Goal: Task Accomplishment & Management: Manage account settings

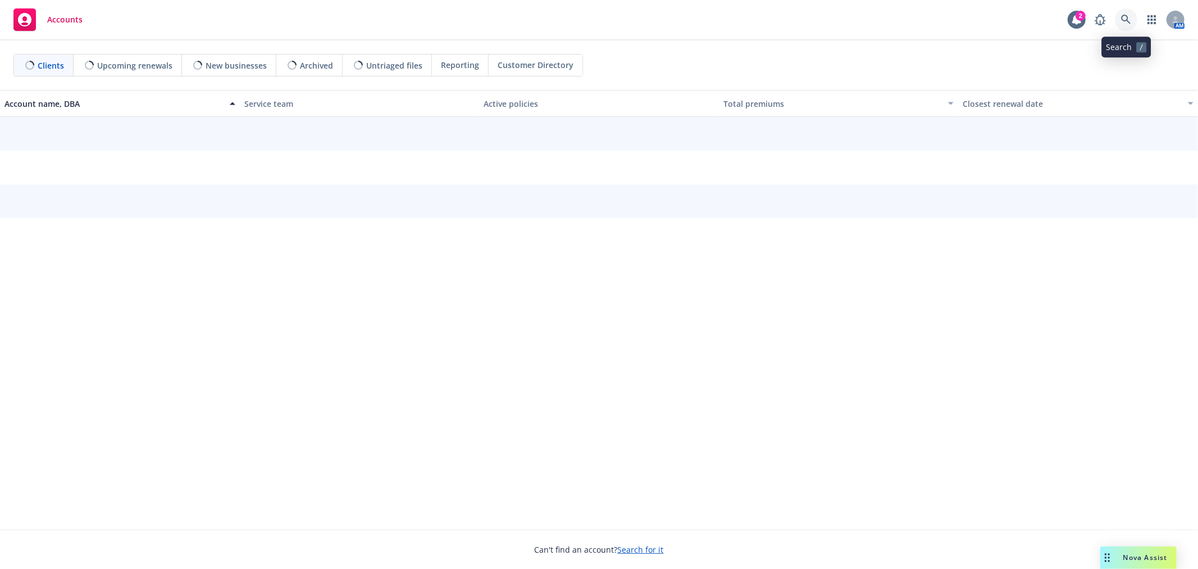
click at [1122, 13] on link at bounding box center [1126, 19] width 22 height 22
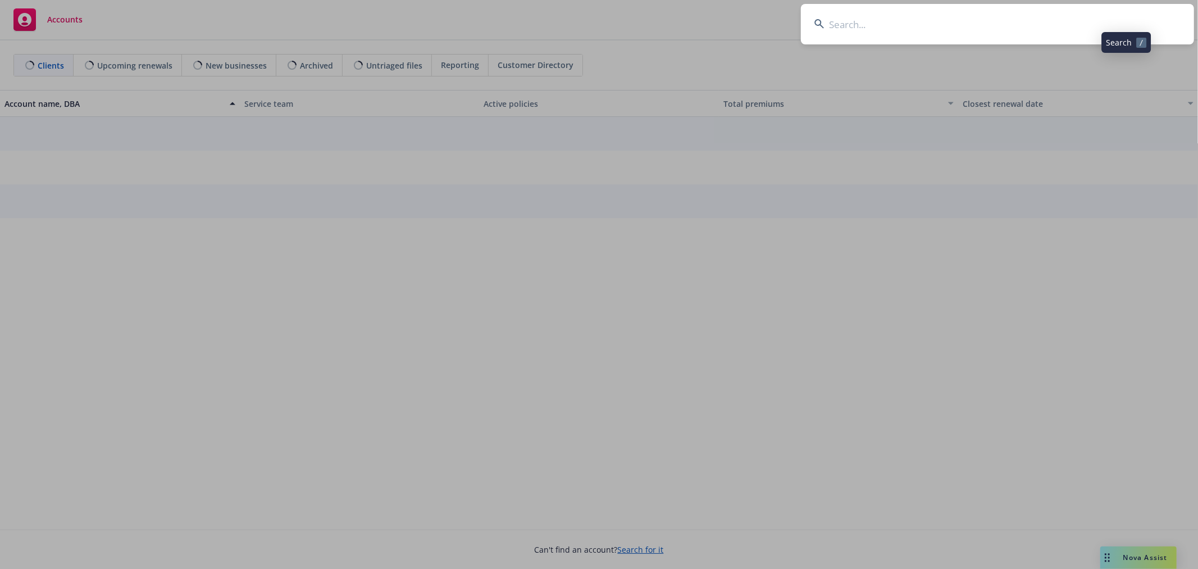
click at [968, 27] on input at bounding box center [997, 24] width 393 height 40
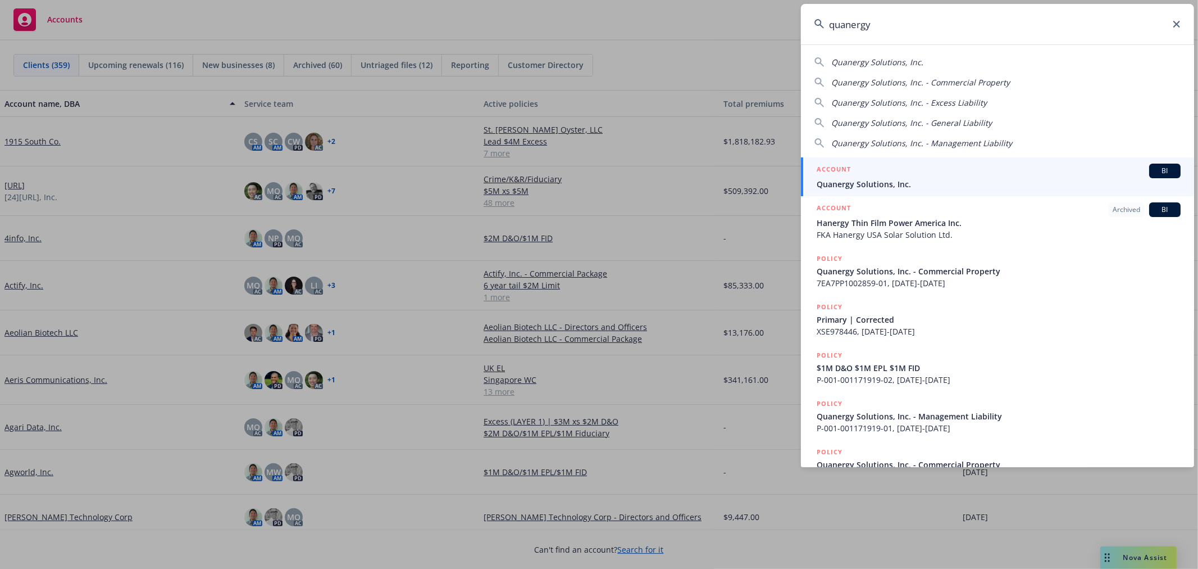
type input "quanergy"
click at [963, 177] on div "ACCOUNT BI" at bounding box center [999, 170] width 364 height 15
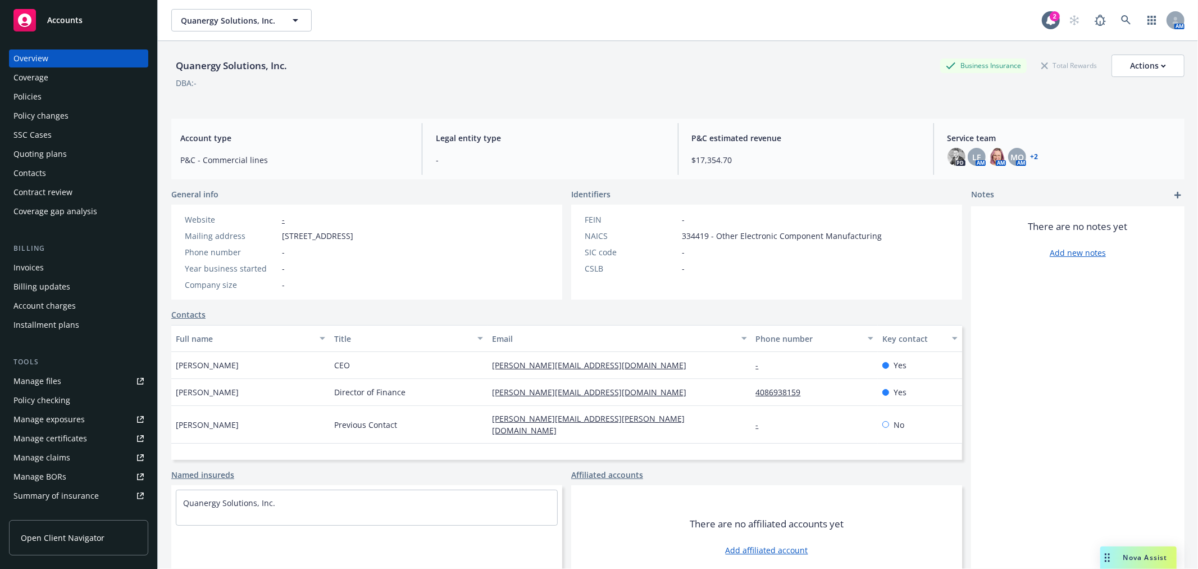
click at [41, 92] on div "Policies" at bounding box center [78, 97] width 130 height 18
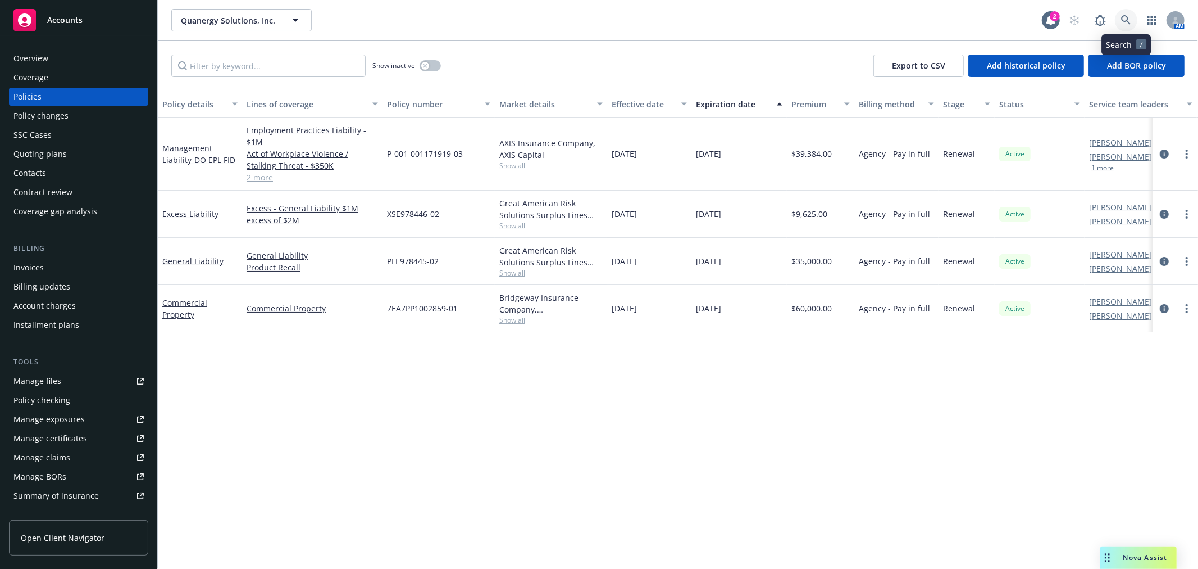
click at [1121, 13] on link at bounding box center [1126, 20] width 22 height 22
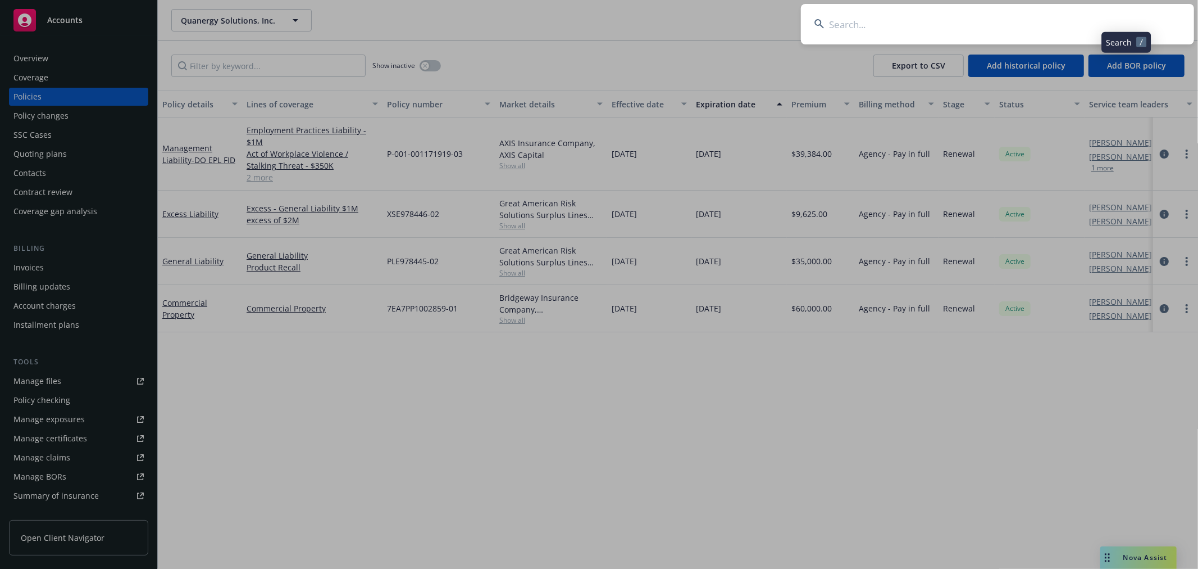
click at [894, 8] on input at bounding box center [997, 24] width 393 height 40
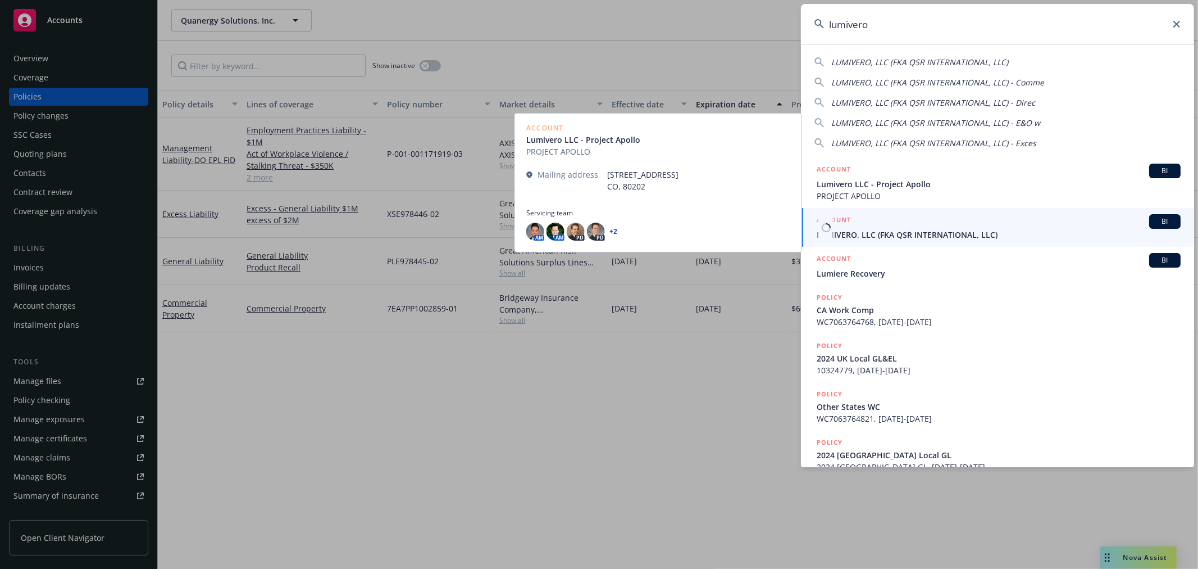
type input "lumivero"
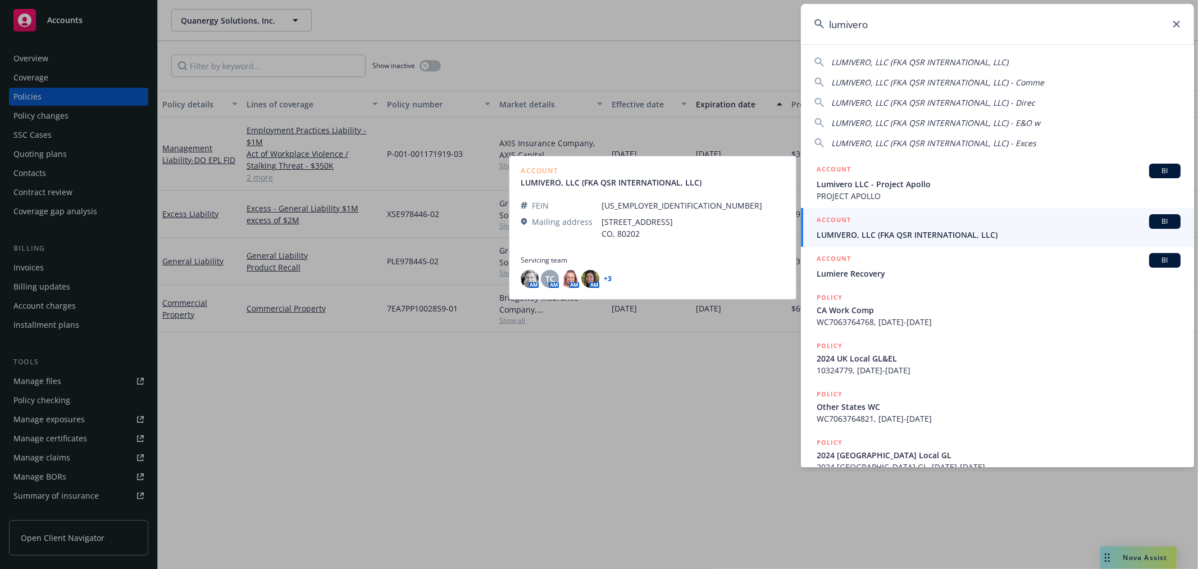
click at [936, 240] on link "ACCOUNT BI LUMIVERO, LLC (FKA QSR INTERNATIONAL, LLC)" at bounding box center [997, 227] width 393 height 39
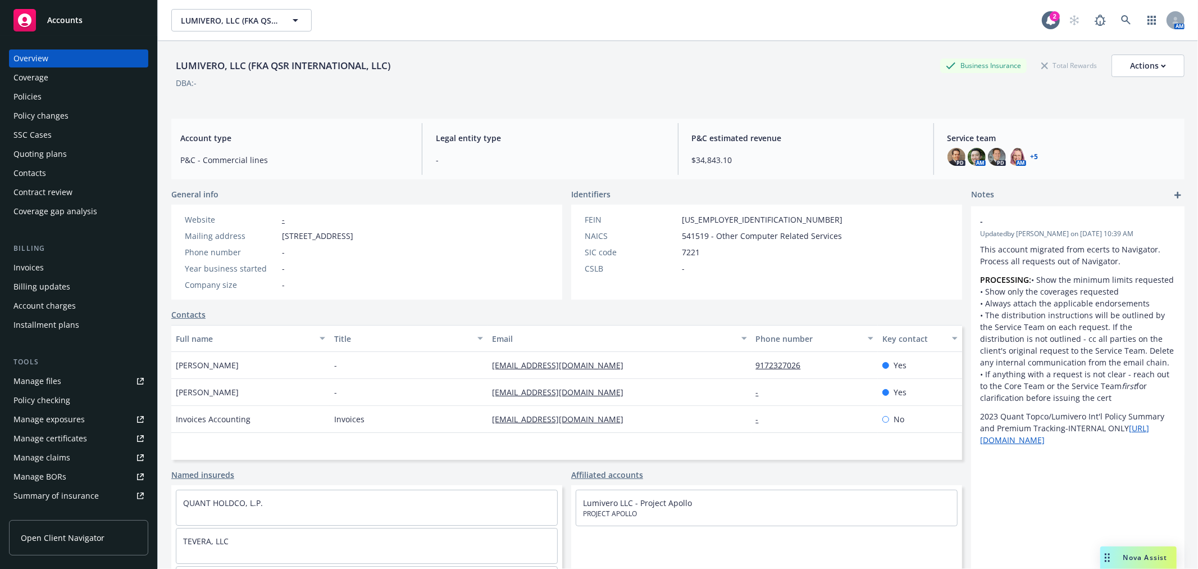
click at [35, 90] on div "Policies" at bounding box center [27, 97] width 28 height 18
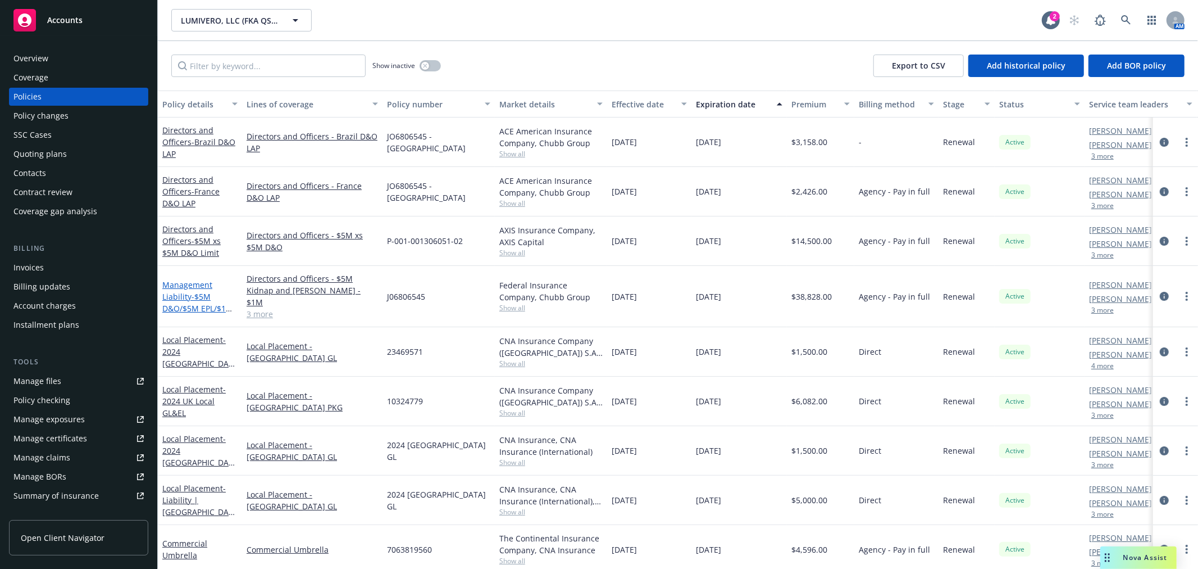
click at [200, 294] on span "- $5M D&O/$5M EPL/$1M FID/$1M Crime/$1M K&R" at bounding box center [199, 314] width 75 height 46
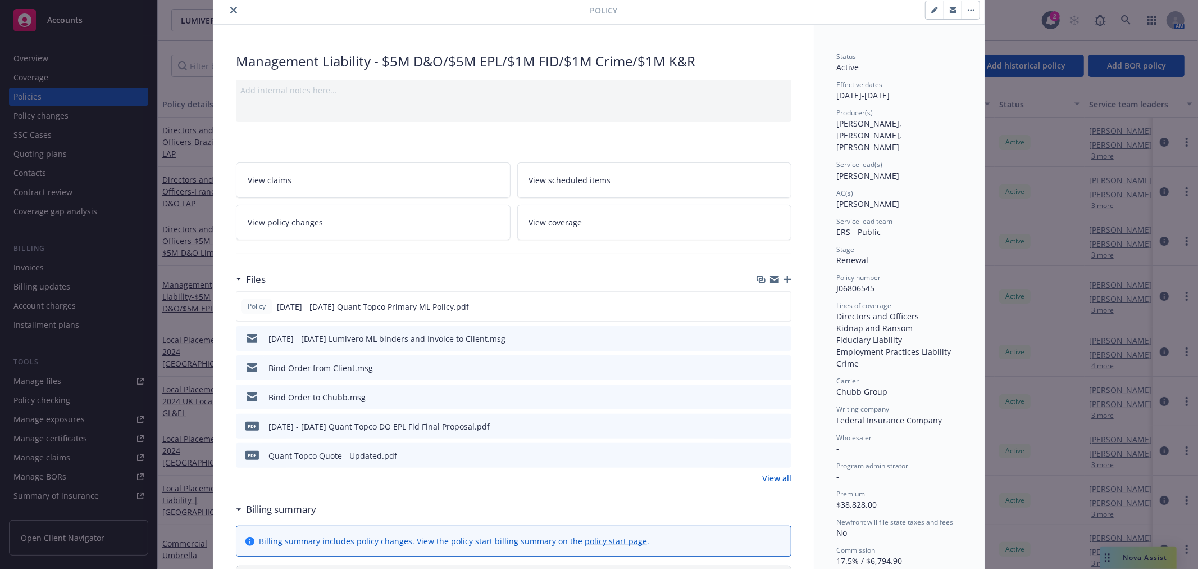
scroll to position [62, 0]
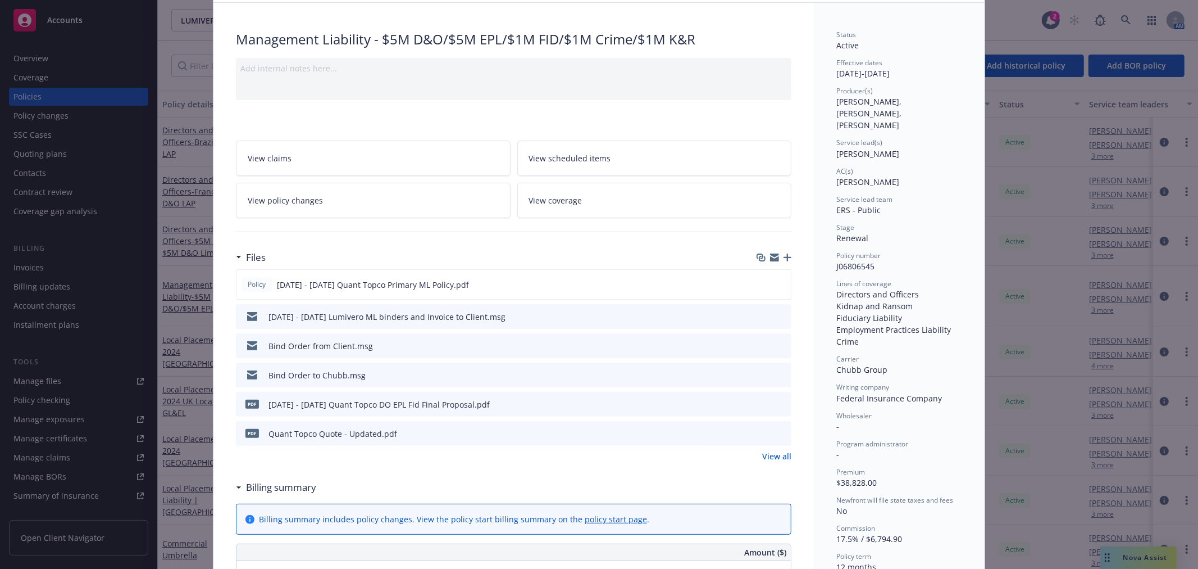
click at [758, 316] on icon "download file" at bounding box center [762, 315] width 9 height 9
click at [760, 431] on icon "download file" at bounding box center [762, 431] width 7 height 7
click at [761, 283] on icon "download file" at bounding box center [761, 283] width 9 height 9
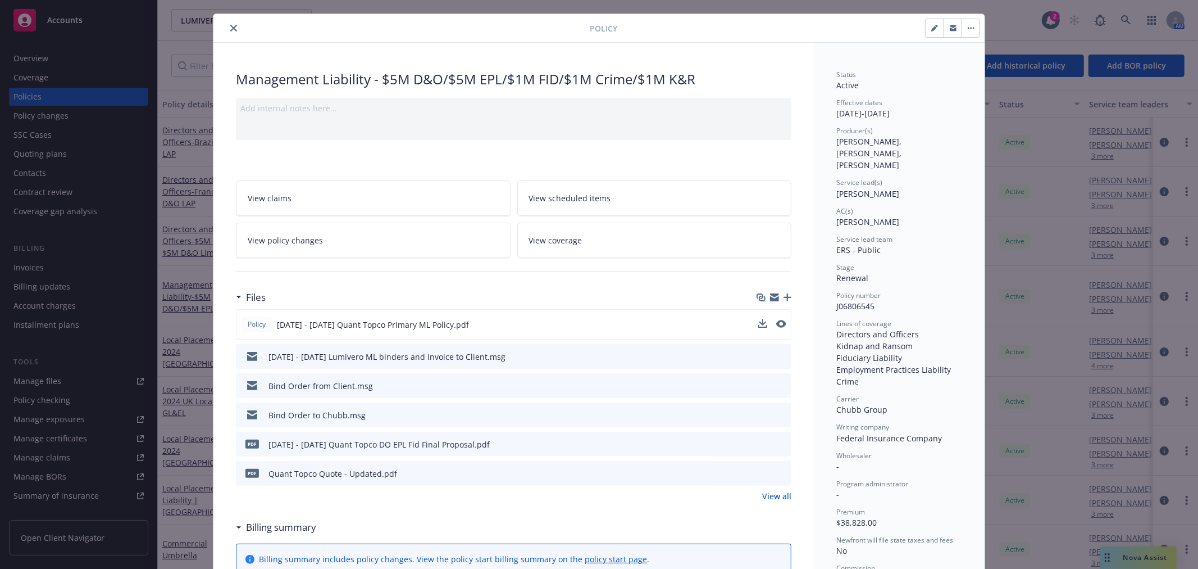
scroll to position [0, 0]
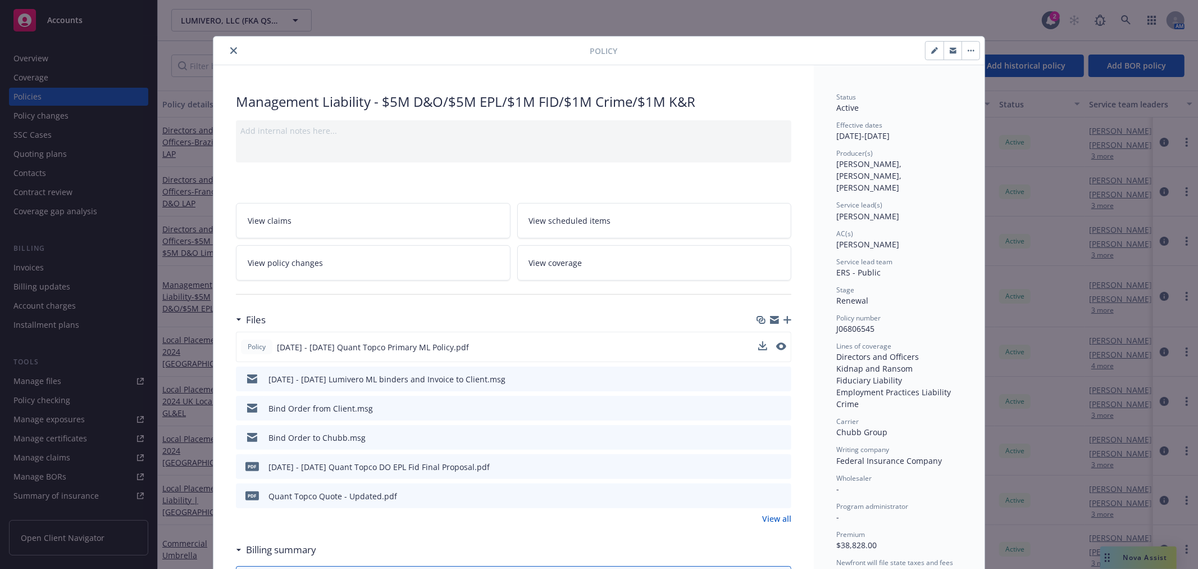
click at [230, 51] on icon "close" at bounding box center [233, 50] width 7 height 7
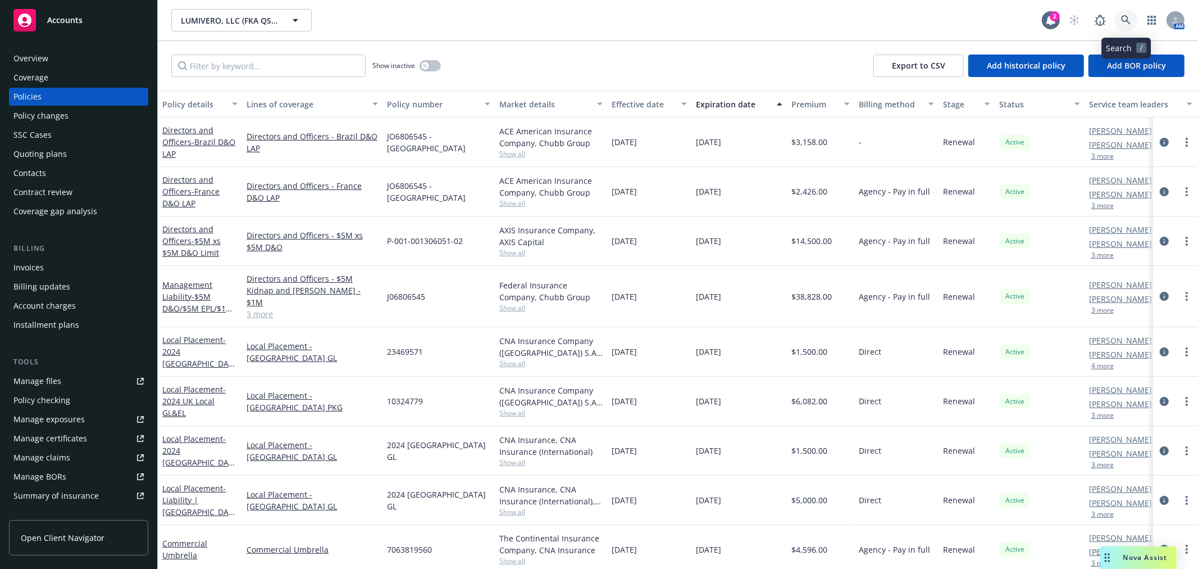
click at [1126, 19] on icon at bounding box center [1126, 20] width 10 height 10
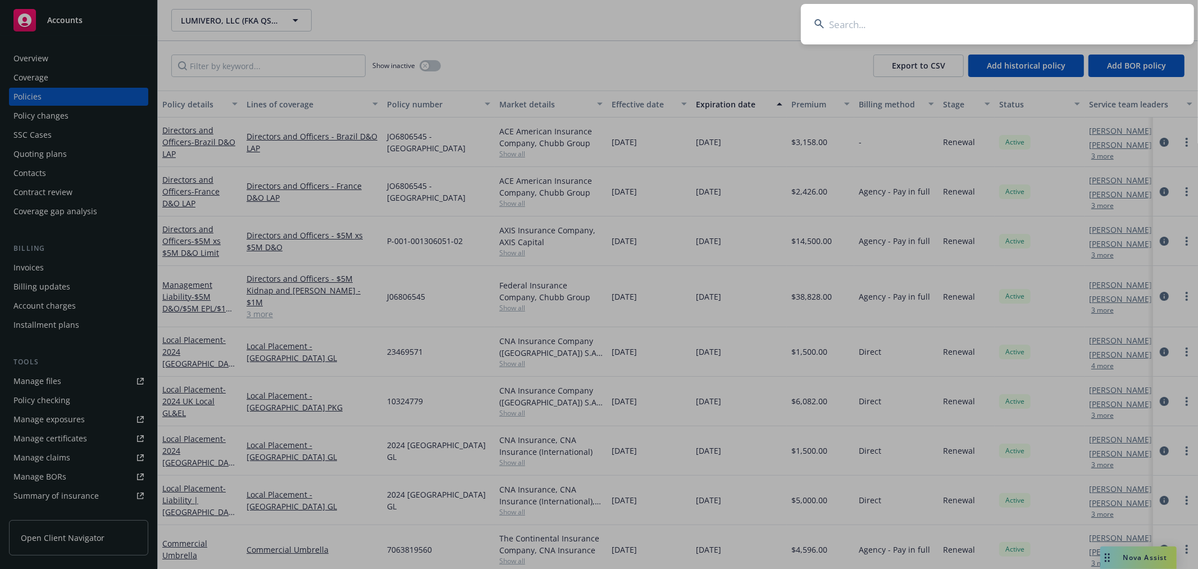
click at [996, 32] on input at bounding box center [997, 24] width 393 height 40
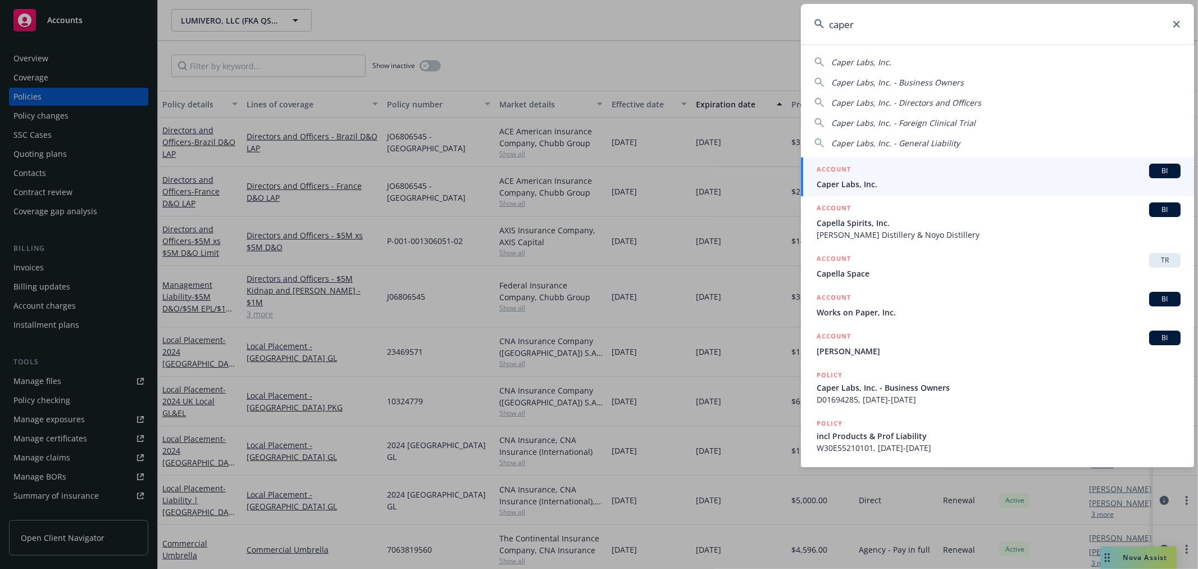
type input "caper"
click at [875, 176] on div "ACCOUNT BI" at bounding box center [999, 170] width 364 height 15
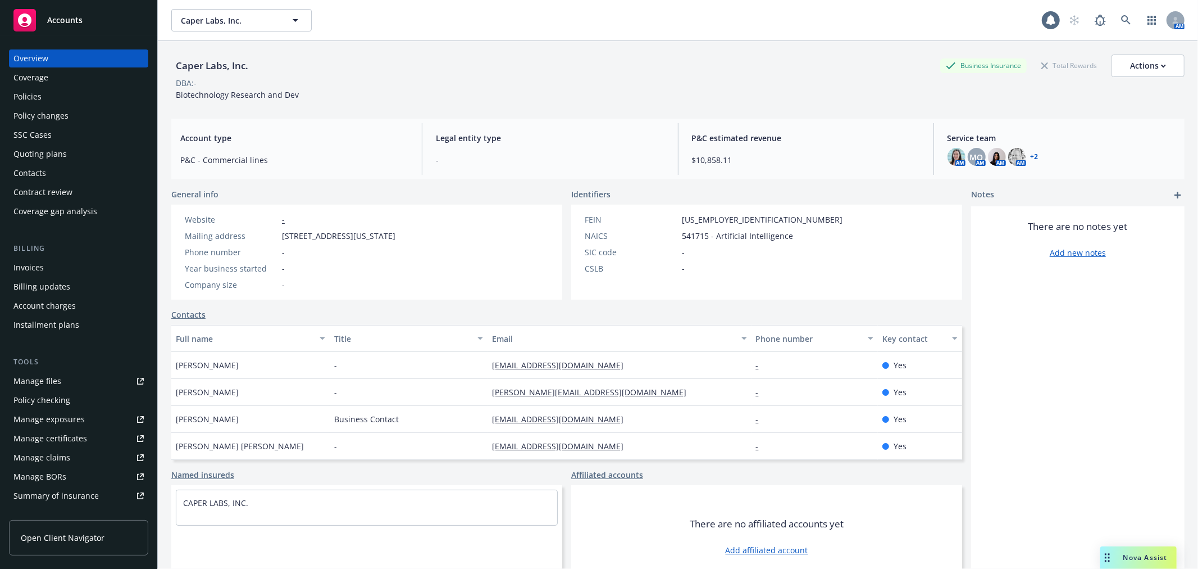
click at [53, 99] on div "Policies" at bounding box center [78, 97] width 130 height 18
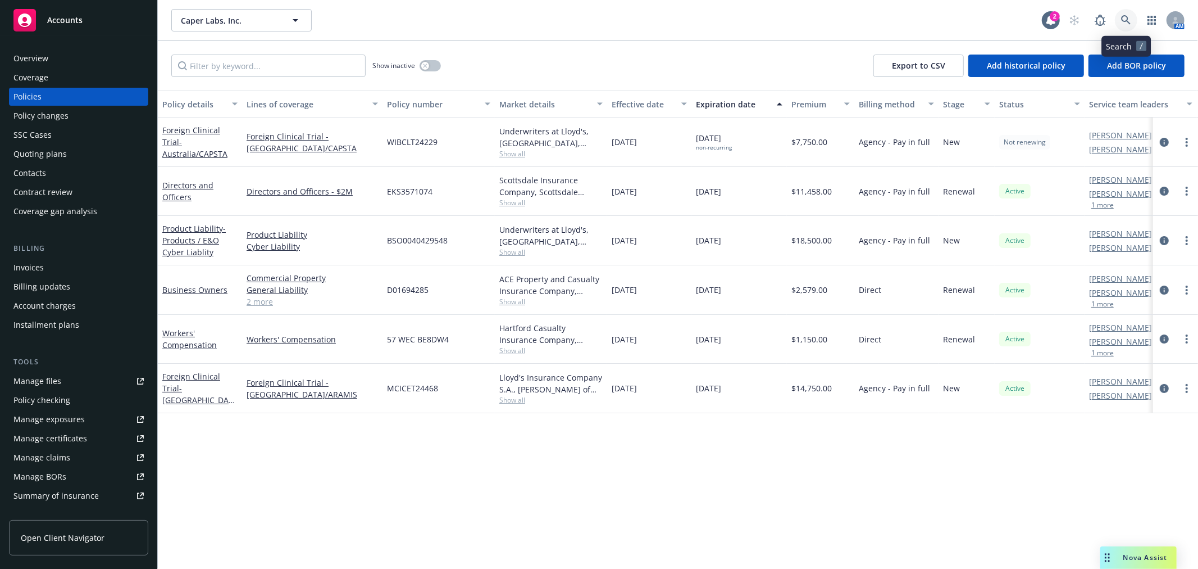
click at [1127, 17] on icon at bounding box center [1126, 20] width 10 height 10
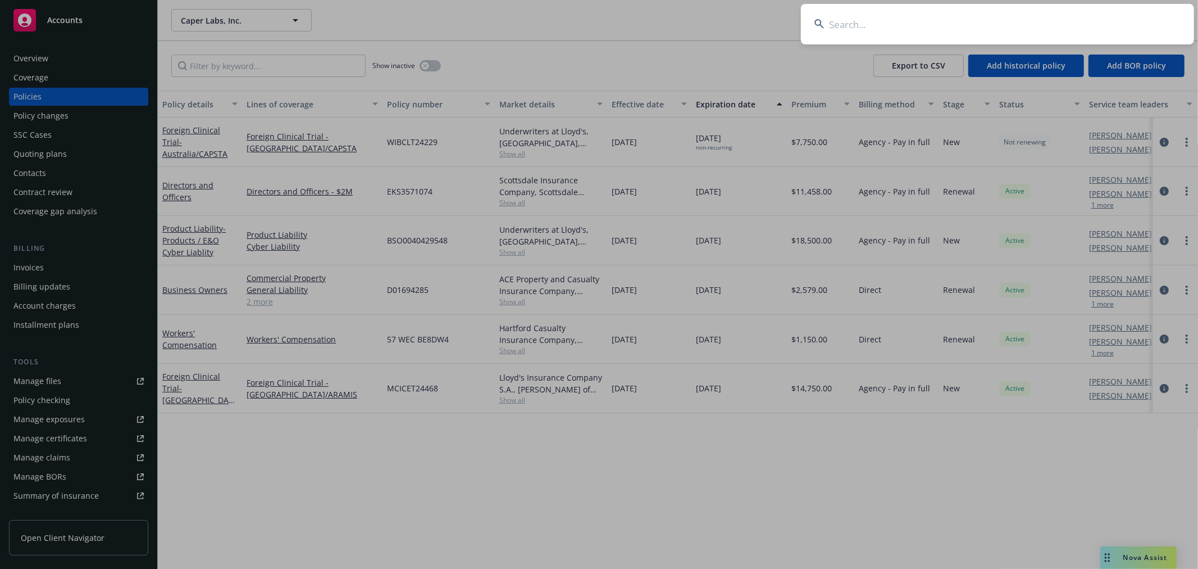
click at [958, 24] on input at bounding box center [997, 24] width 393 height 40
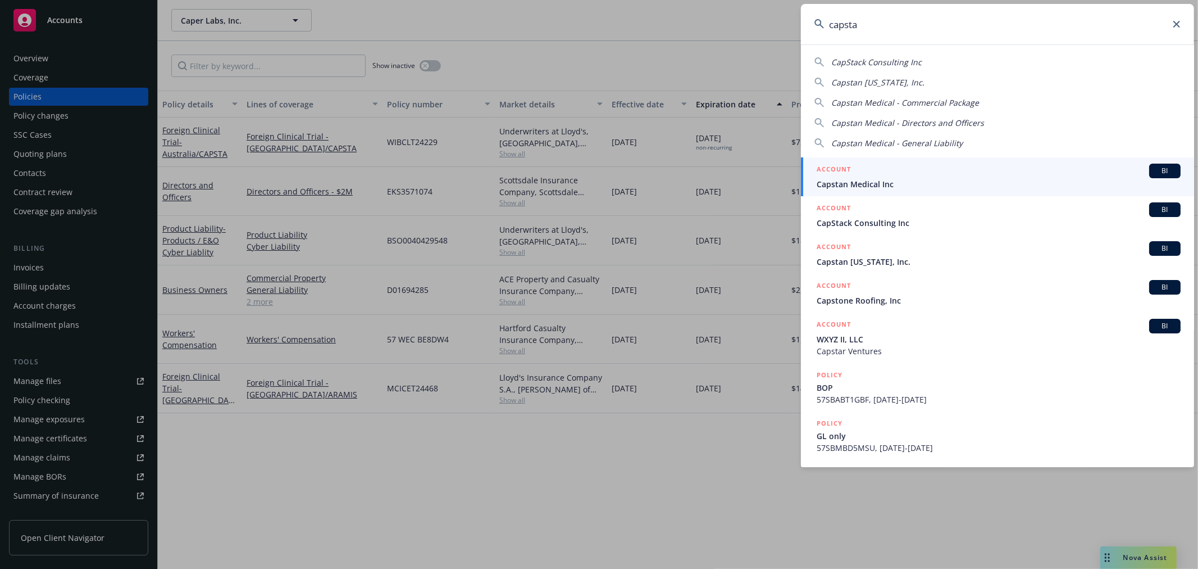
type input "capsta"
click at [852, 167] on div "ACCOUNT BI" at bounding box center [999, 170] width 364 height 15
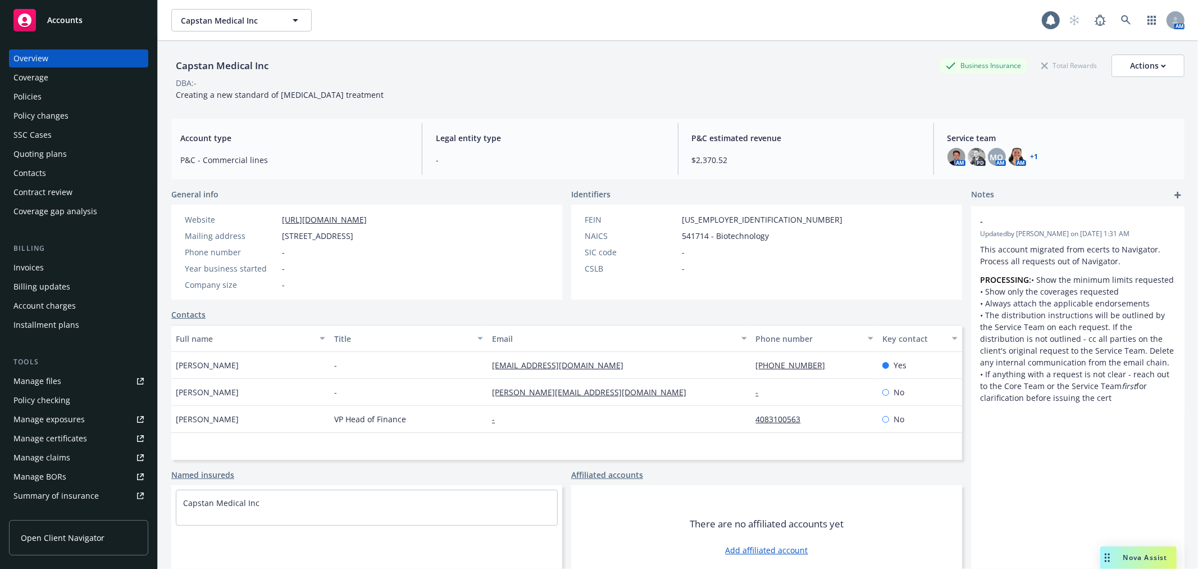
click at [37, 99] on div "Policies" at bounding box center [27, 97] width 28 height 18
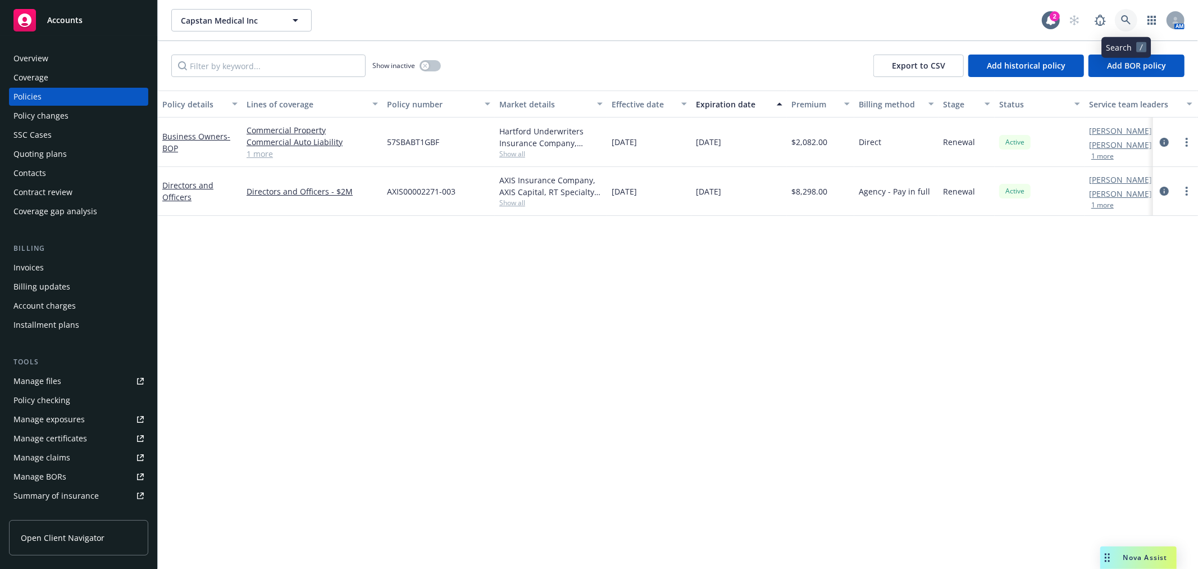
click at [1125, 24] on icon at bounding box center [1126, 20] width 10 height 10
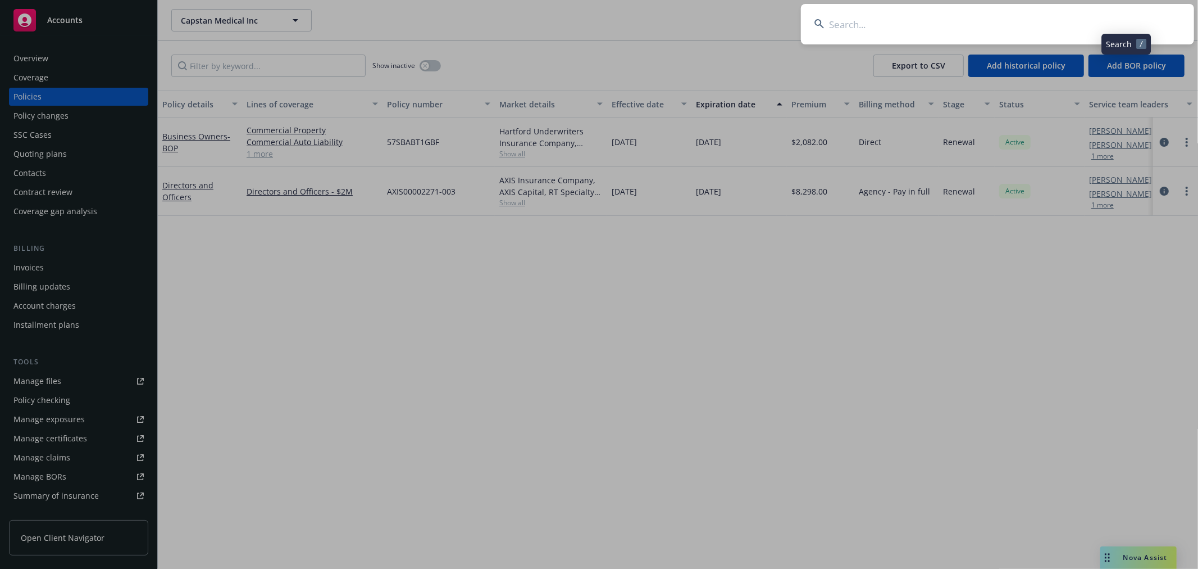
click at [1065, 24] on input at bounding box center [997, 24] width 393 height 40
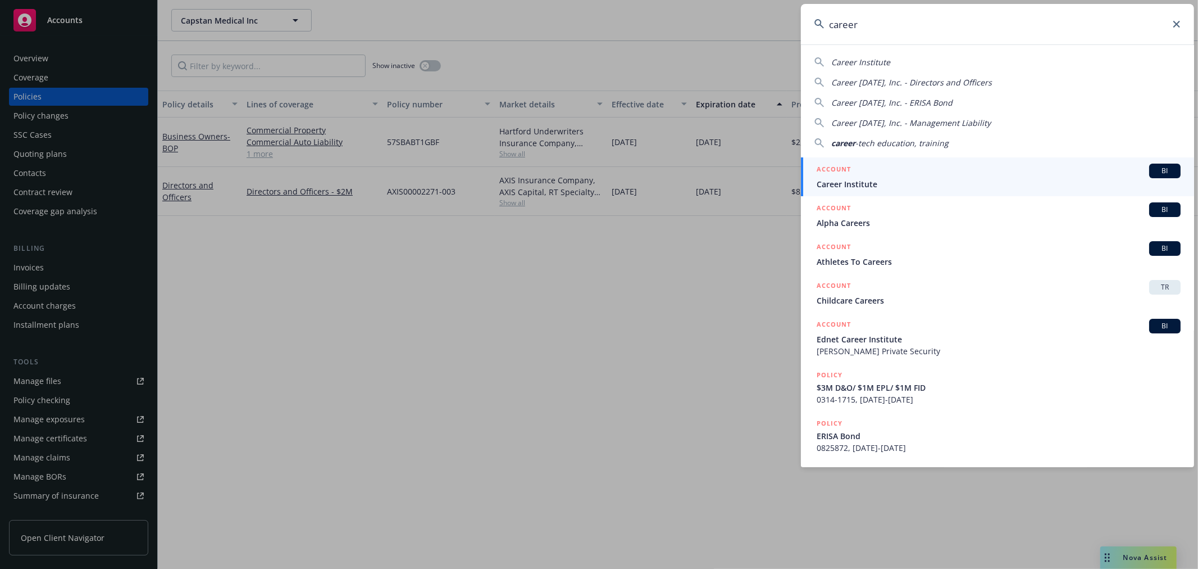
drag, startPoint x: 914, startPoint y: 87, endPoint x: 914, endPoint y: 80, distance: 7.3
click at [914, 80] on div "Career Karma, Inc. - Directors and Officers" at bounding box center [911, 82] width 161 height 12
type input "Career Karma, Inc. - Directors and Officers"
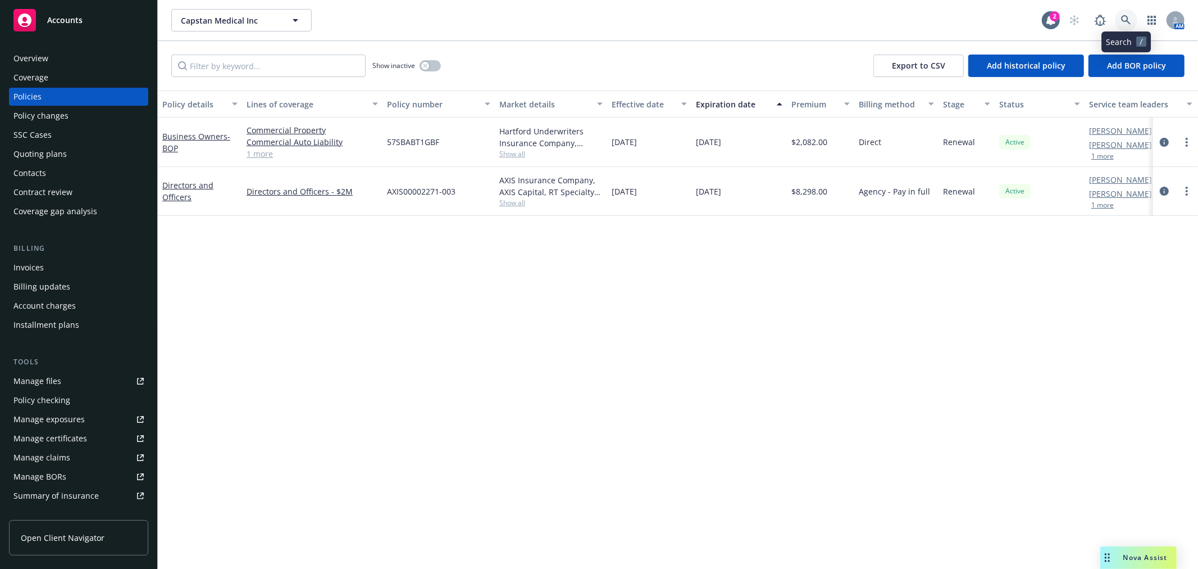
click at [1133, 17] on link at bounding box center [1126, 20] width 22 height 22
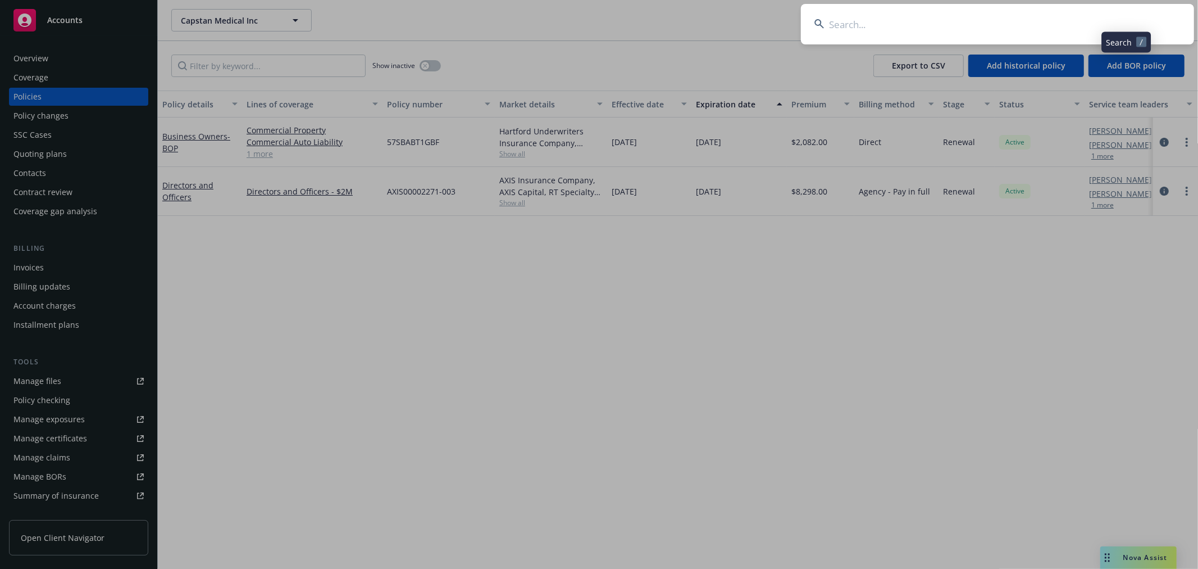
click at [1075, 14] on input at bounding box center [997, 24] width 393 height 40
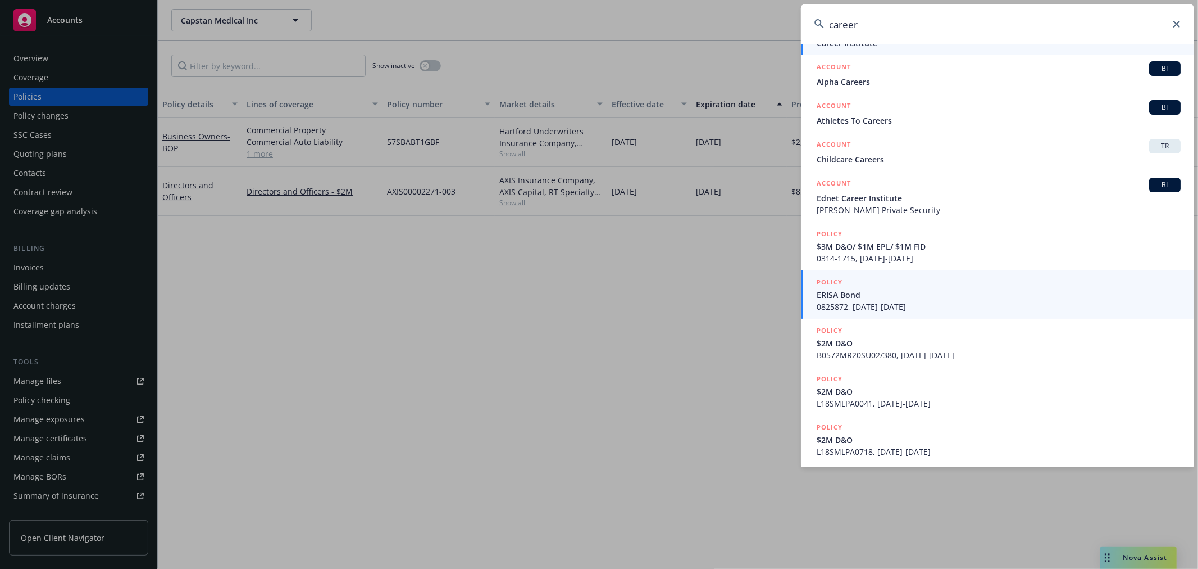
scroll to position [144, 0]
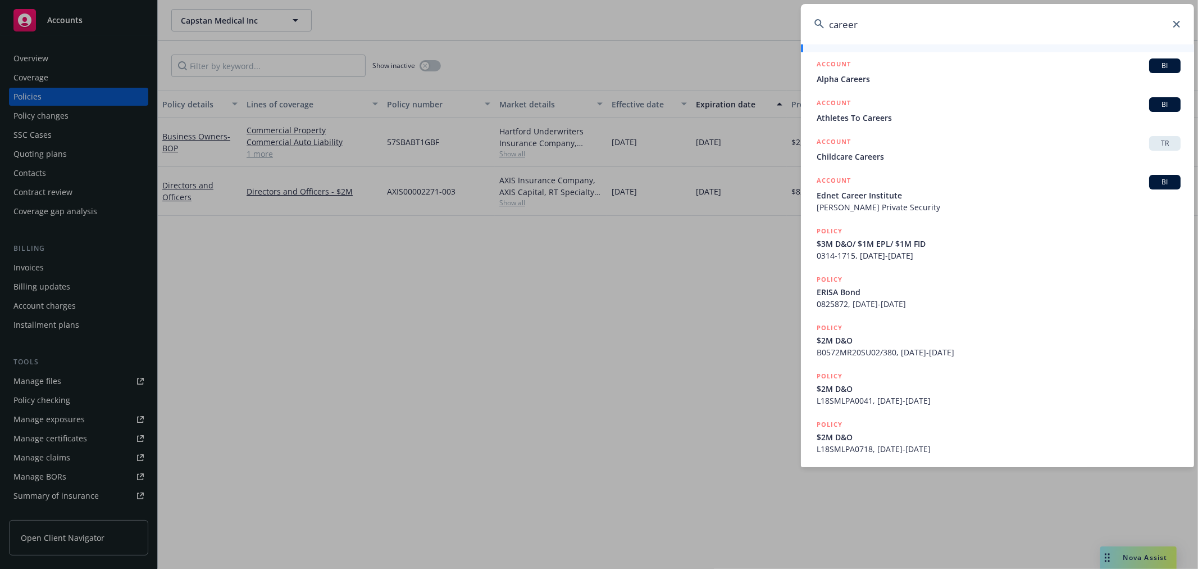
drag, startPoint x: 1025, startPoint y: 19, endPoint x: 766, endPoint y: 26, distance: 258.5
click at [766, 26] on div "career Career Institute Career Karma, Inc. - Directors and Officers Career Karm…" at bounding box center [599, 284] width 1198 height 569
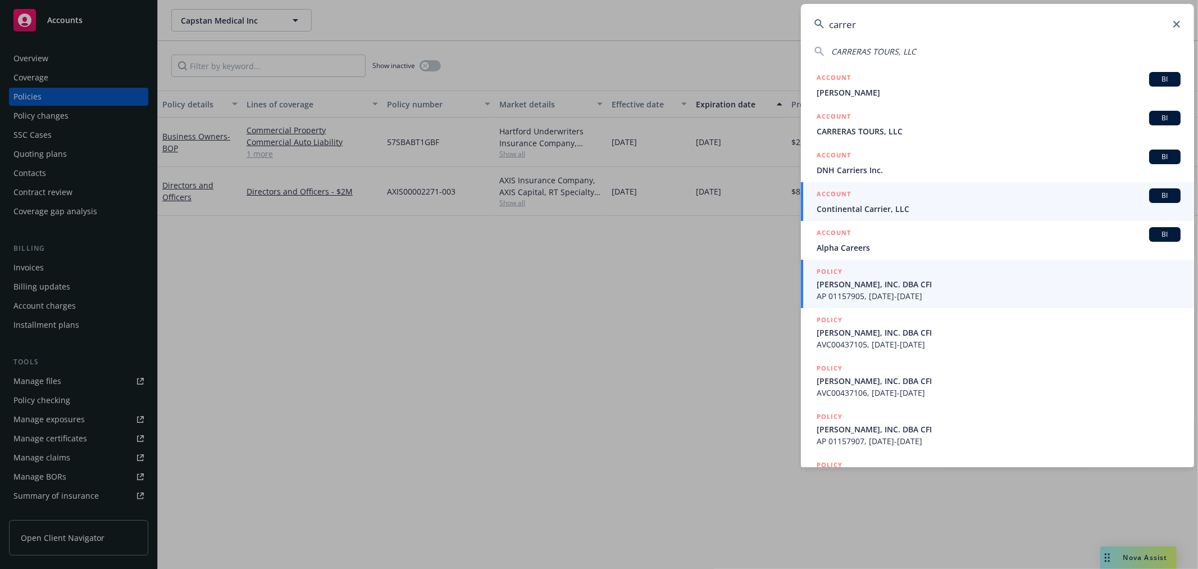
scroll to position [0, 0]
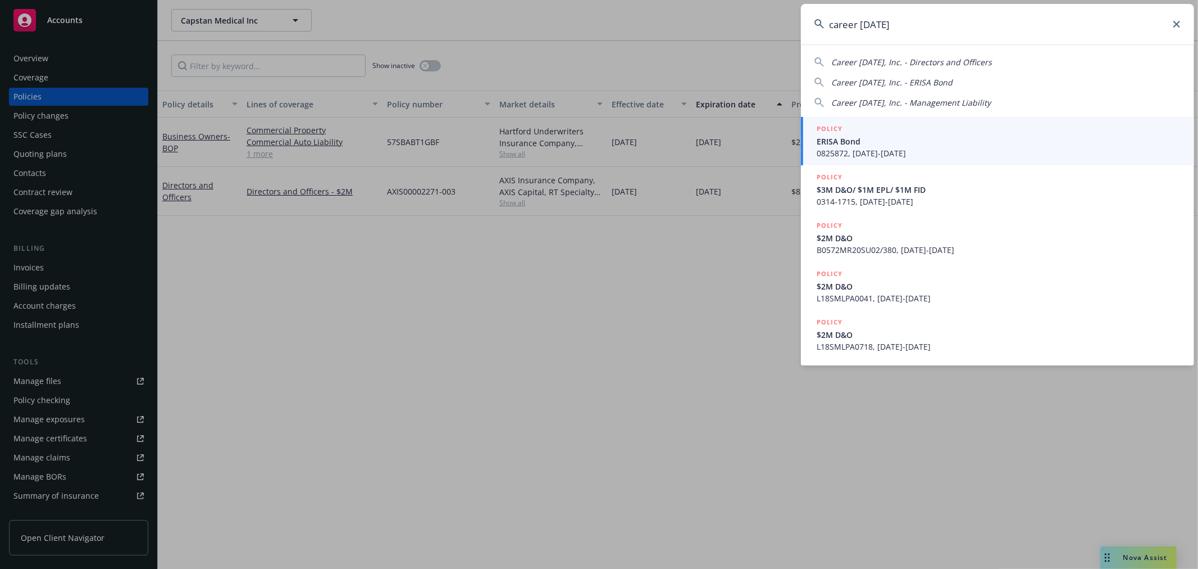
click at [951, 101] on span "Career Karma, Inc. - Management Liability" at bounding box center [911, 102] width 160 height 11
type input "Career Karma, Inc. - Management Liability"
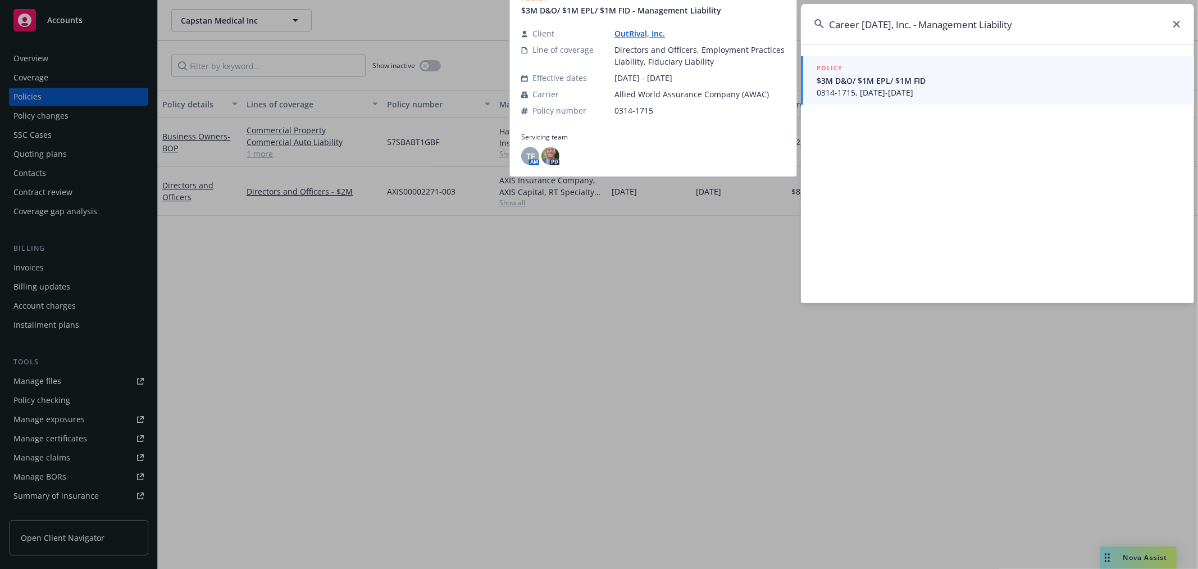
click at [954, 92] on span "0314-1715, 02/04/2024-02/04/2025" at bounding box center [999, 93] width 364 height 12
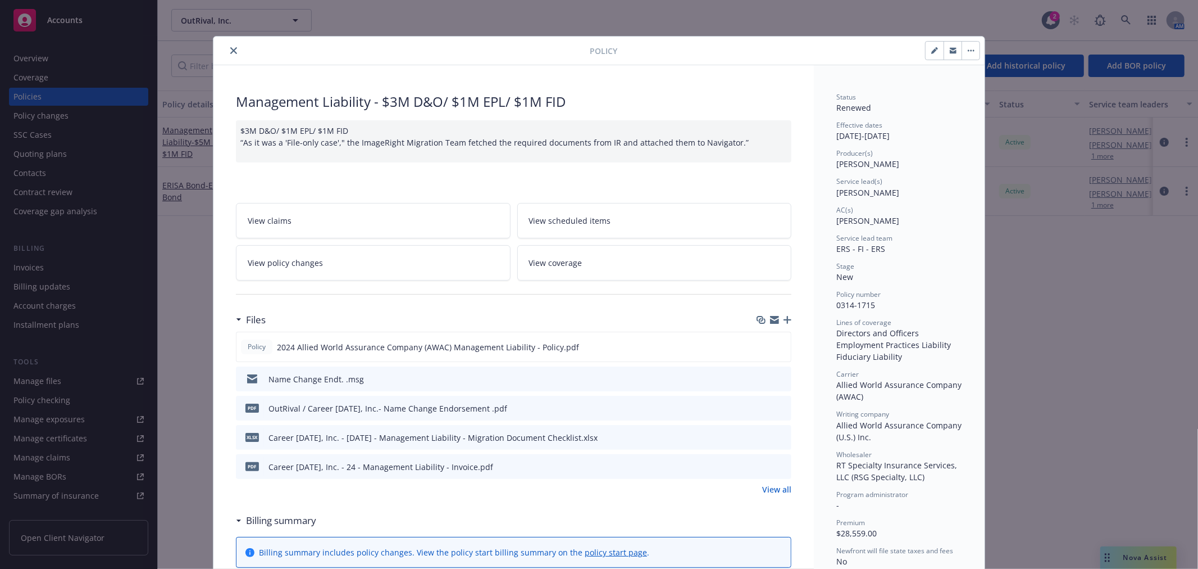
click at [328, 375] on div "Name Change Endt. .msg" at bounding box center [317, 379] width 96 height 12
click at [776, 374] on icon "preview file" at bounding box center [781, 378] width 10 height 8
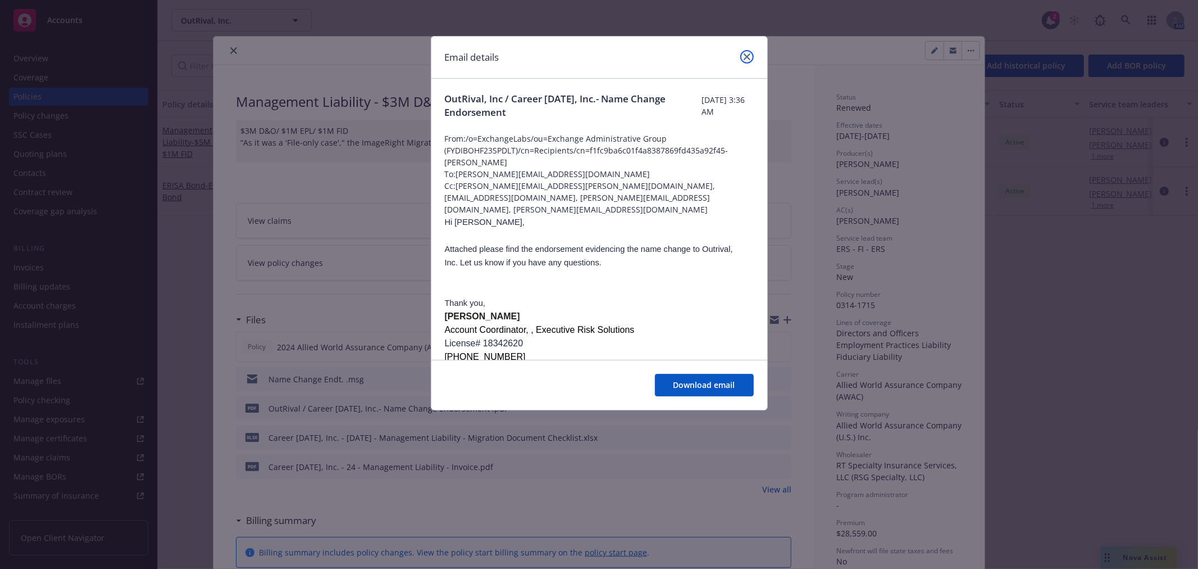
click at [744, 57] on icon "close" at bounding box center [747, 56] width 7 height 7
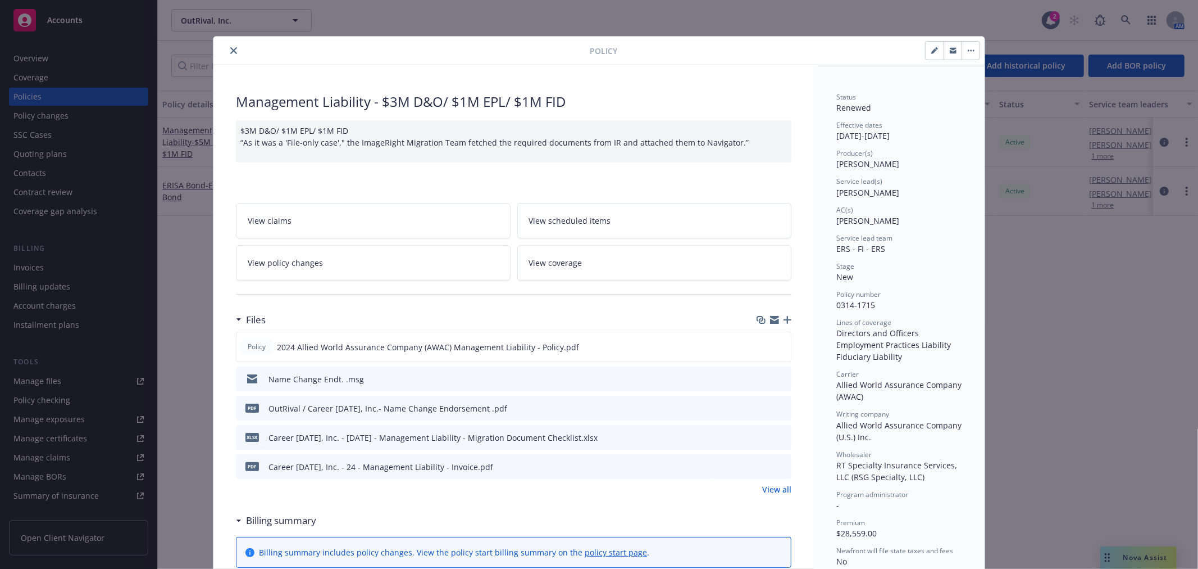
click at [227, 48] on button "close" at bounding box center [233, 50] width 13 height 13
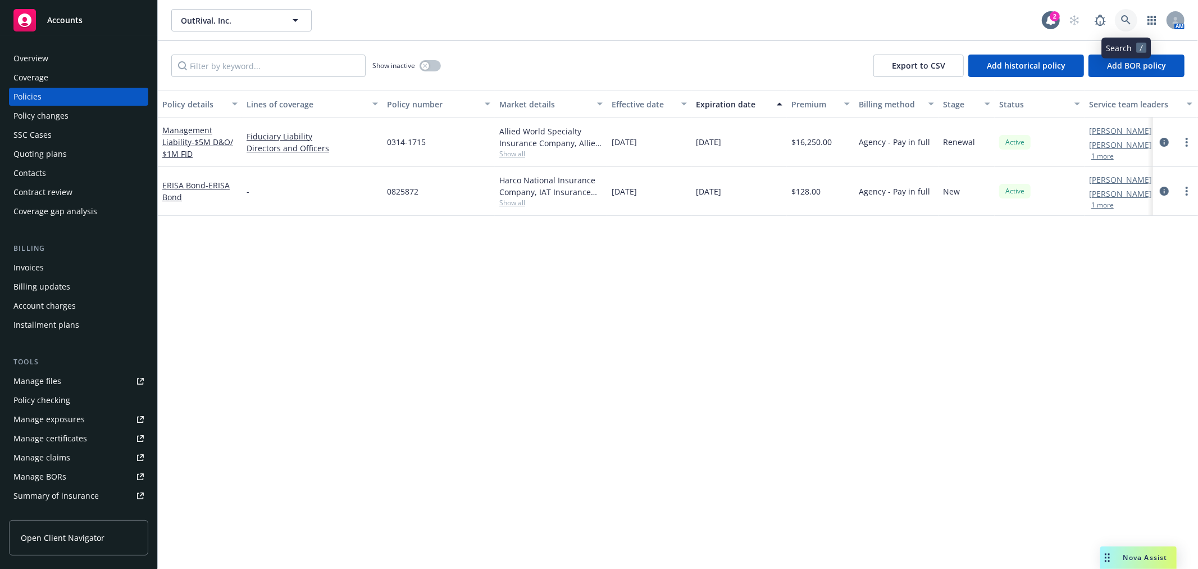
click at [1125, 13] on link at bounding box center [1126, 20] width 22 height 22
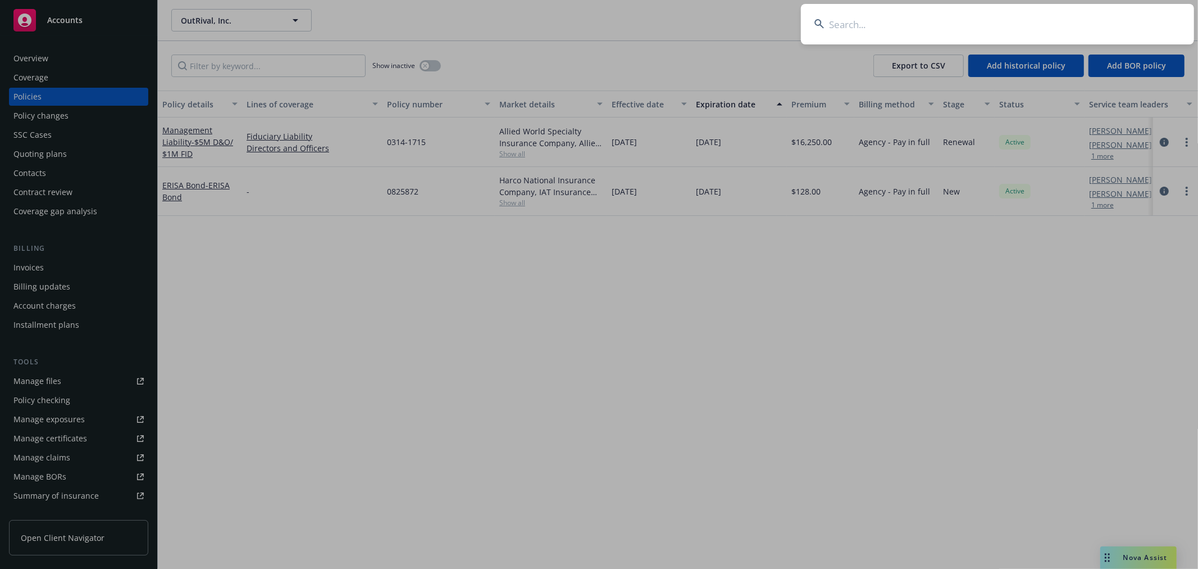
click at [1101, 22] on input at bounding box center [997, 24] width 393 height 40
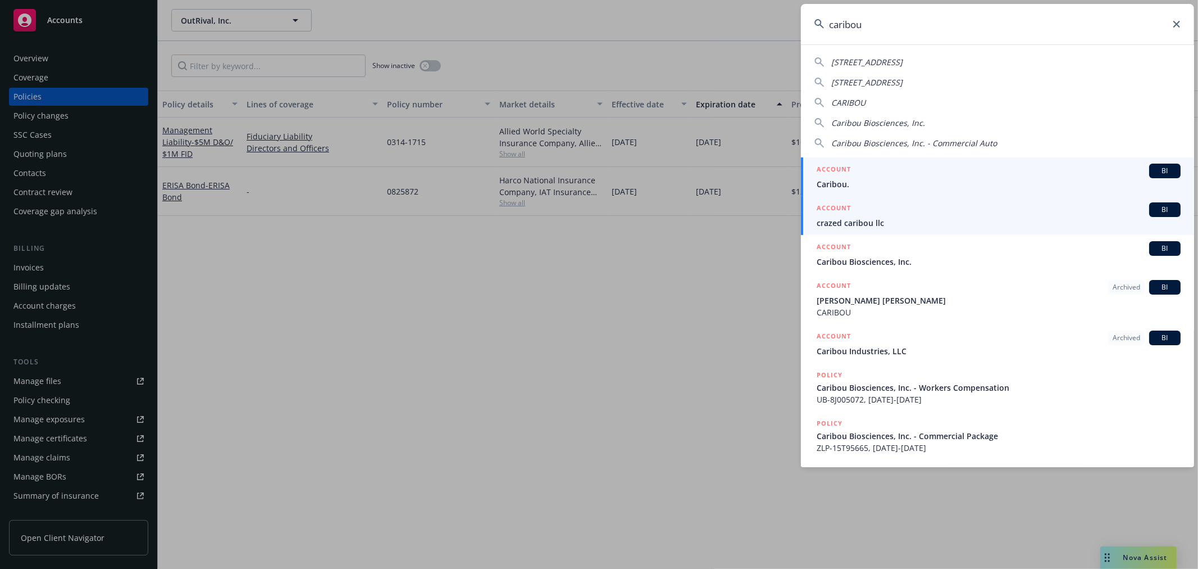
type input "caribou"
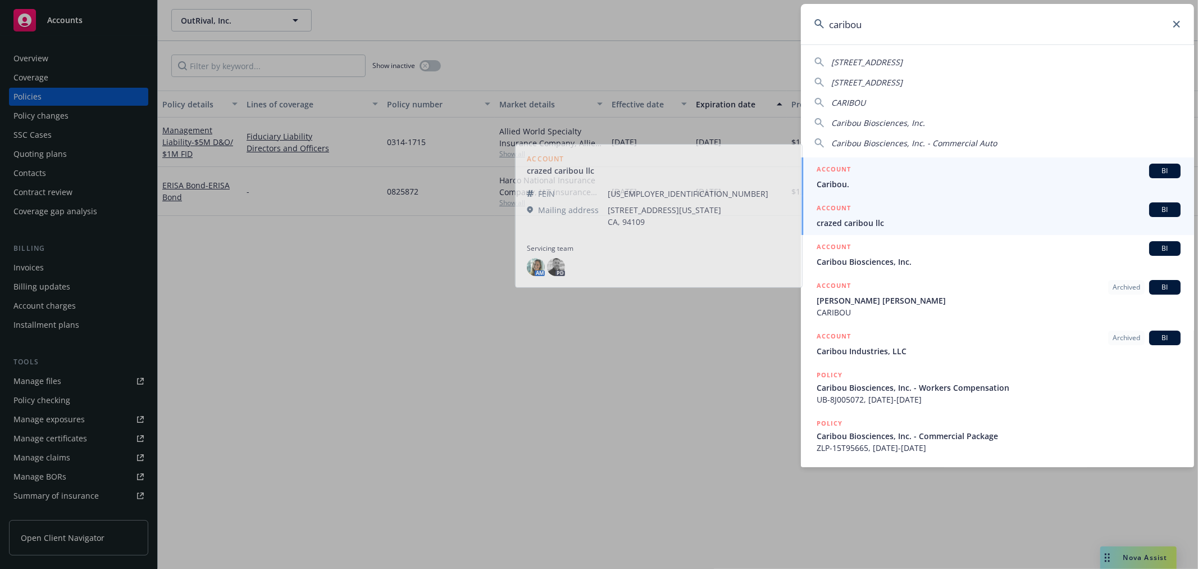
click at [1012, 182] on span "Caribou." at bounding box center [999, 184] width 364 height 12
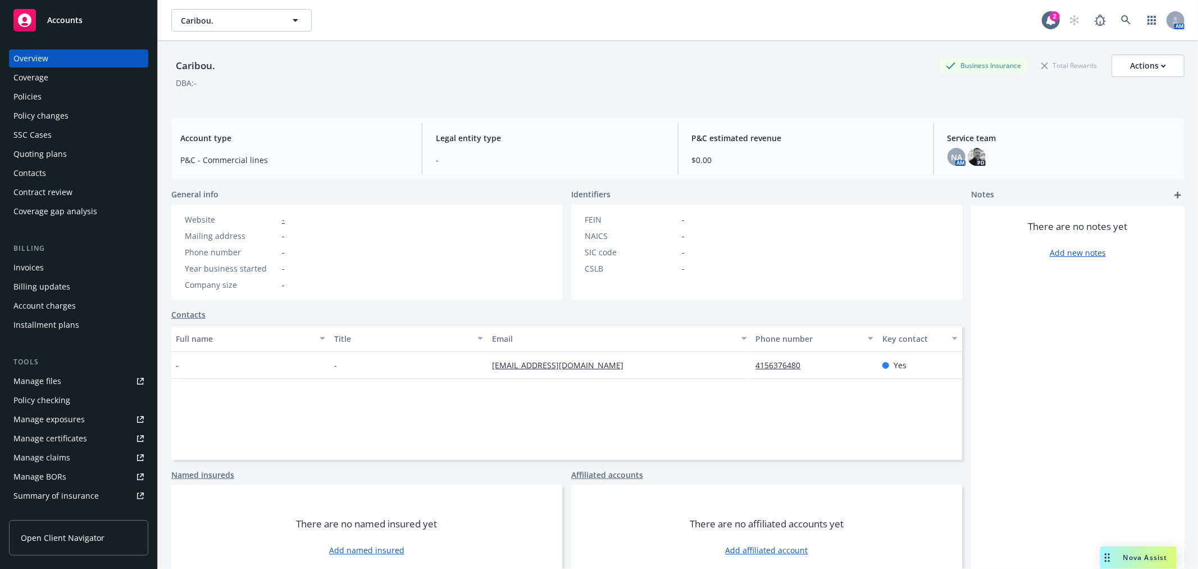
click at [38, 97] on div "Policies" at bounding box center [27, 97] width 28 height 18
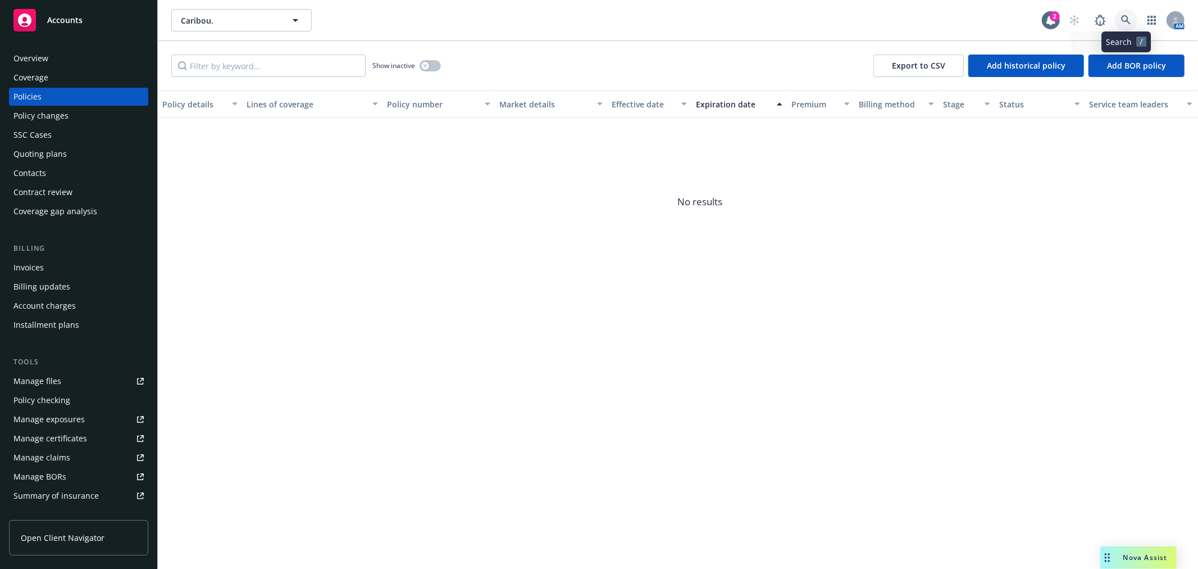
click at [1132, 20] on link at bounding box center [1126, 20] width 22 height 22
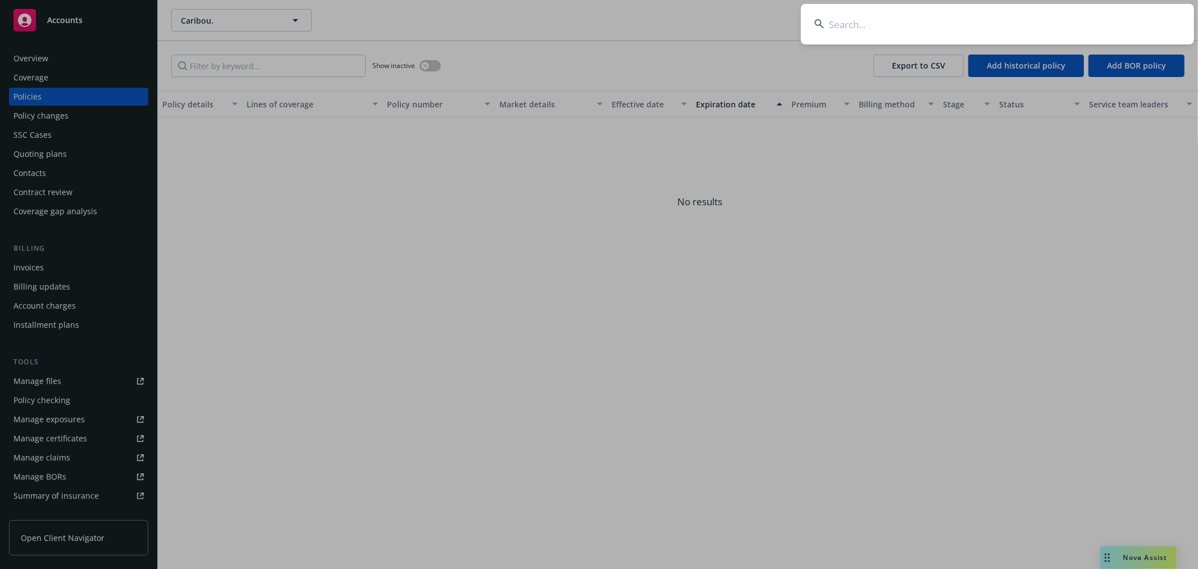
click at [1098, 10] on input at bounding box center [997, 24] width 393 height 40
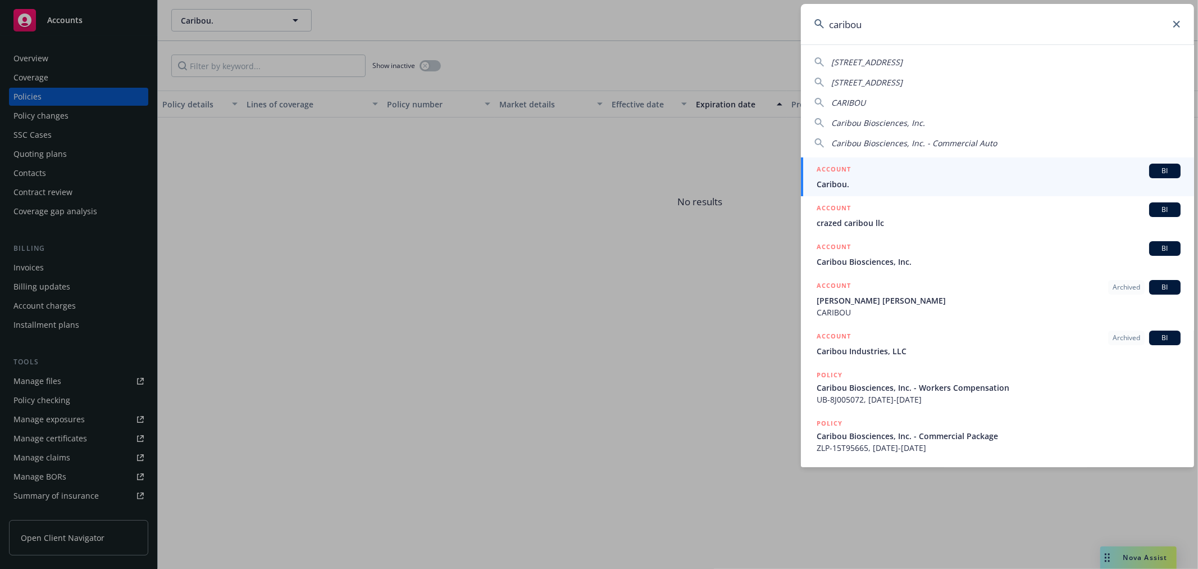
drag, startPoint x: 1088, startPoint y: 17, endPoint x: 659, endPoint y: 15, distance: 428.7
click at [659, 15] on div "caribou 10885 Caribou Ave Apple Valley CA 92308 10885 Caribou, Apple Valley CAR…" at bounding box center [599, 284] width 1198 height 569
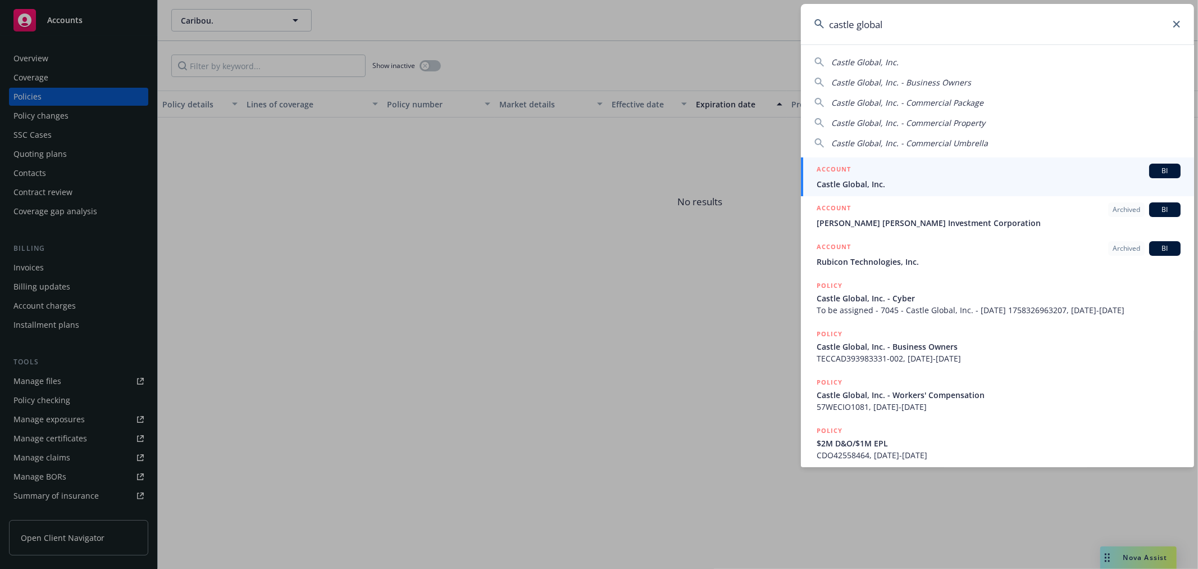
type input "castle global"
click at [879, 188] on span "Castle Global, Inc." at bounding box center [999, 184] width 364 height 12
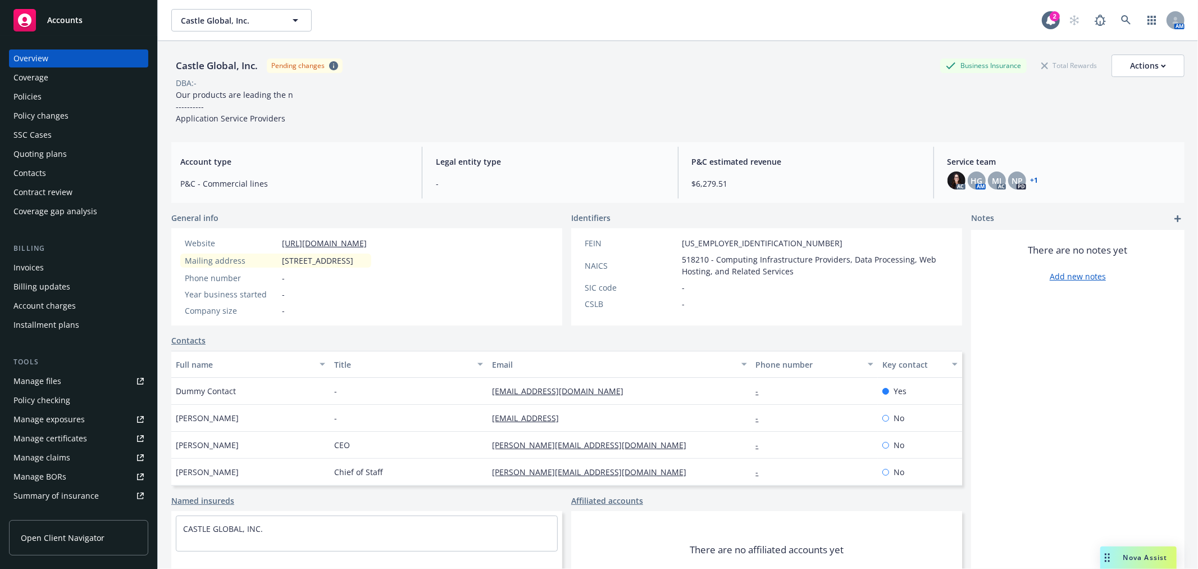
click at [35, 96] on div "Policies" at bounding box center [27, 97] width 28 height 18
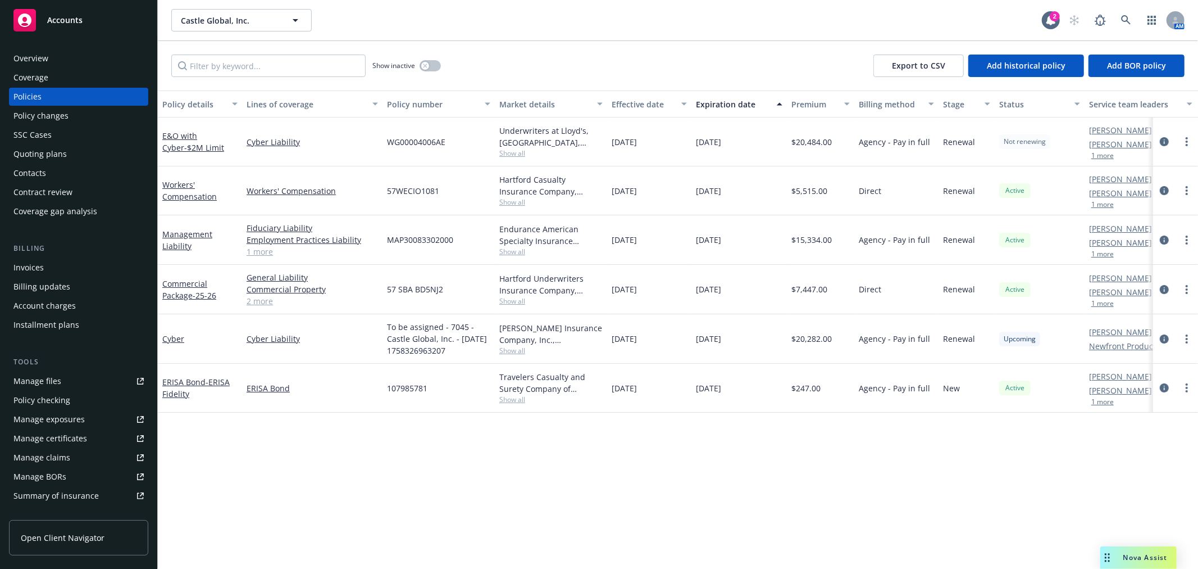
click at [44, 52] on div "Overview" at bounding box center [30, 58] width 35 height 18
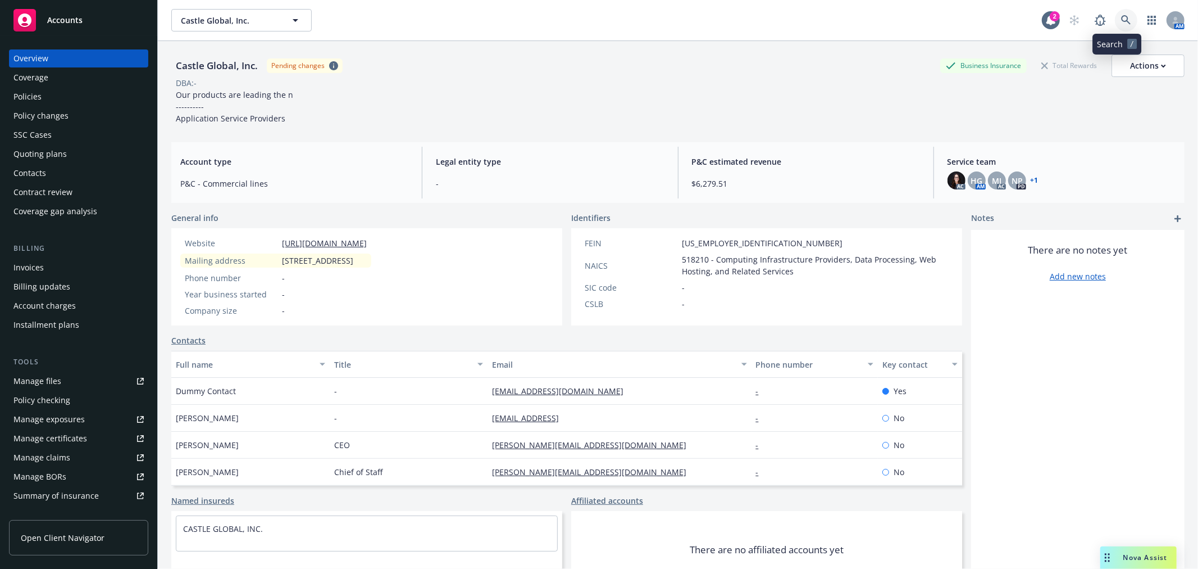
click at [1121, 24] on icon at bounding box center [1126, 20] width 10 height 10
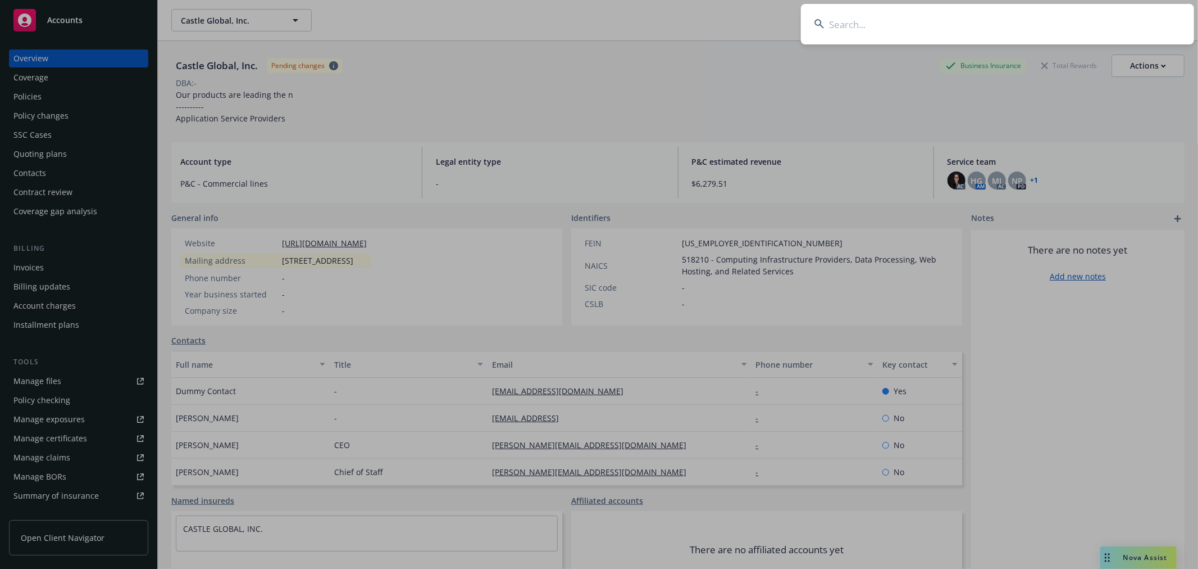
click at [1082, 33] on input at bounding box center [997, 24] width 393 height 40
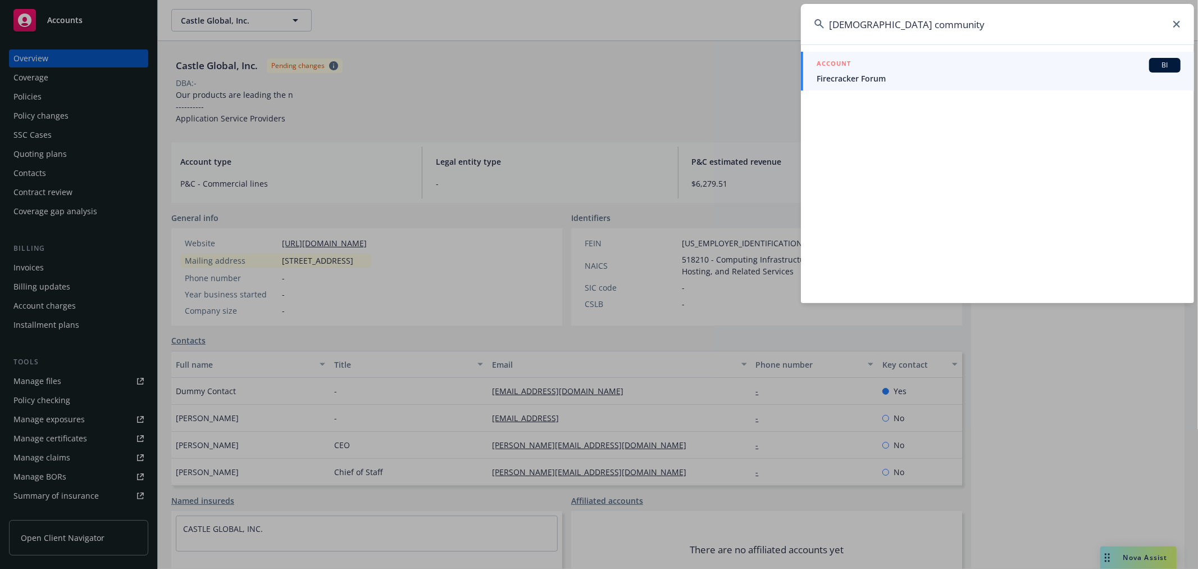
click at [975, 41] on input "catholic community" at bounding box center [997, 24] width 393 height 40
drag, startPoint x: 972, startPoint y: 33, endPoint x: 640, endPoint y: 7, distance: 333.0
click at [640, 7] on div "catholic community ACCOUNT BI Firecracker Forum" at bounding box center [599, 284] width 1198 height 569
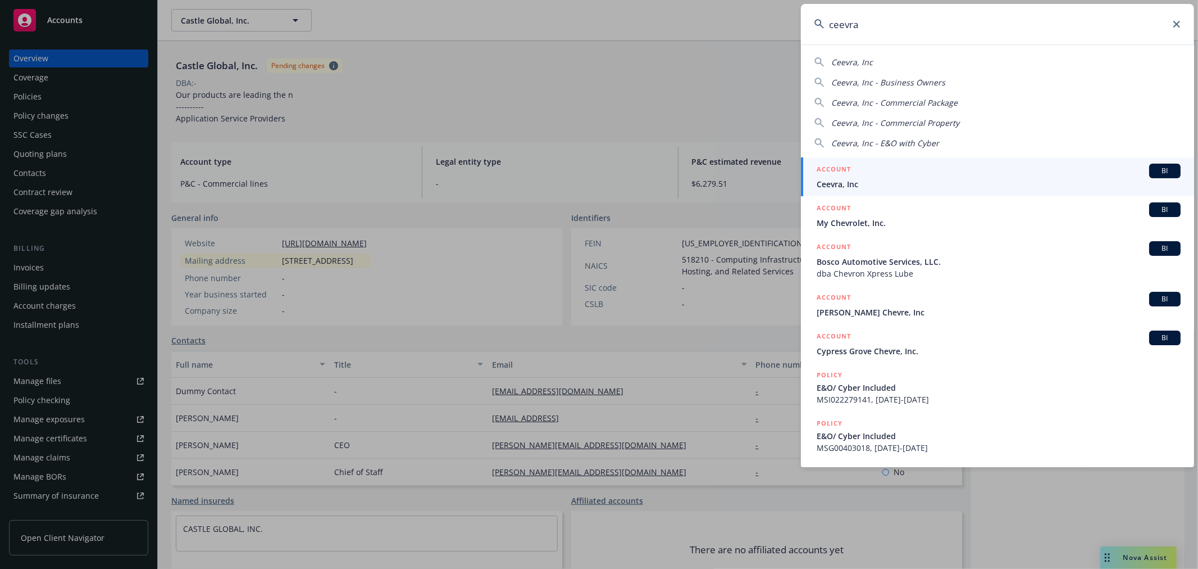
type input "ceevra"
click at [872, 177] on div "ACCOUNT BI" at bounding box center [999, 170] width 364 height 15
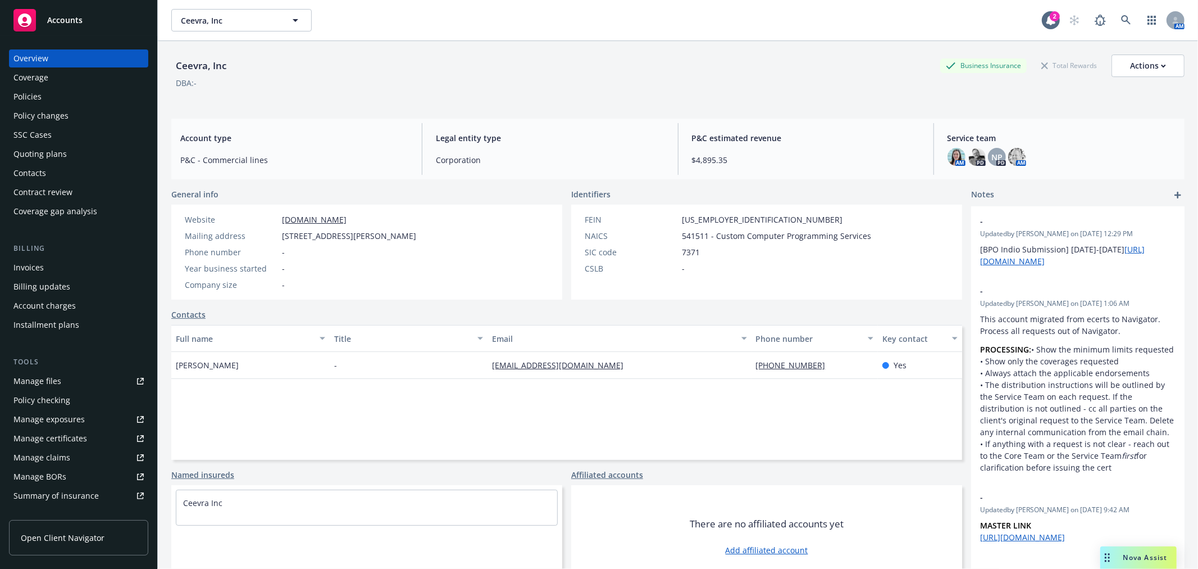
click at [30, 99] on div "Policies" at bounding box center [27, 97] width 28 height 18
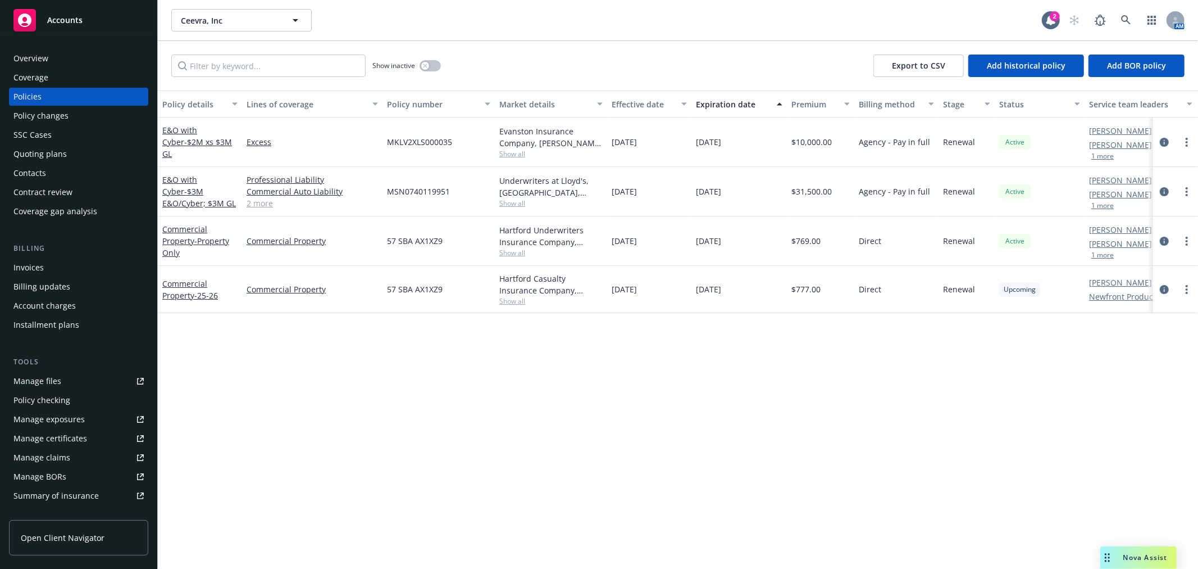
click at [57, 62] on div "Overview" at bounding box center [78, 58] width 130 height 18
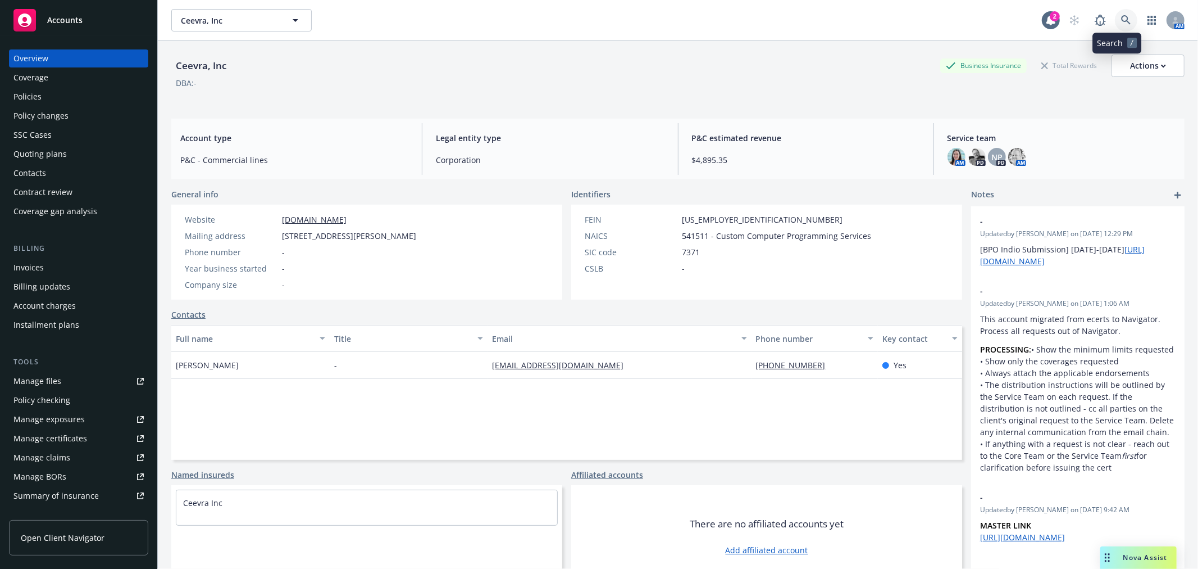
click at [1121, 17] on icon at bounding box center [1126, 20] width 10 height 10
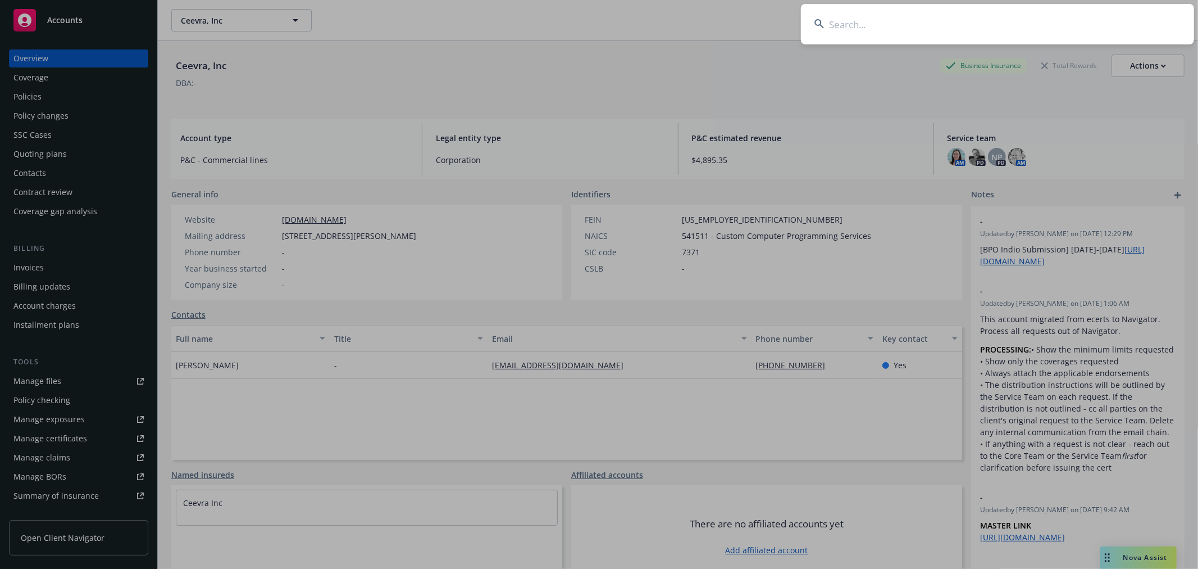
click at [1068, 13] on input at bounding box center [997, 24] width 393 height 40
type input "cellchorus"
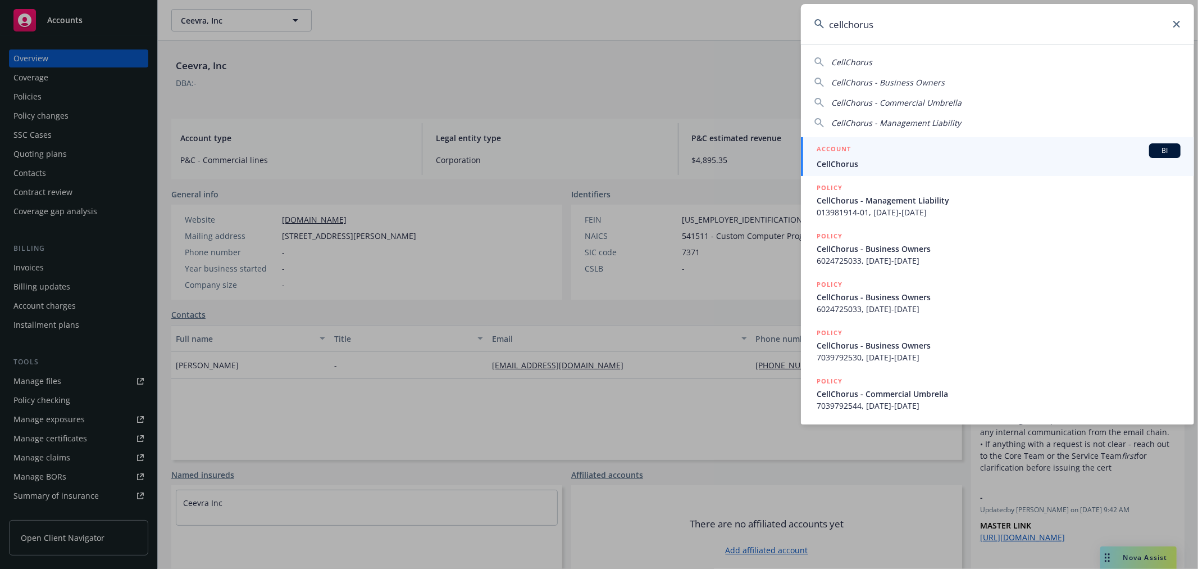
click at [957, 151] on div "ACCOUNT BI" at bounding box center [999, 150] width 364 height 15
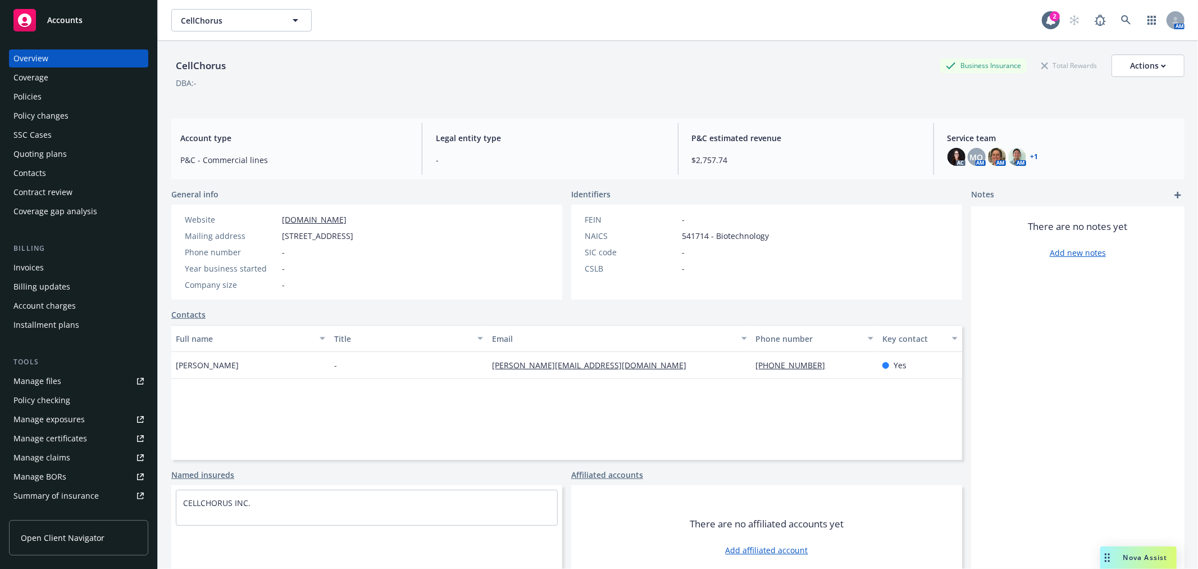
click at [36, 93] on div "Policies" at bounding box center [27, 97] width 28 height 18
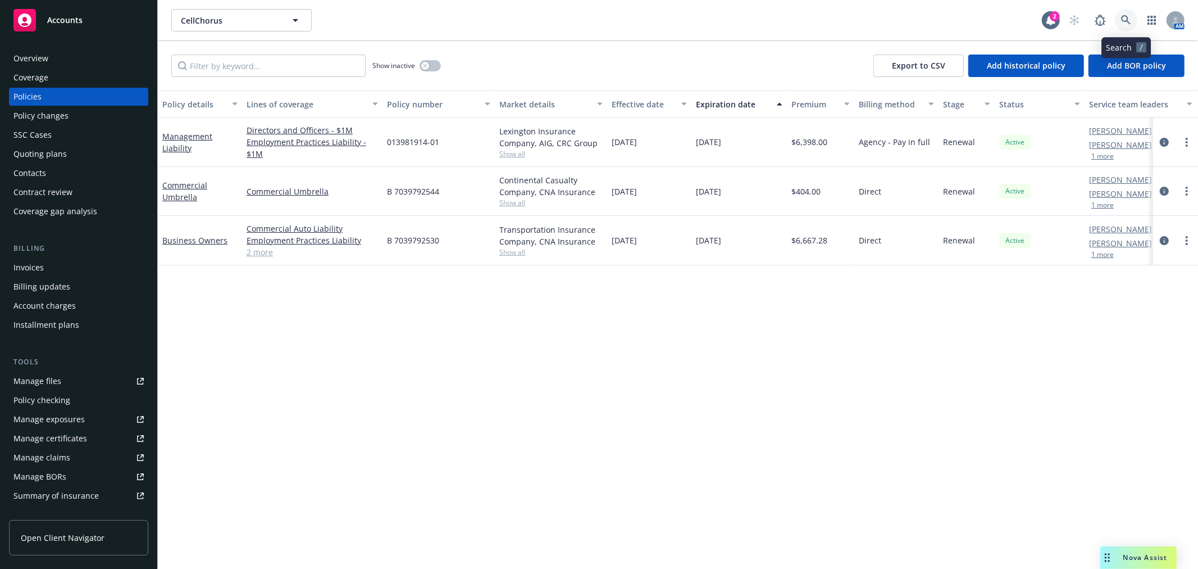
click at [1122, 20] on icon at bounding box center [1126, 20] width 10 height 10
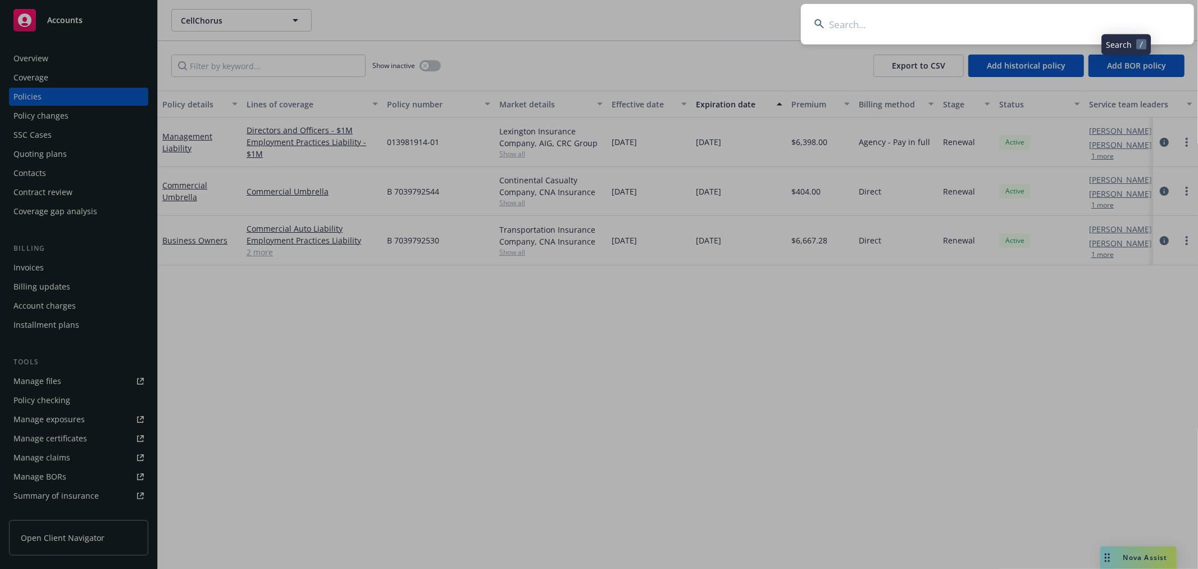
click at [1102, 26] on input at bounding box center [997, 24] width 393 height 40
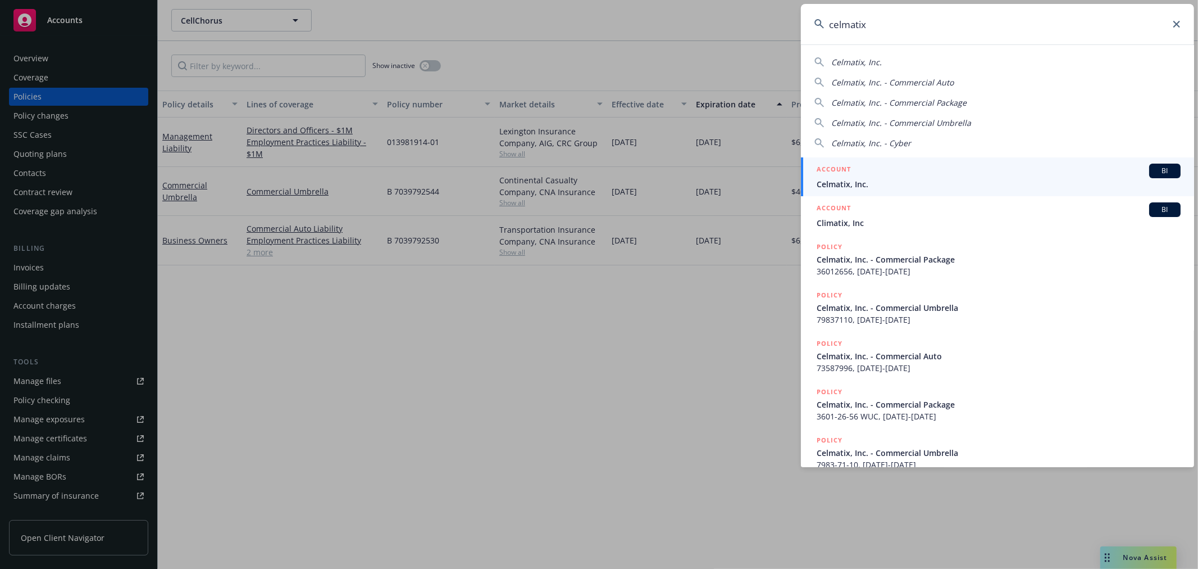
type input "celmatix"
click at [1028, 171] on div "ACCOUNT BI" at bounding box center [999, 170] width 364 height 15
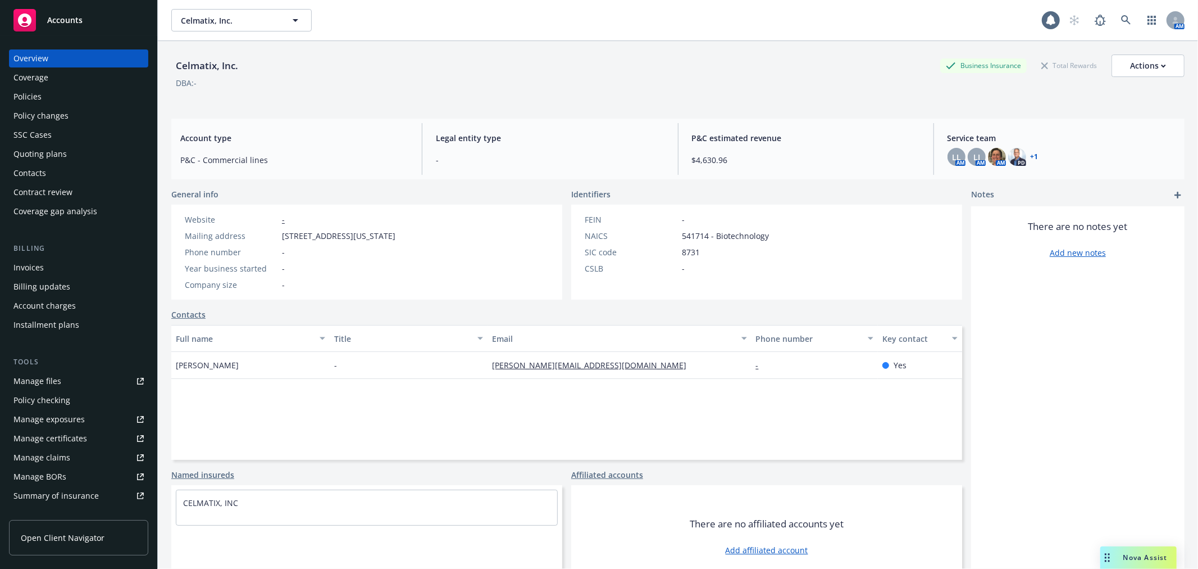
click at [23, 96] on div "Policies" at bounding box center [27, 97] width 28 height 18
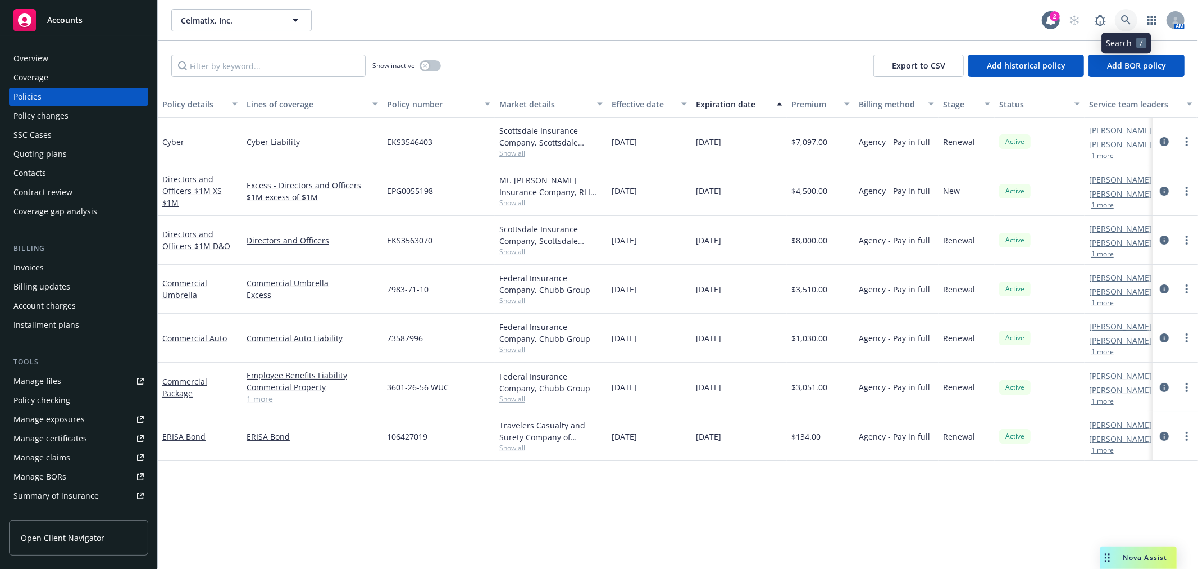
click at [1133, 23] on link at bounding box center [1126, 20] width 22 height 22
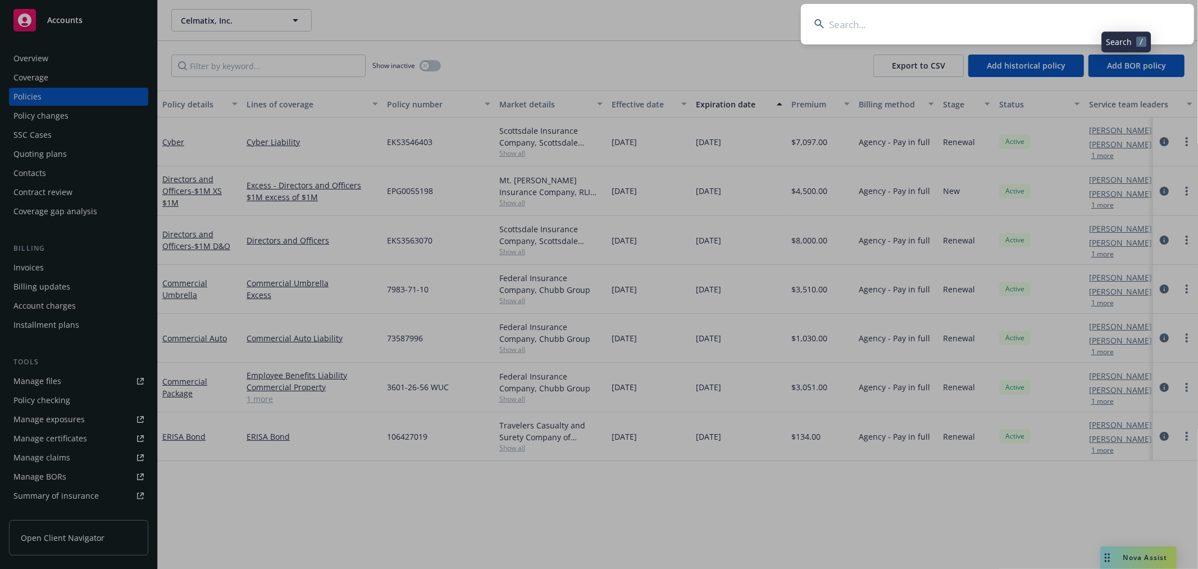
click at [1099, 22] on input at bounding box center [997, 24] width 393 height 40
click at [1019, 17] on input at bounding box center [997, 24] width 393 height 40
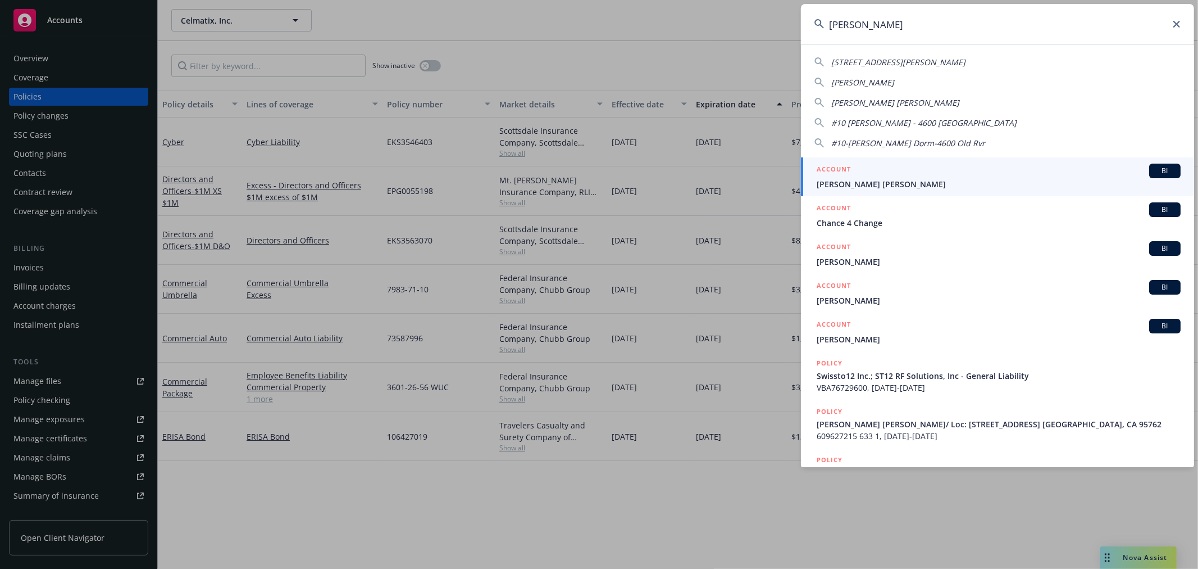
type input "chelsio"
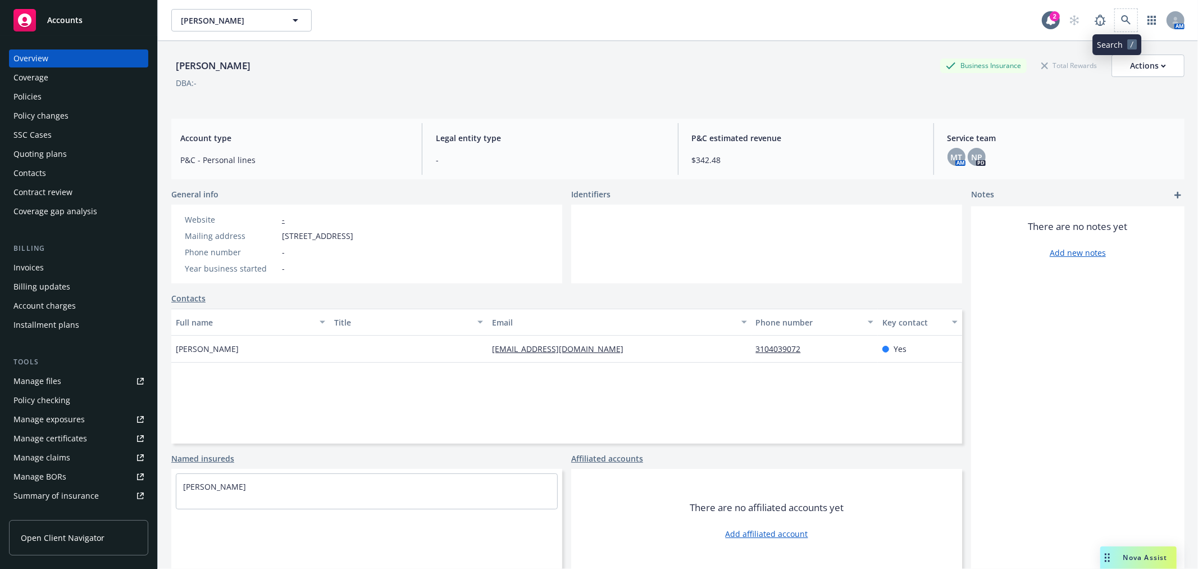
click at [1124, 29] on span at bounding box center [1126, 20] width 22 height 22
click at [1115, 27] on span at bounding box center [1126, 20] width 22 height 22
click at [1122, 20] on link at bounding box center [1126, 20] width 22 height 22
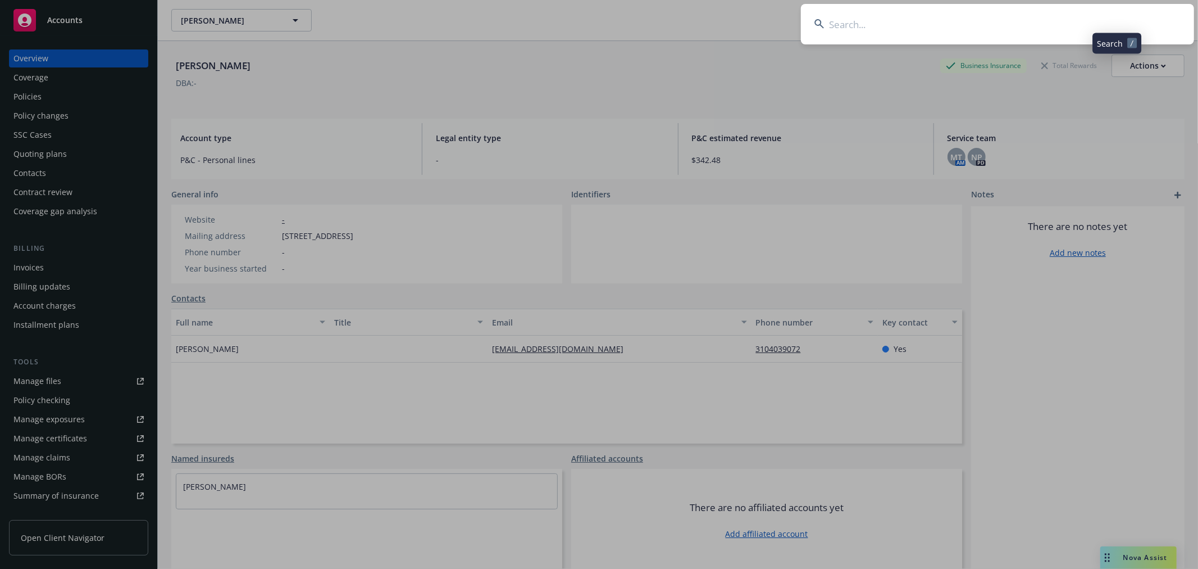
click at [1080, 27] on input at bounding box center [997, 24] width 393 height 40
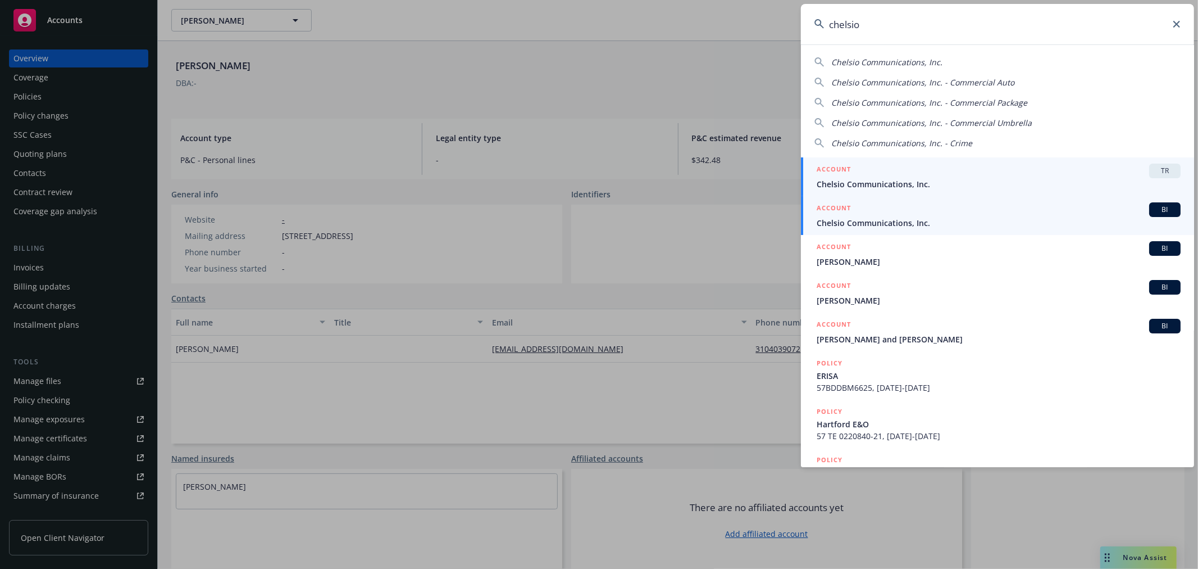
type input "chelsio"
click at [869, 223] on span "Chelsio Communications, Inc." at bounding box center [999, 223] width 364 height 12
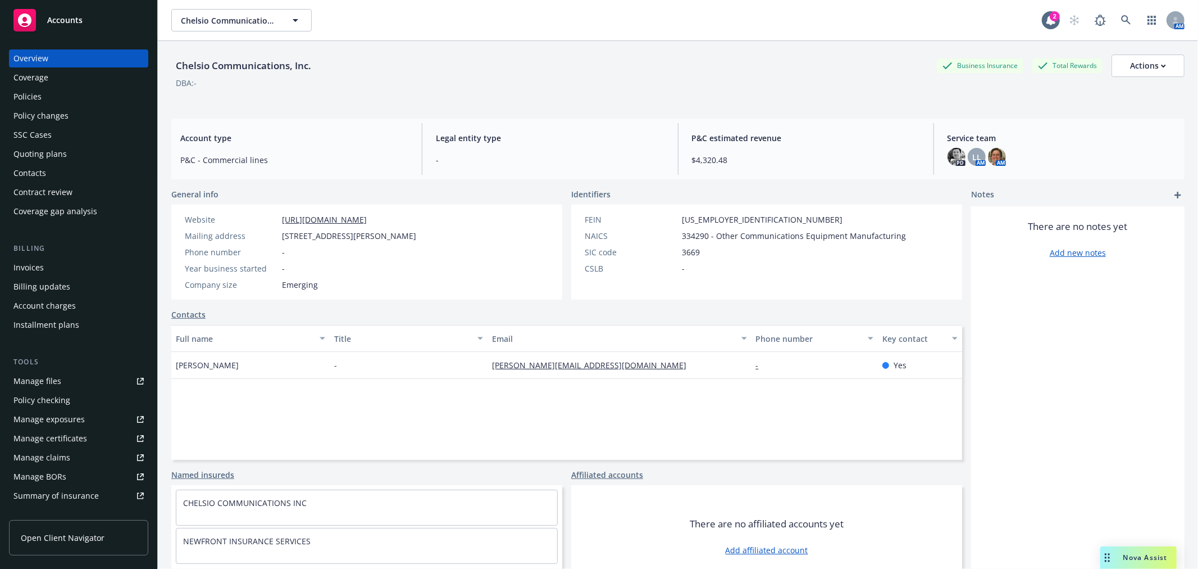
click at [35, 93] on div "Policies" at bounding box center [27, 97] width 28 height 18
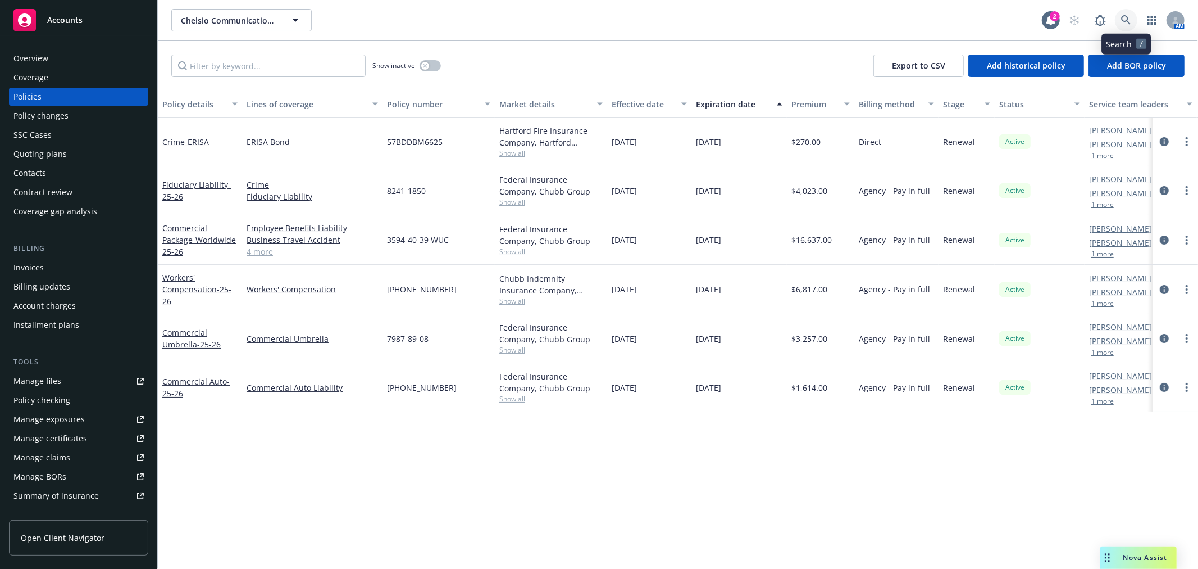
click at [1124, 16] on icon at bounding box center [1126, 20] width 10 height 10
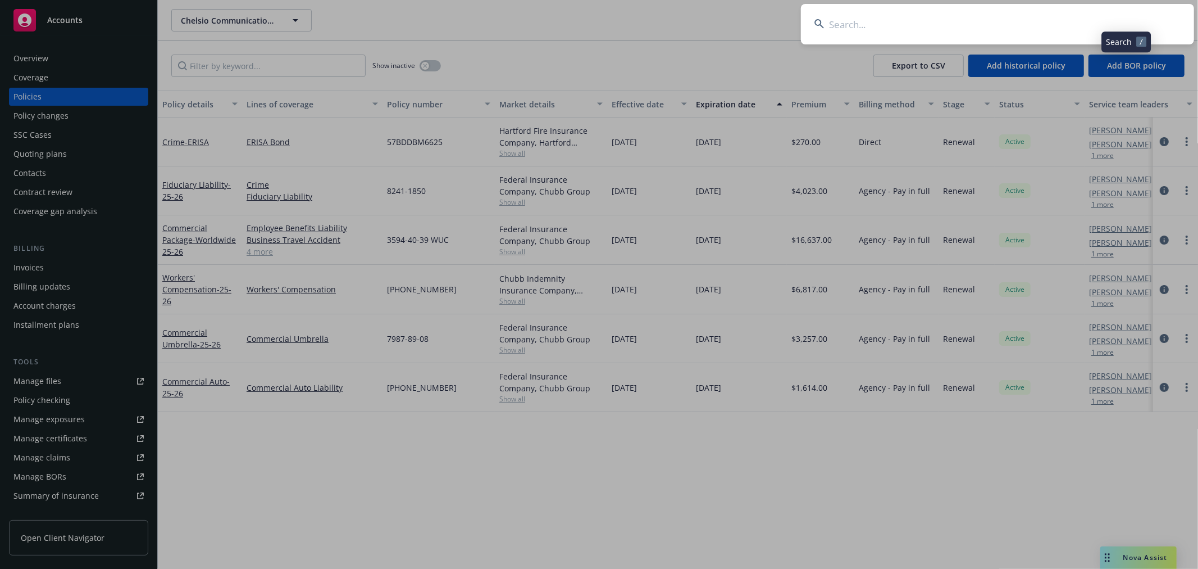
click at [1099, 27] on input at bounding box center [997, 24] width 393 height 40
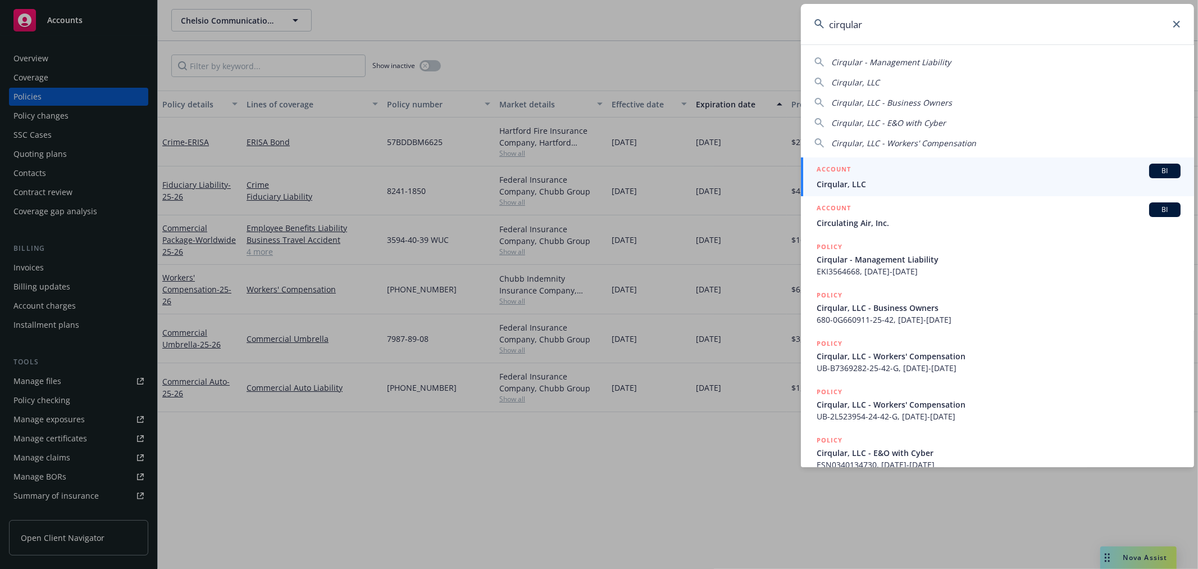
type input "cirqular"
click at [957, 193] on link "ACCOUNT BI Cirqular, LLC" at bounding box center [997, 176] width 393 height 39
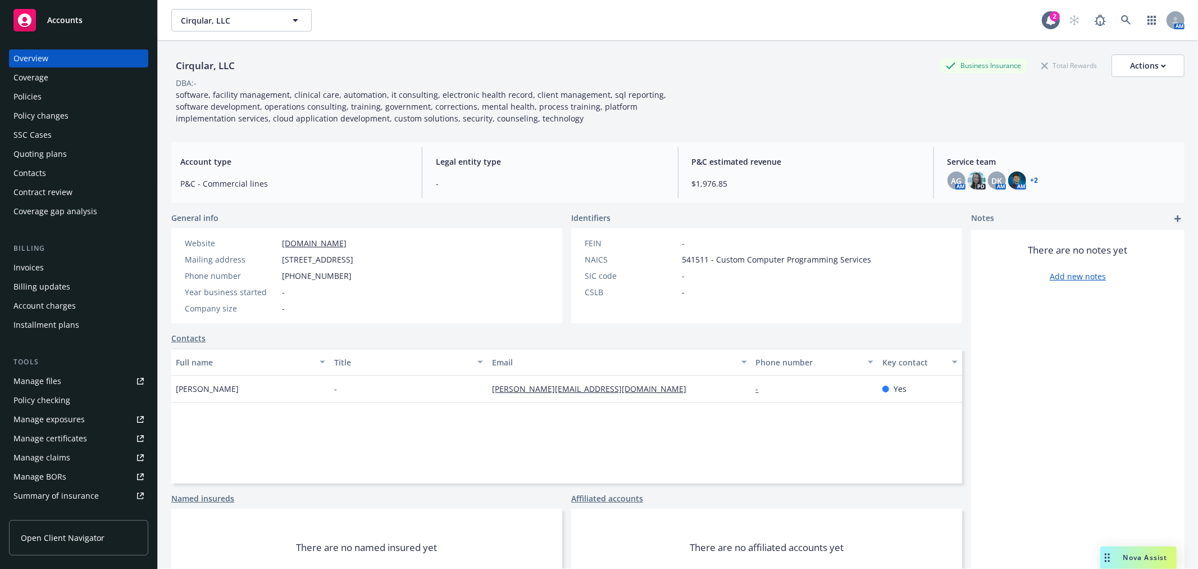
click at [29, 97] on div "Policies" at bounding box center [27, 97] width 28 height 18
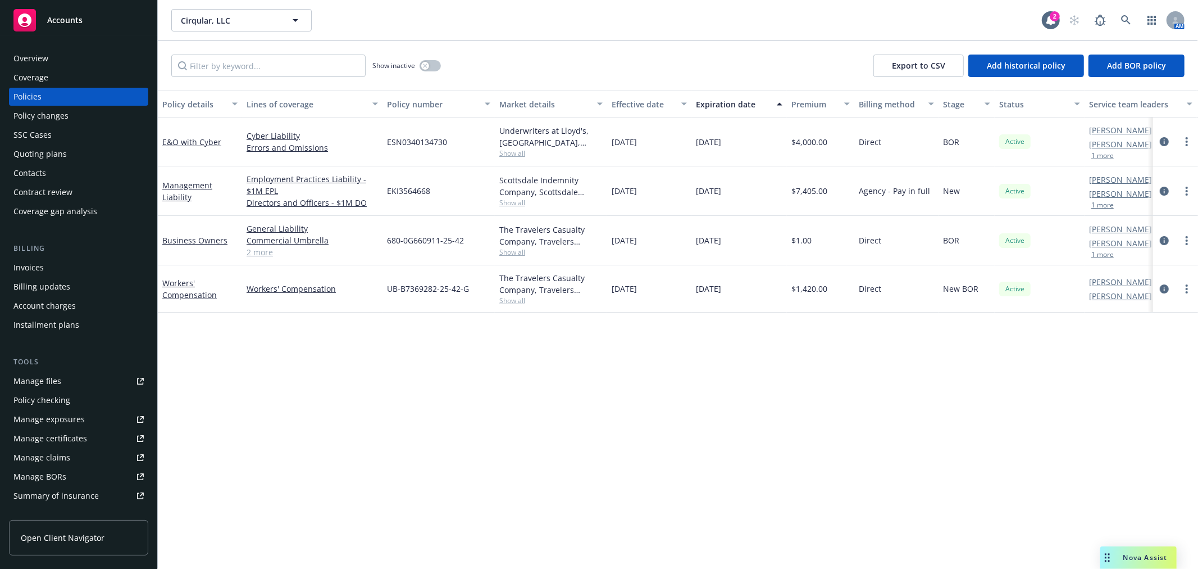
drag, startPoint x: 34, startPoint y: 59, endPoint x: 72, endPoint y: 60, distance: 37.7
click at [35, 60] on div "Overview" at bounding box center [30, 58] width 35 height 18
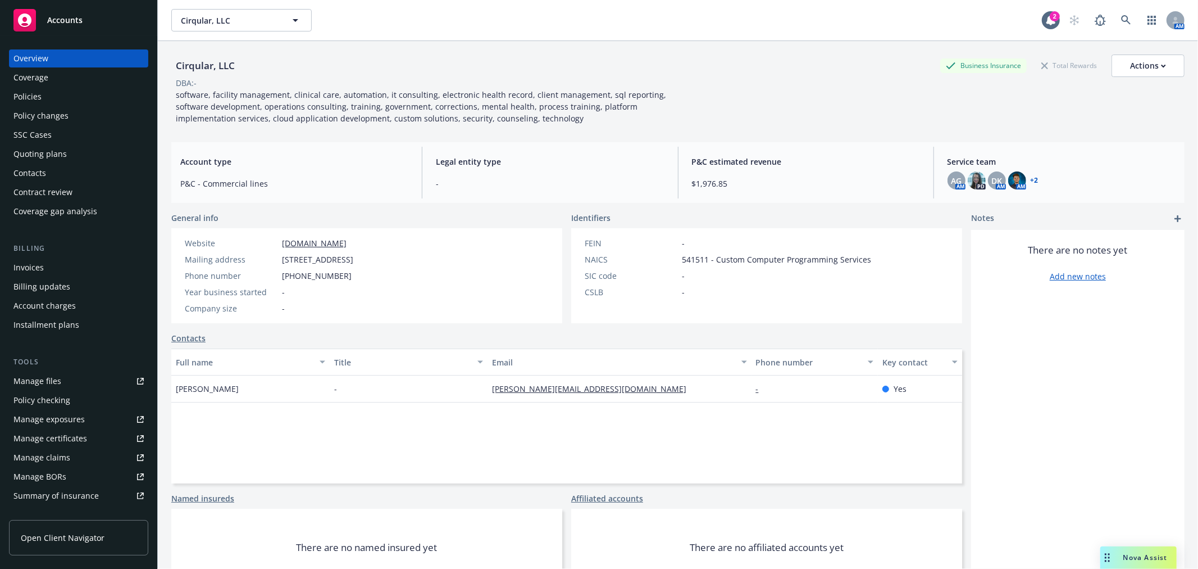
click at [1031, 178] on link "+ 2" at bounding box center [1035, 180] width 8 height 7
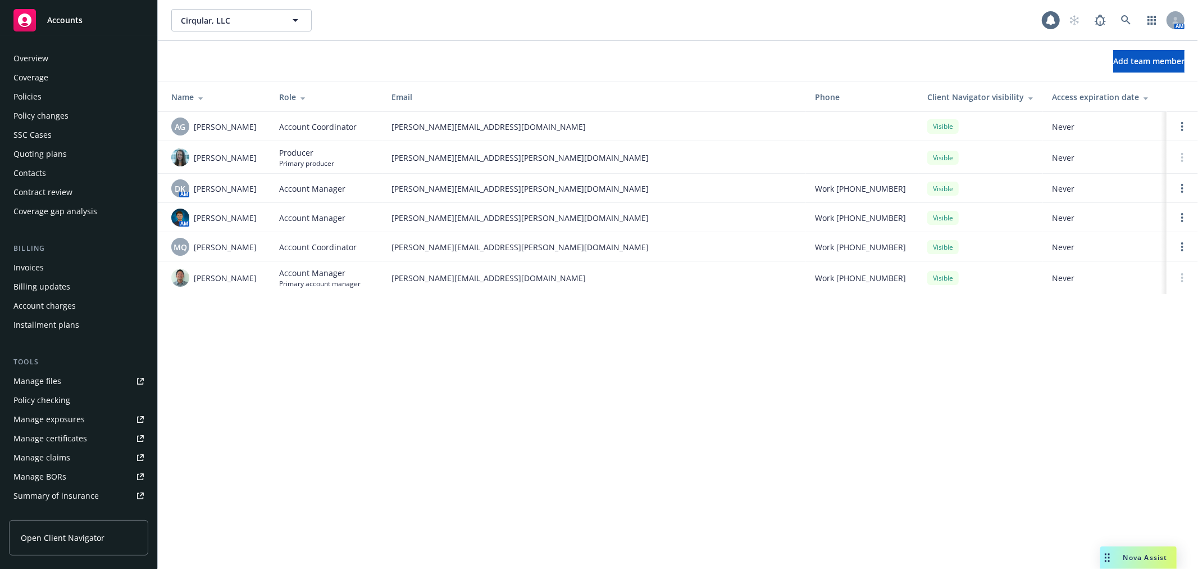
scroll to position [183, 0]
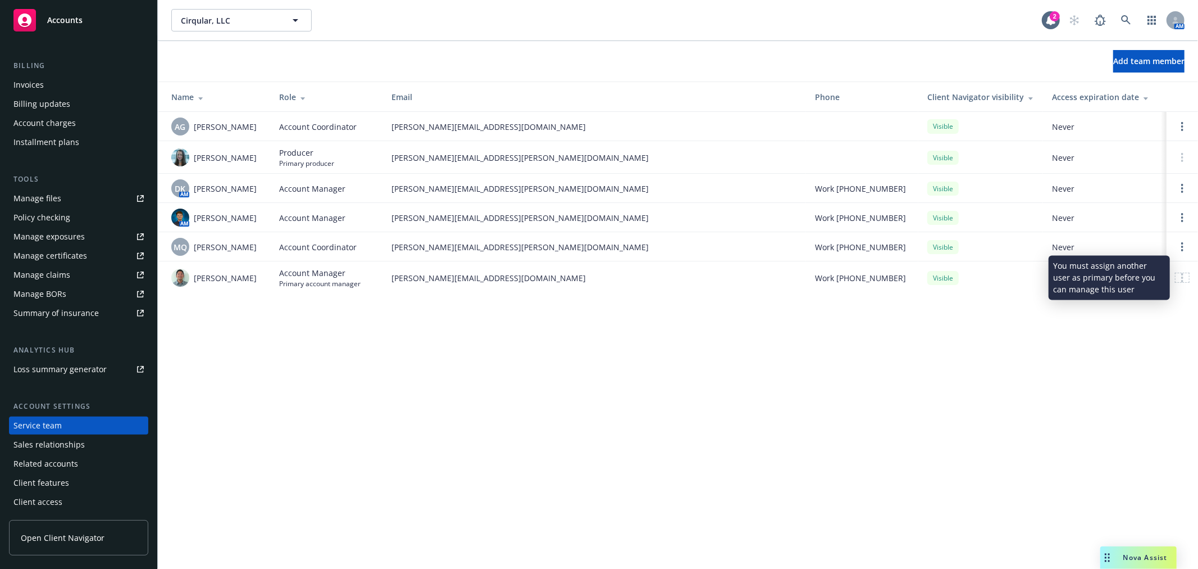
click at [1178, 278] on div at bounding box center [1182, 277] width 13 height 9
drag, startPoint x: 1176, startPoint y: 278, endPoint x: 799, endPoint y: 389, distance: 393.2
click at [802, 384] on div "Cirqular, LLC Cirqular, LLC 2 AM Add team member Name Role Email Phone Client N…" at bounding box center [678, 284] width 1040 height 569
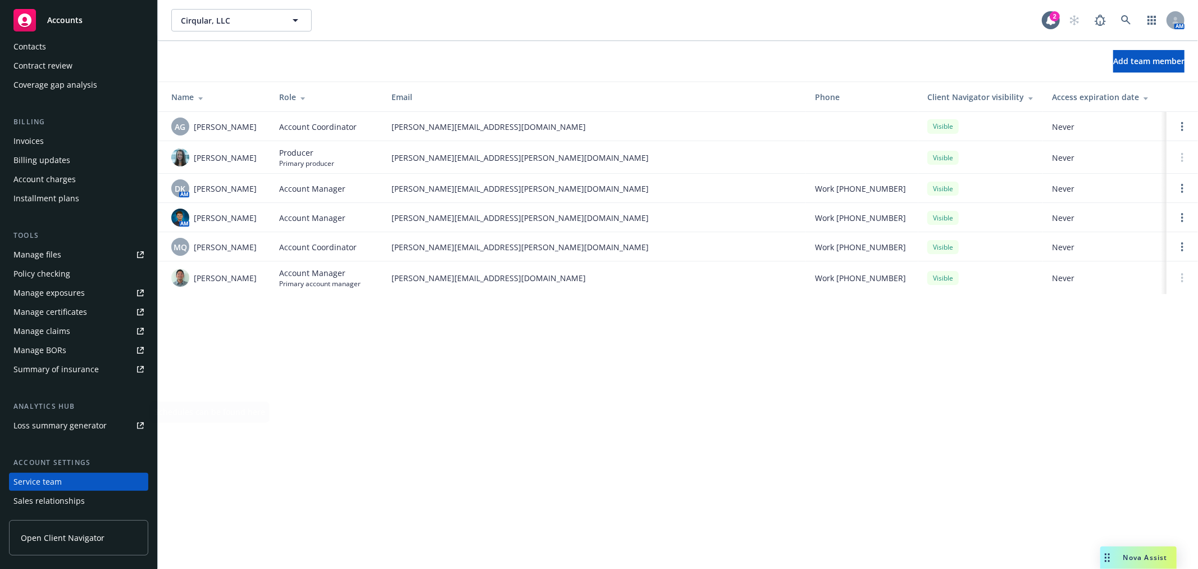
scroll to position [0, 0]
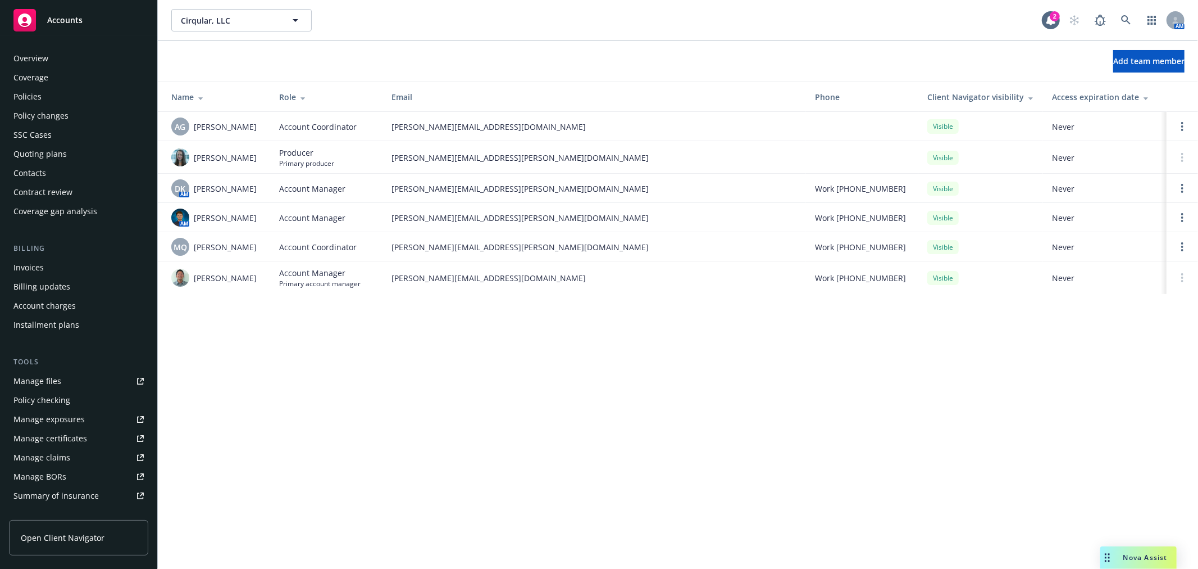
click at [31, 96] on div "Policies" at bounding box center [27, 97] width 28 height 18
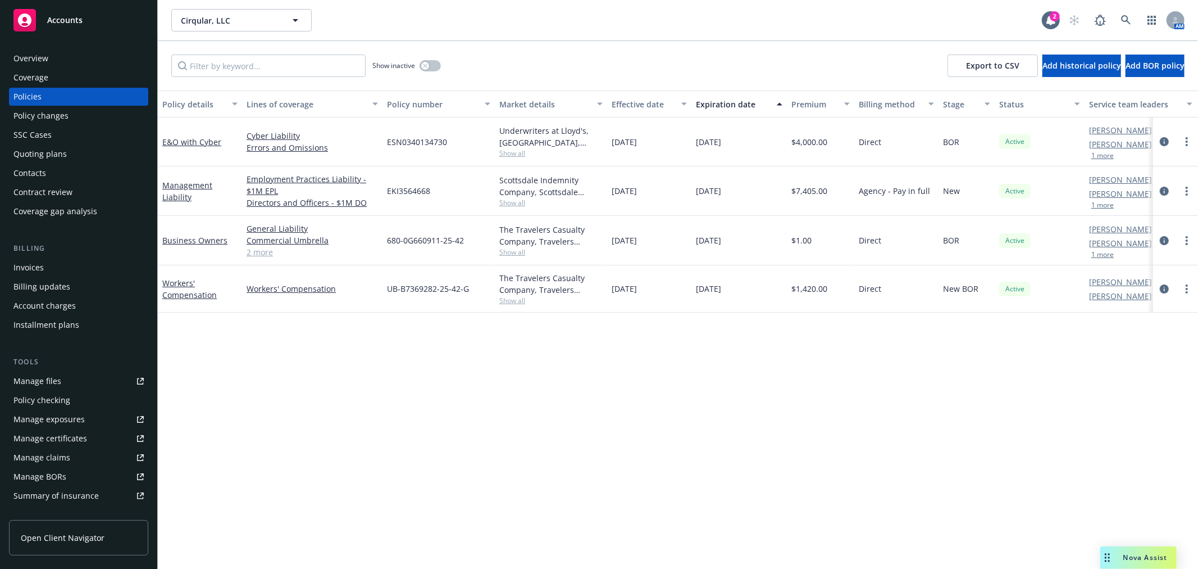
click at [39, 60] on div "Overview" at bounding box center [30, 58] width 35 height 18
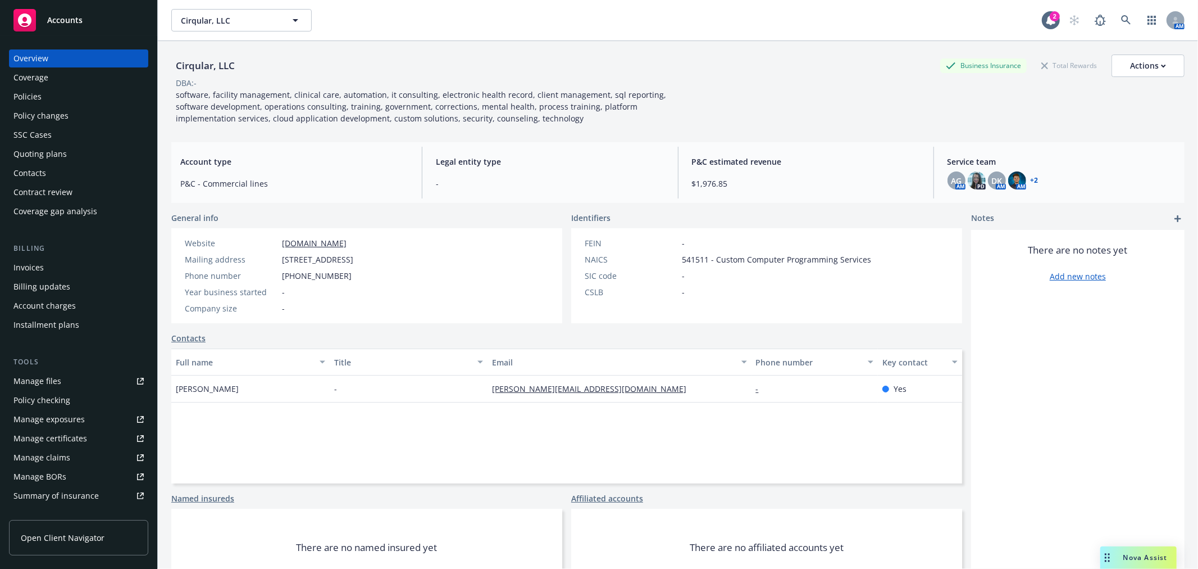
click at [1031, 178] on link "+ 2" at bounding box center [1035, 180] width 8 height 7
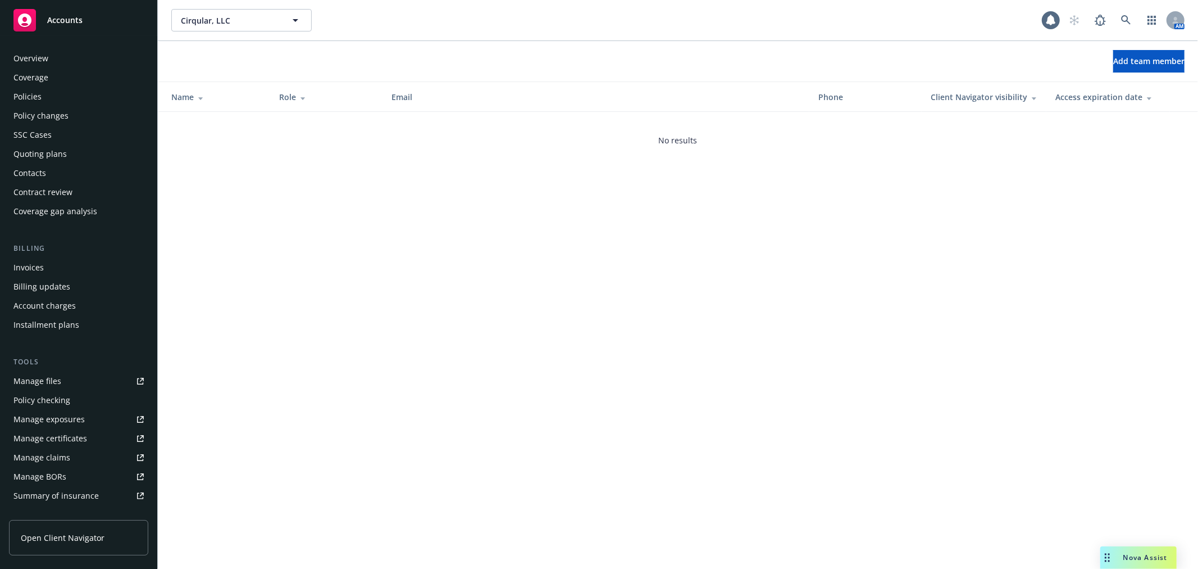
scroll to position [183, 0]
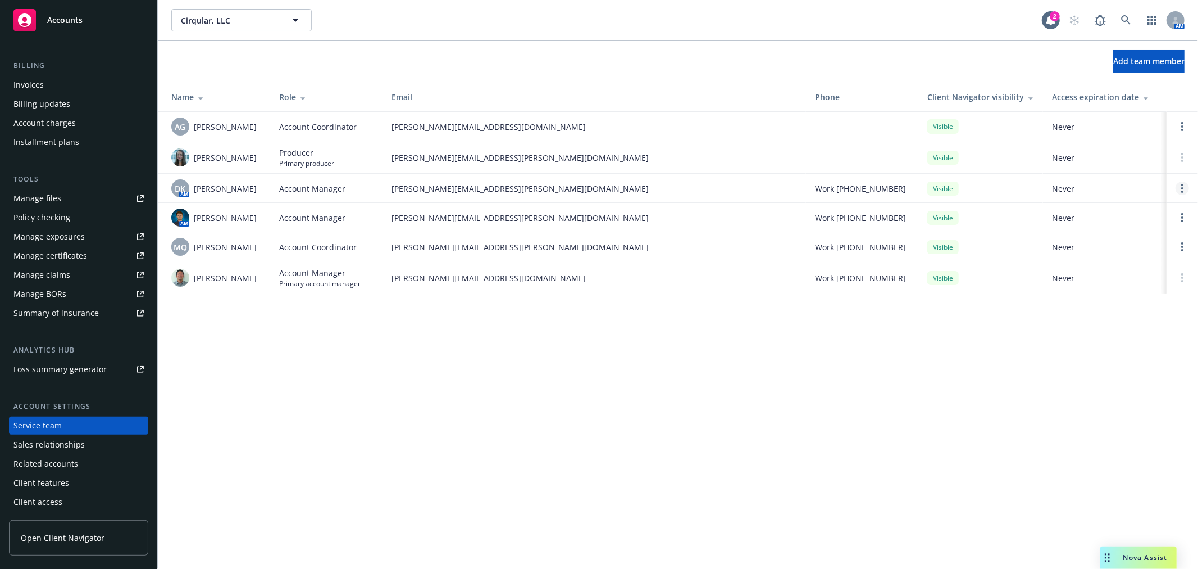
click at [1180, 188] on link "Open options" at bounding box center [1182, 187] width 13 height 13
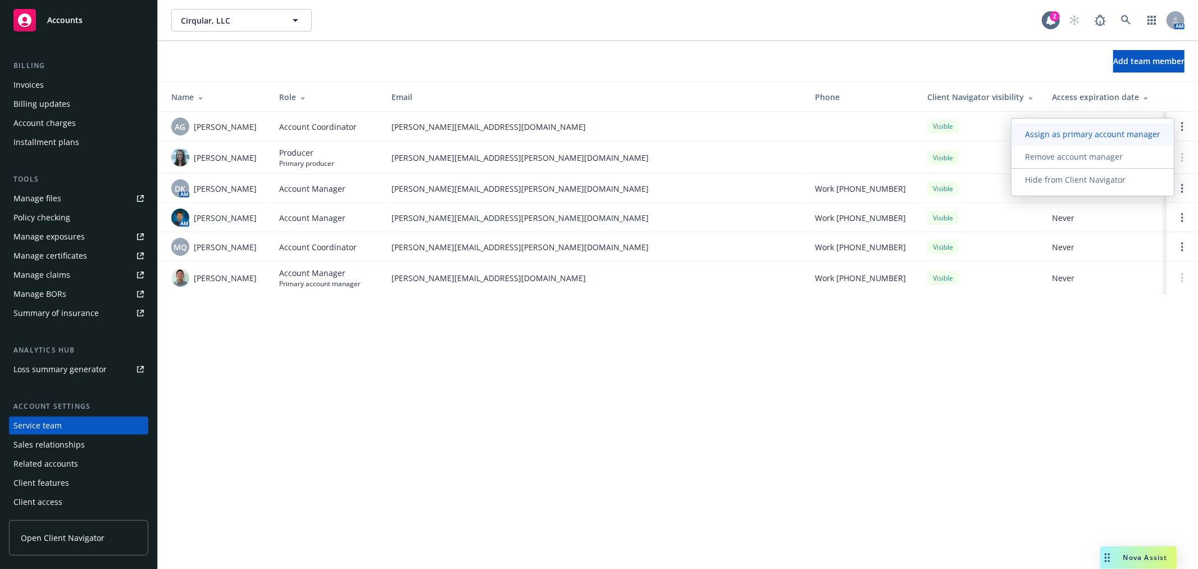
click at [1105, 138] on span "Assign as primary account manager" at bounding box center [1093, 134] width 162 height 11
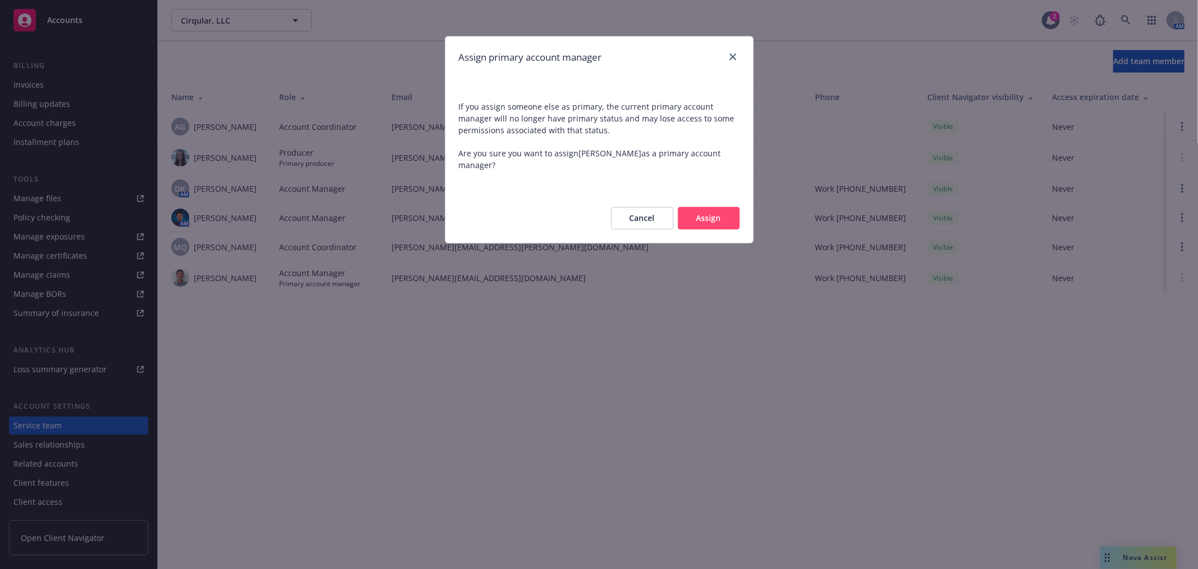
click at [699, 207] on button "Assign" at bounding box center [709, 218] width 62 height 22
click at [699, 207] on div "Cancel Assign" at bounding box center [666, 218] width 147 height 22
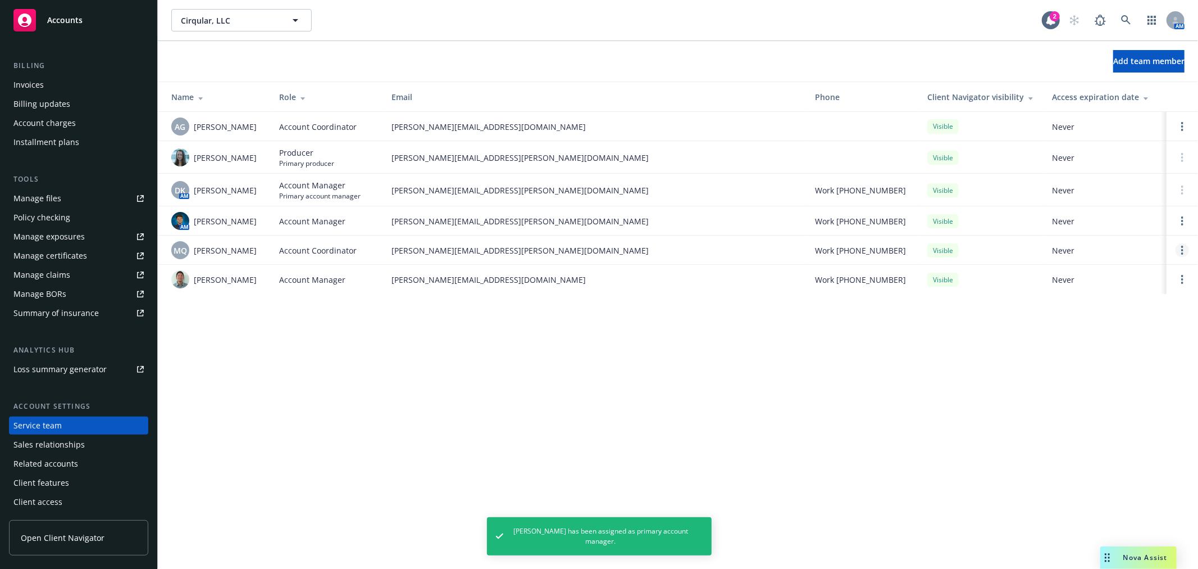
click at [1178, 253] on link "Open options" at bounding box center [1182, 249] width 13 height 13
click at [1132, 215] on span "Remove account coordinator" at bounding box center [1106, 218] width 135 height 11
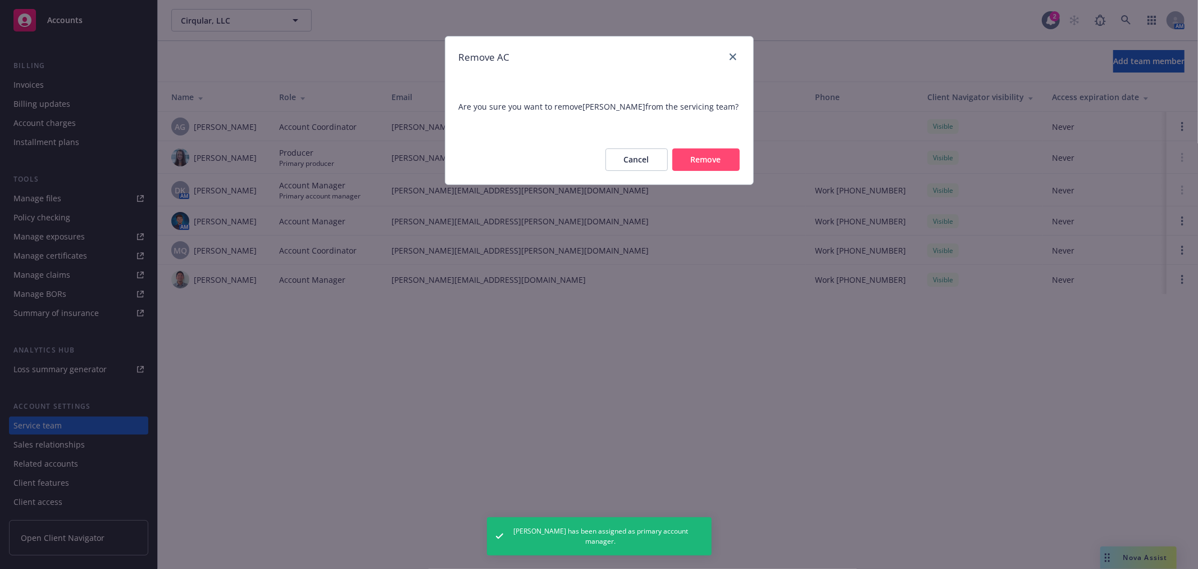
click at [710, 166] on button "Remove" at bounding box center [705, 159] width 67 height 22
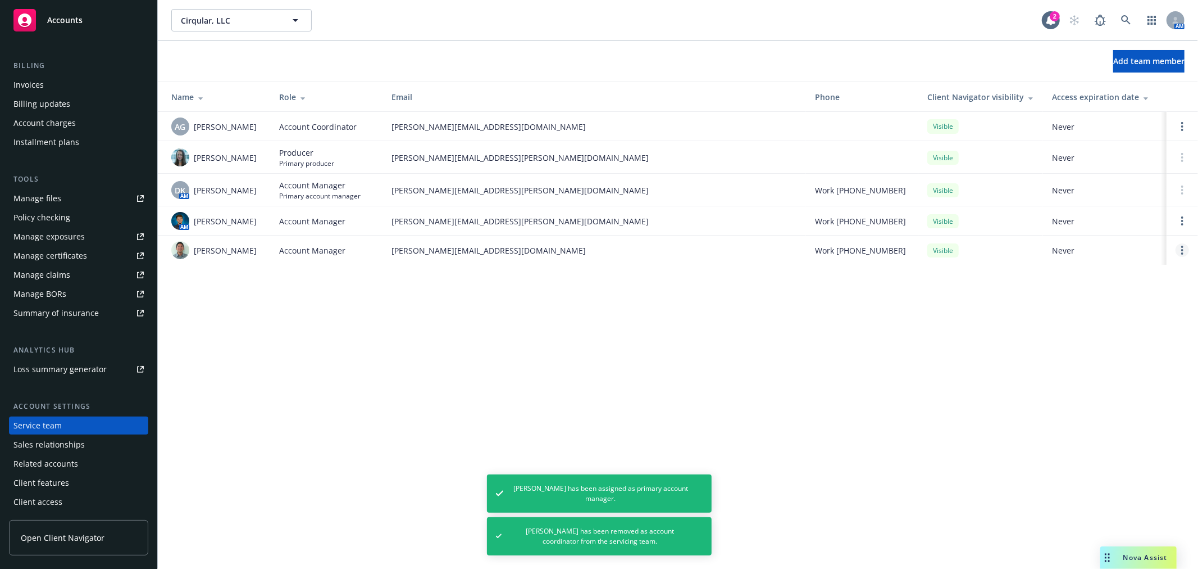
click at [1179, 253] on link "Open options" at bounding box center [1182, 249] width 13 height 13
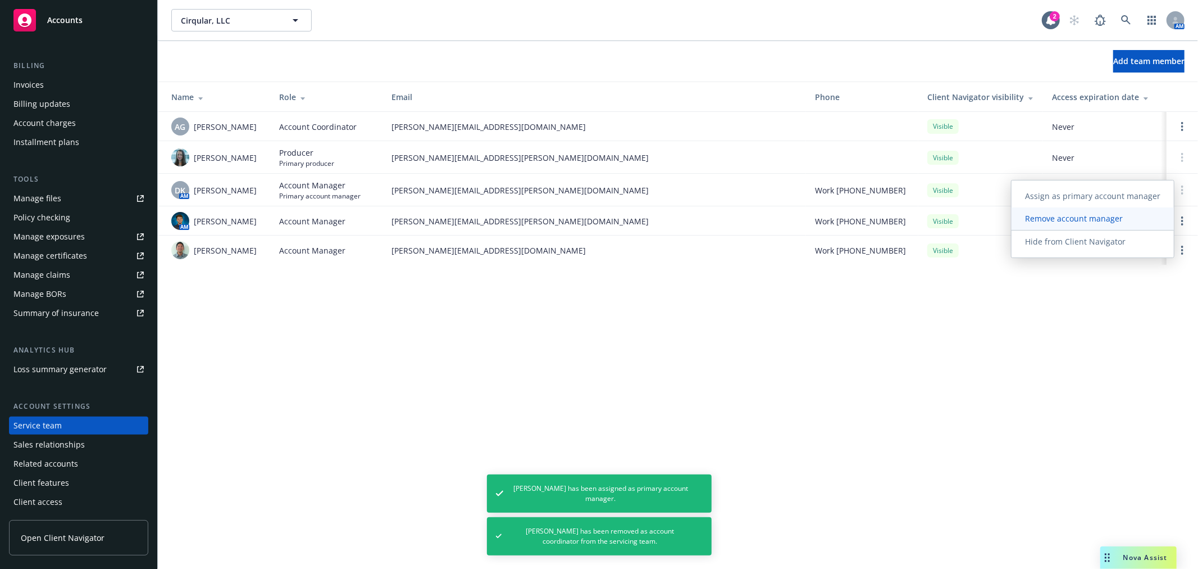
click at [1107, 221] on span "Remove account manager" at bounding box center [1074, 218] width 125 height 11
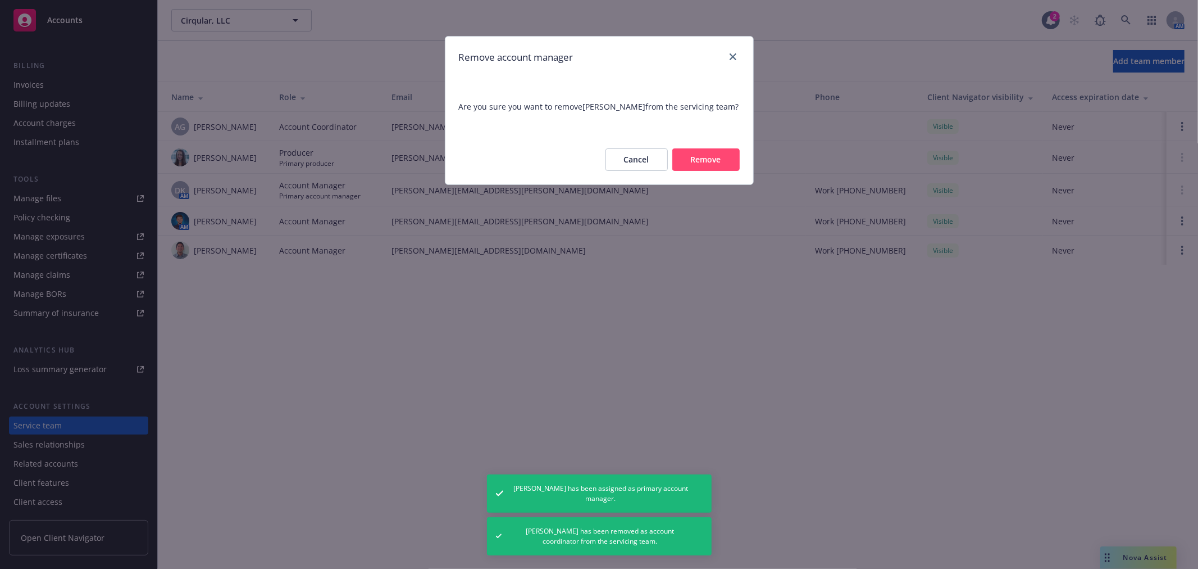
click at [733, 163] on button "Remove" at bounding box center [705, 159] width 67 height 22
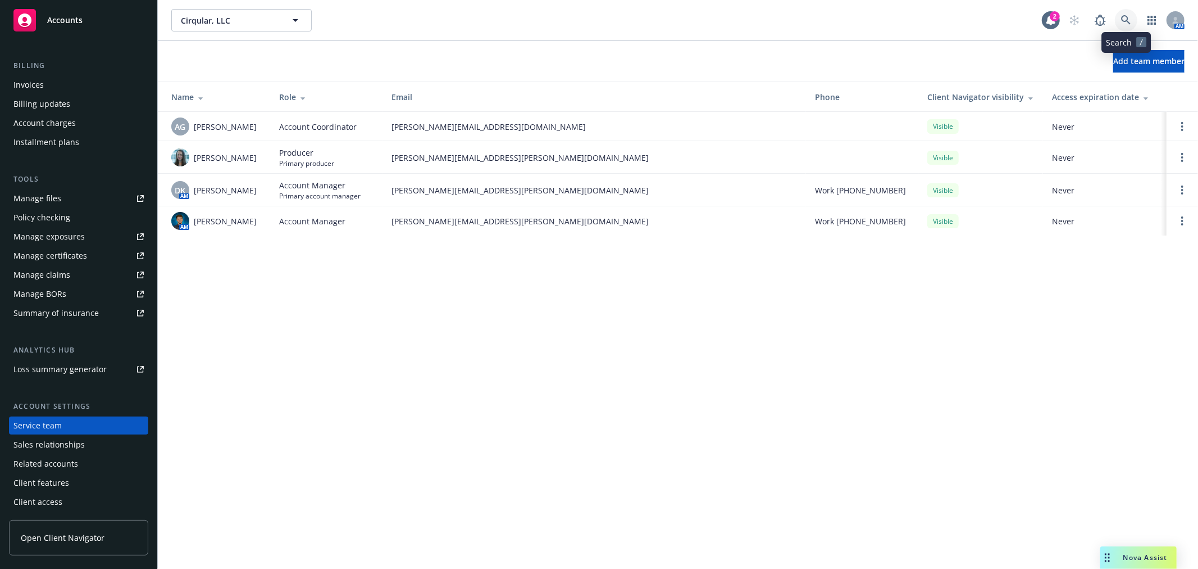
click at [1121, 17] on link at bounding box center [1126, 20] width 22 height 22
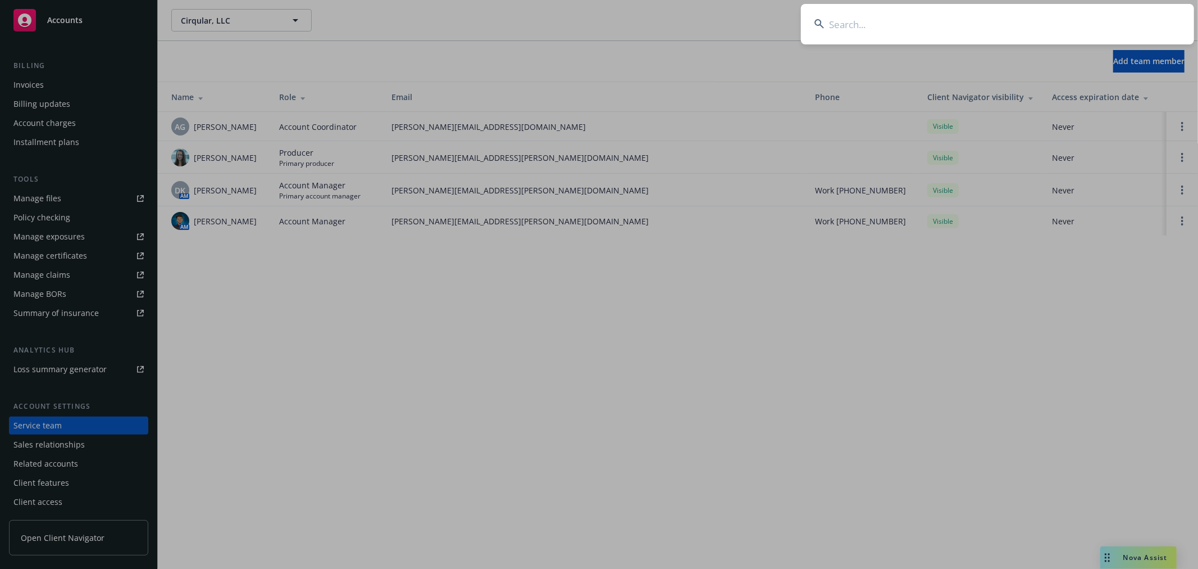
click at [1103, 21] on input at bounding box center [997, 24] width 393 height 40
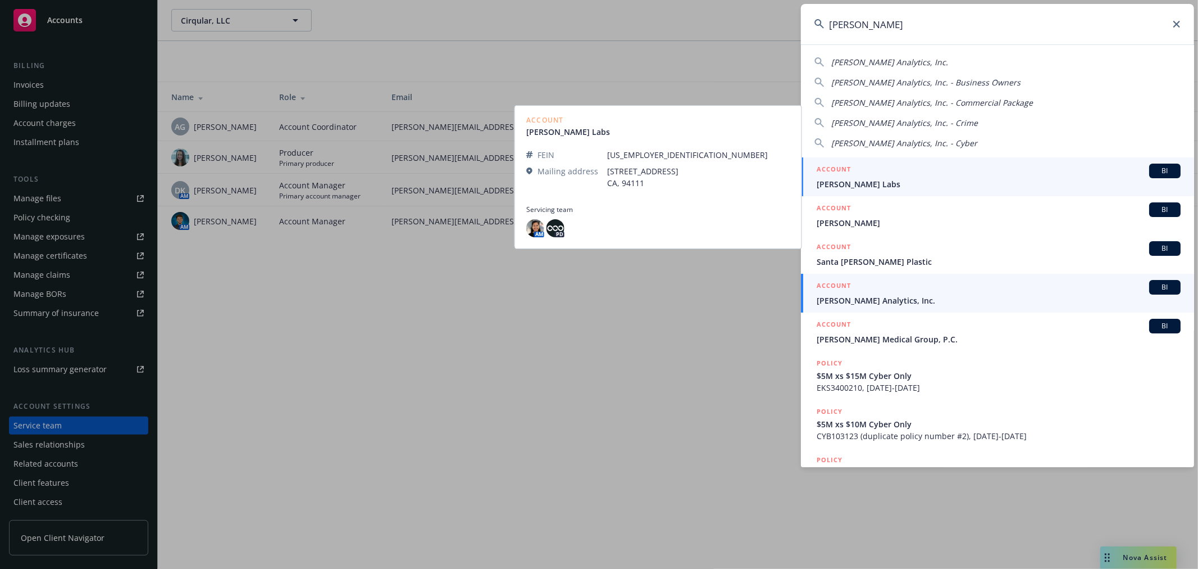
type input "clara"
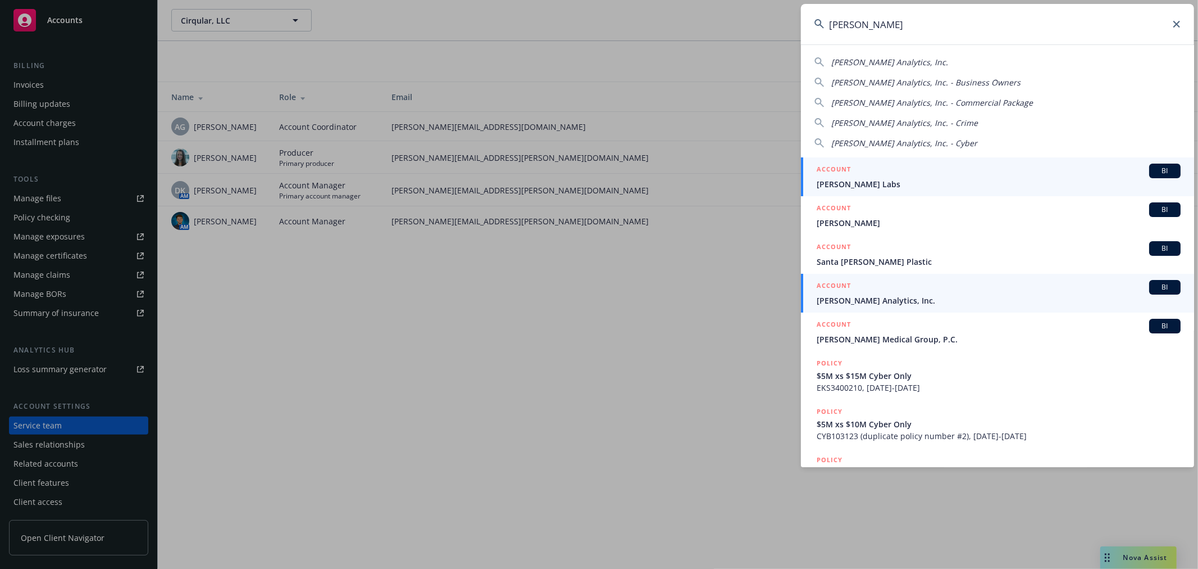
click at [947, 293] on div "ACCOUNT BI" at bounding box center [999, 287] width 364 height 15
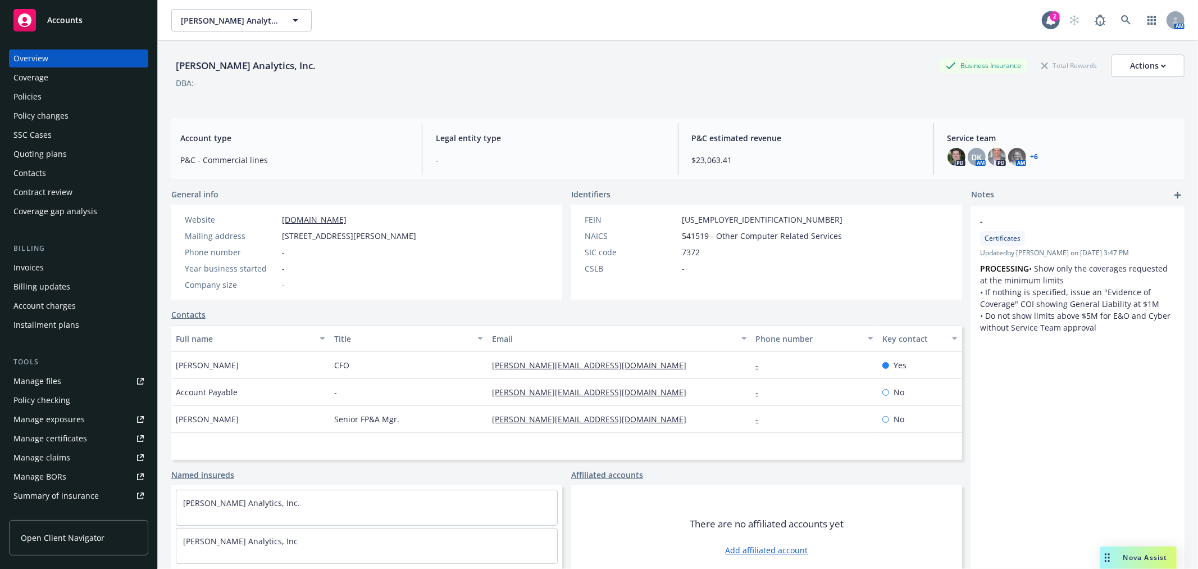
click at [1031, 155] on link "+ 6" at bounding box center [1035, 156] width 8 height 7
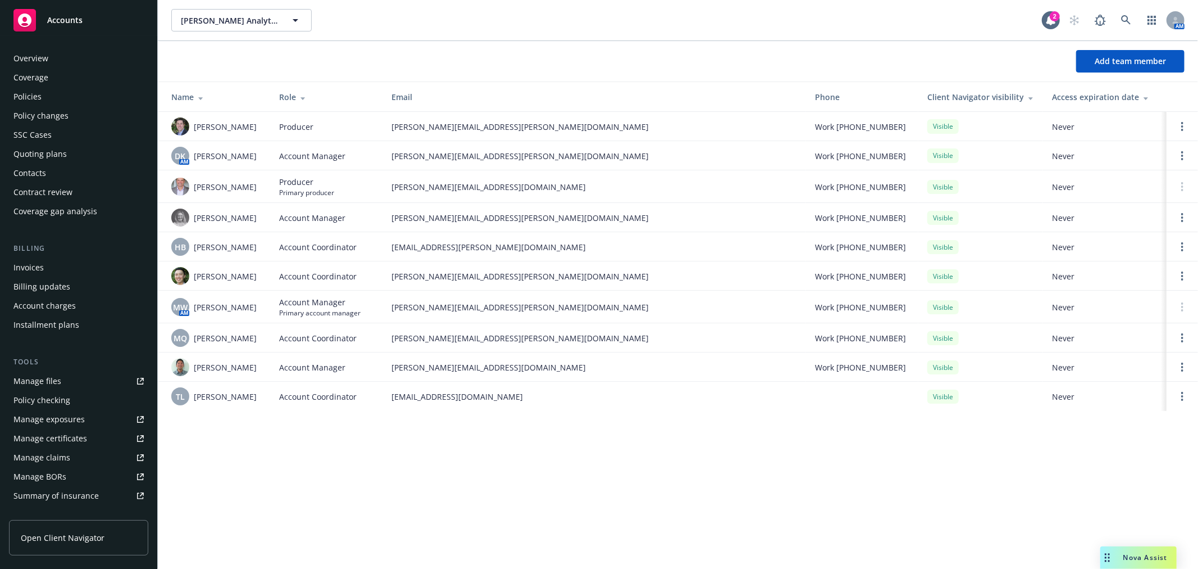
click at [48, 96] on div "Policies" at bounding box center [78, 97] width 130 height 18
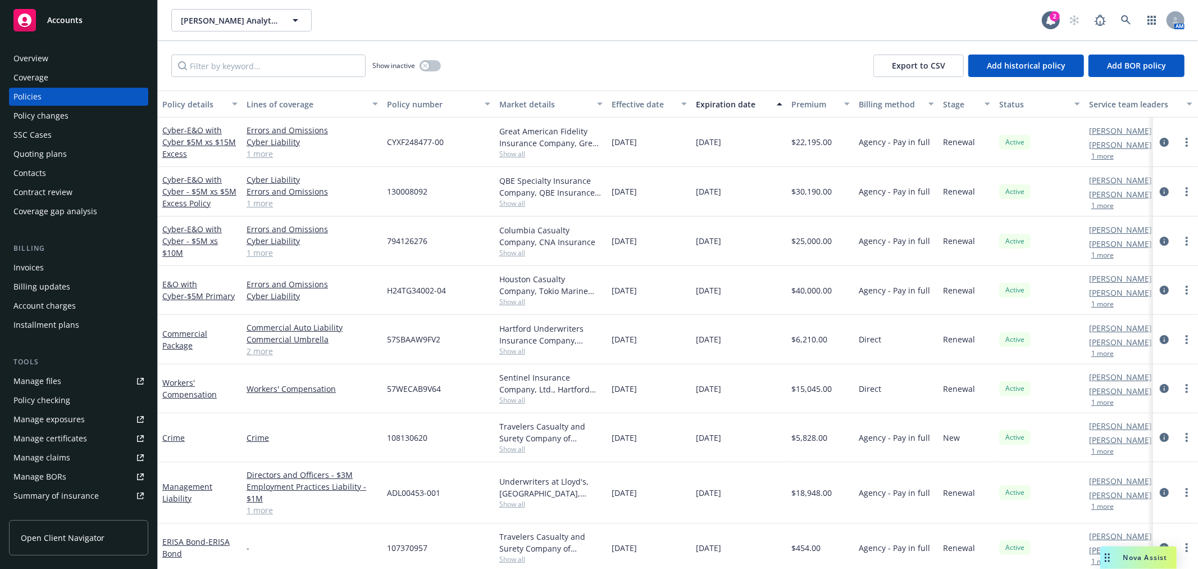
scroll to position [13, 0]
click at [1131, 22] on link at bounding box center [1126, 20] width 22 height 22
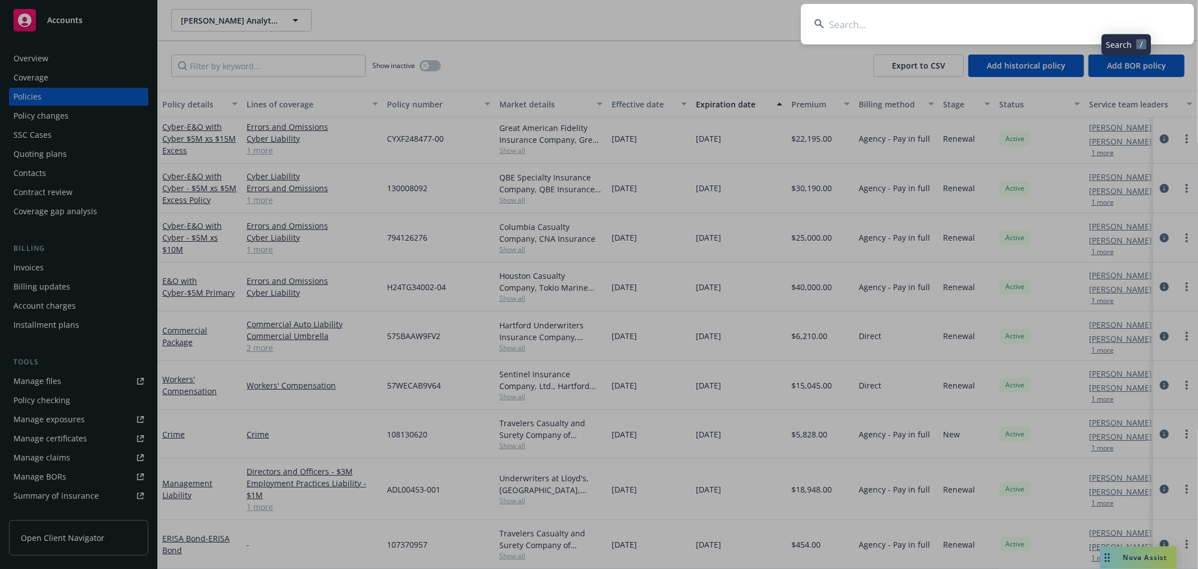
drag, startPoint x: 1131, startPoint y: 22, endPoint x: 945, endPoint y: 27, distance: 186.0
click at [944, 27] on input at bounding box center [997, 24] width 393 height 40
type input "sliver"
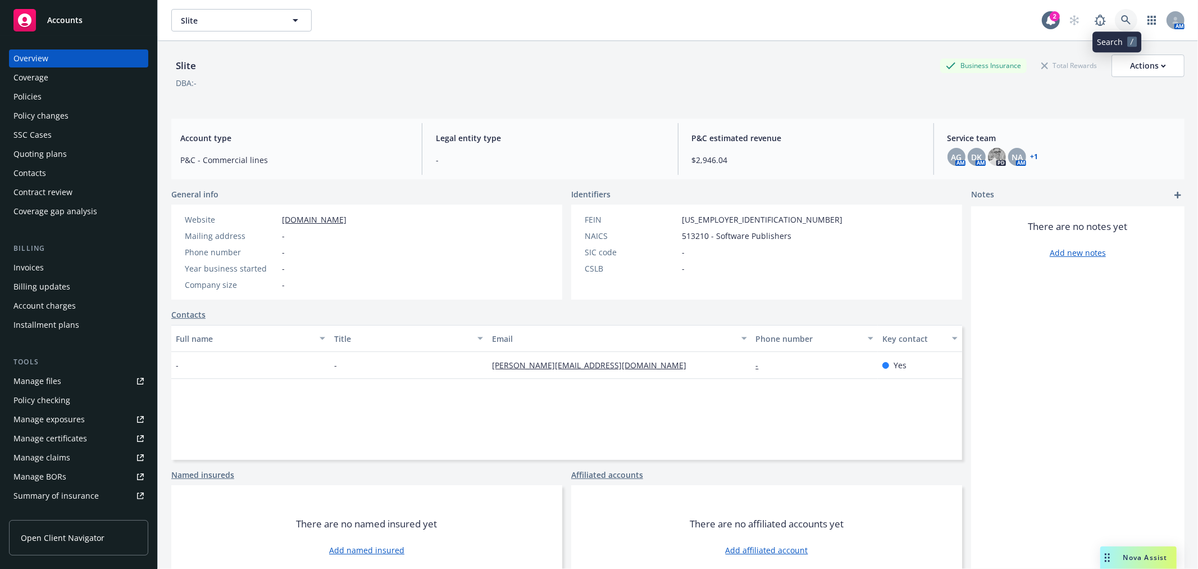
click at [1119, 12] on link at bounding box center [1126, 20] width 22 height 22
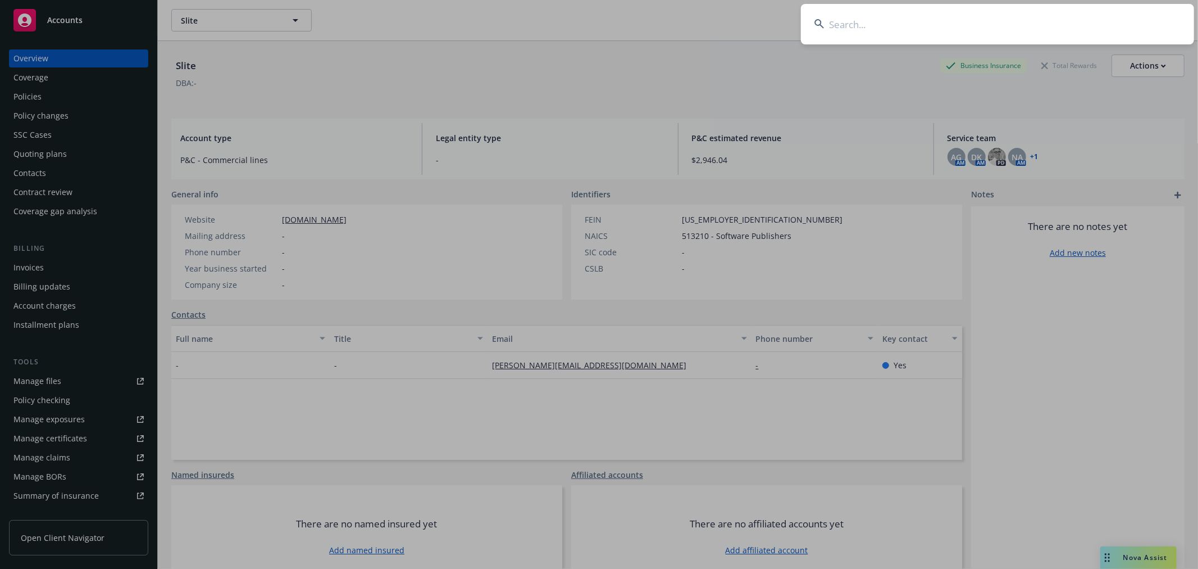
click at [1052, 32] on input at bounding box center [997, 24] width 393 height 40
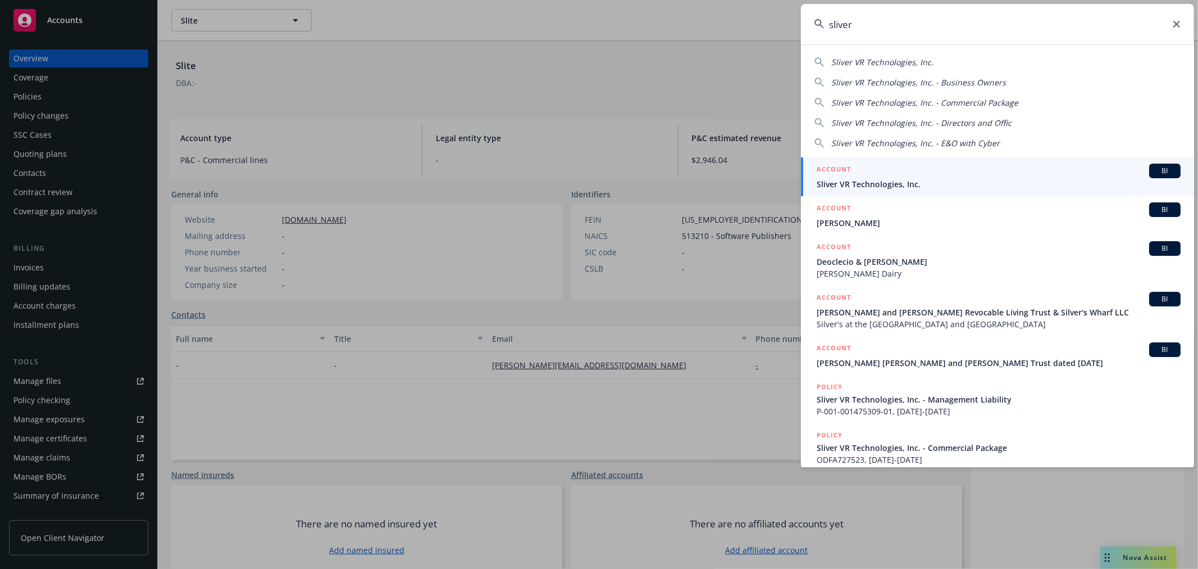
type input "sliver"
click at [894, 181] on span "Sliver VR Technologies, Inc." at bounding box center [999, 184] width 364 height 12
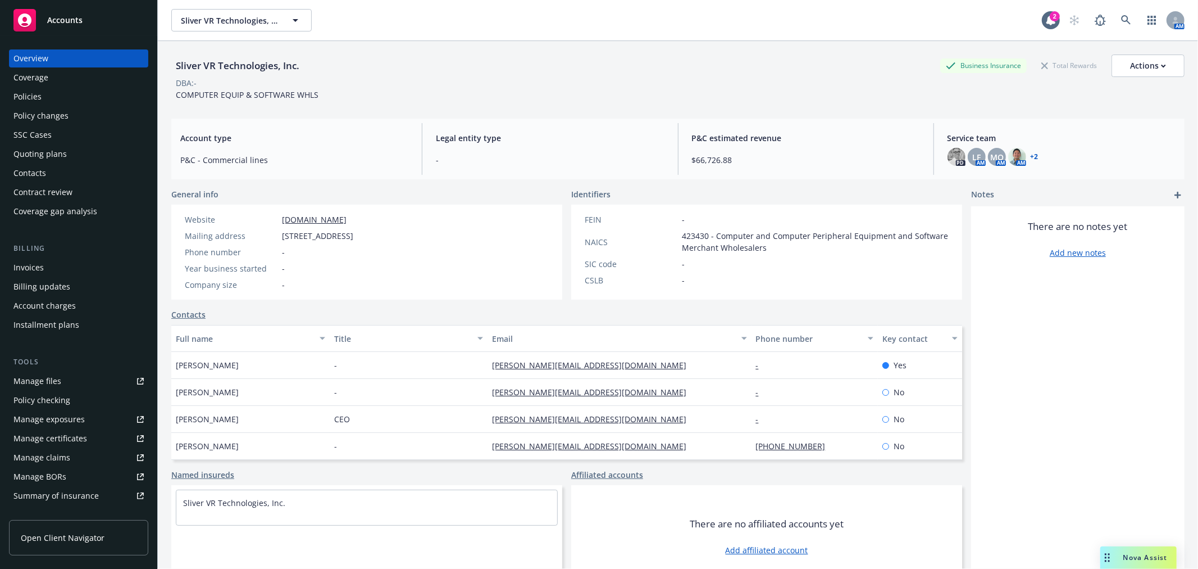
click at [21, 100] on div "Policies" at bounding box center [27, 97] width 28 height 18
